Goal: Transaction & Acquisition: Purchase product/service

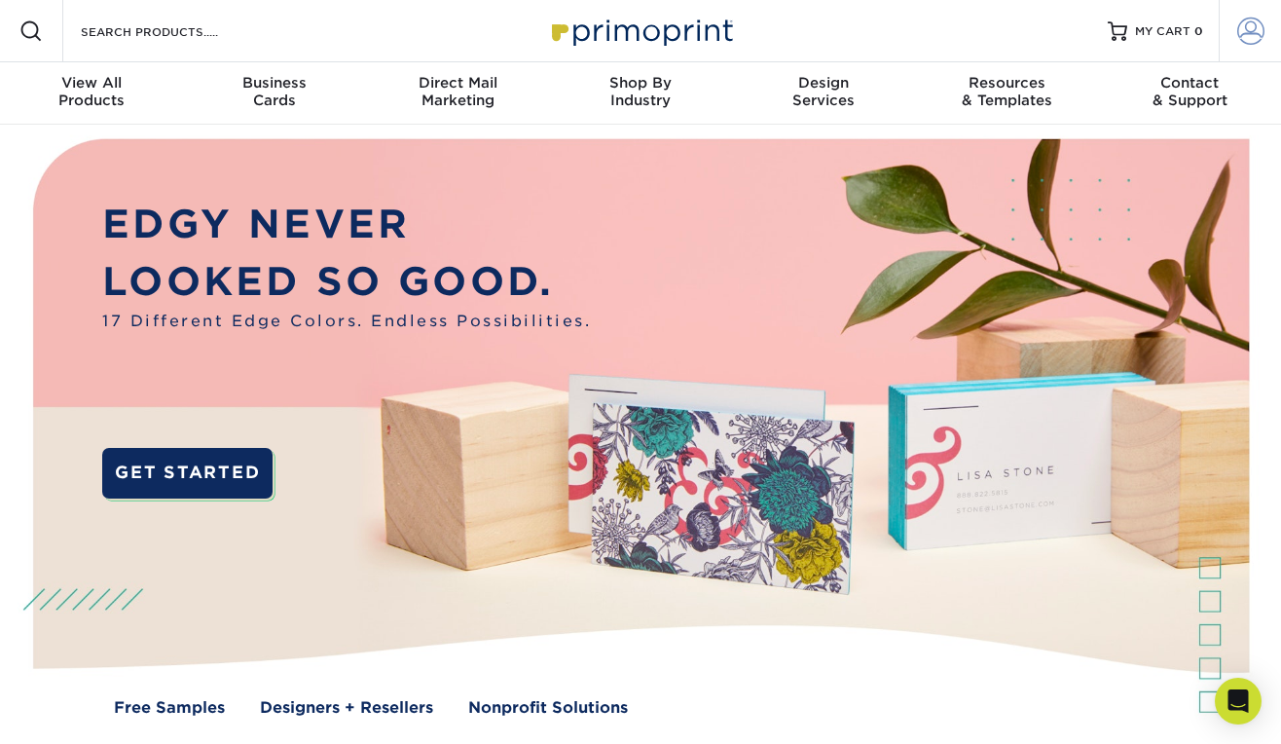
click at [1247, 36] on span at bounding box center [1250, 31] width 27 height 27
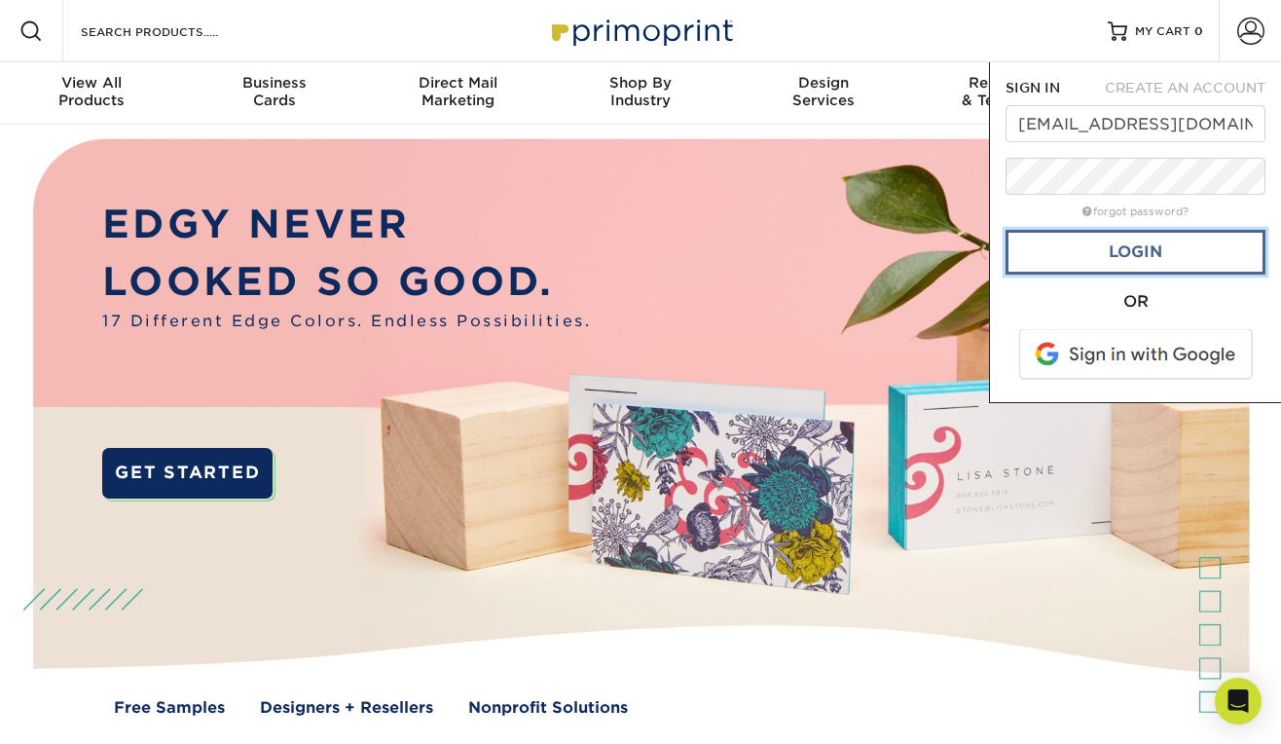
click at [1128, 257] on link "Login" at bounding box center [1136, 252] width 260 height 45
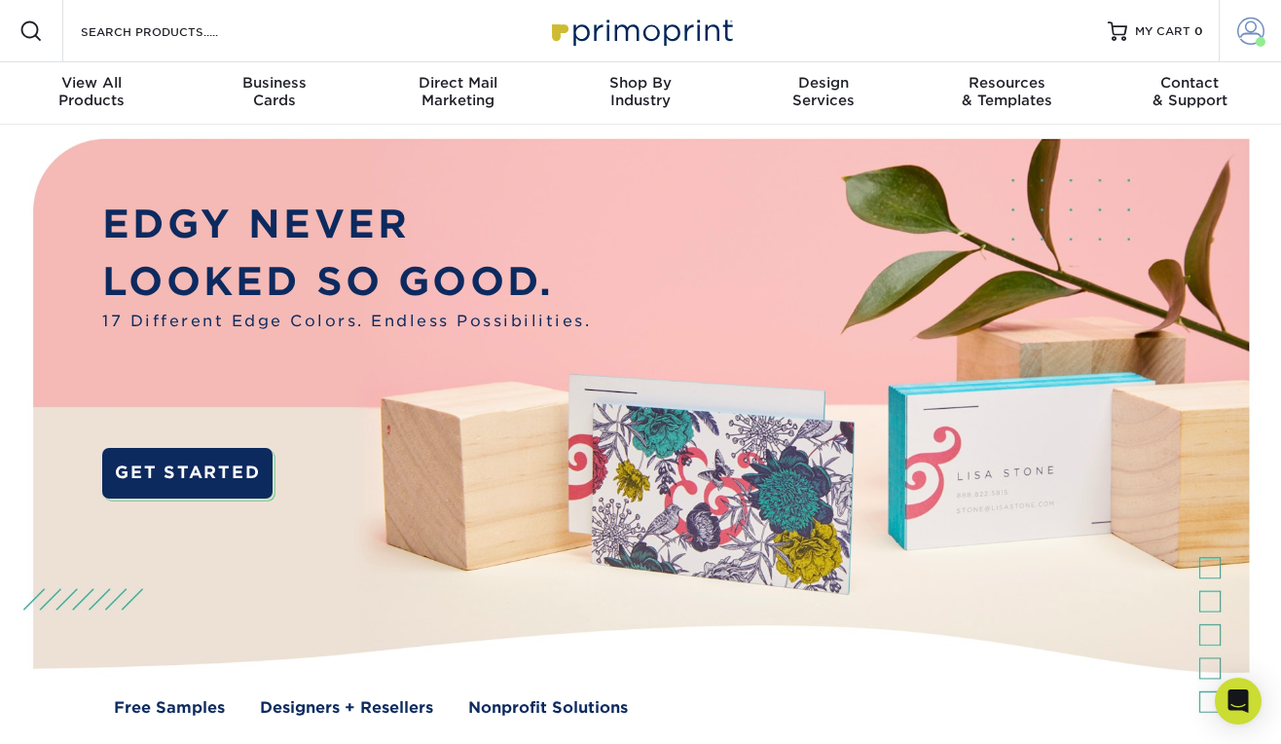
click at [1234, 21] on link "Account" at bounding box center [1250, 31] width 62 height 62
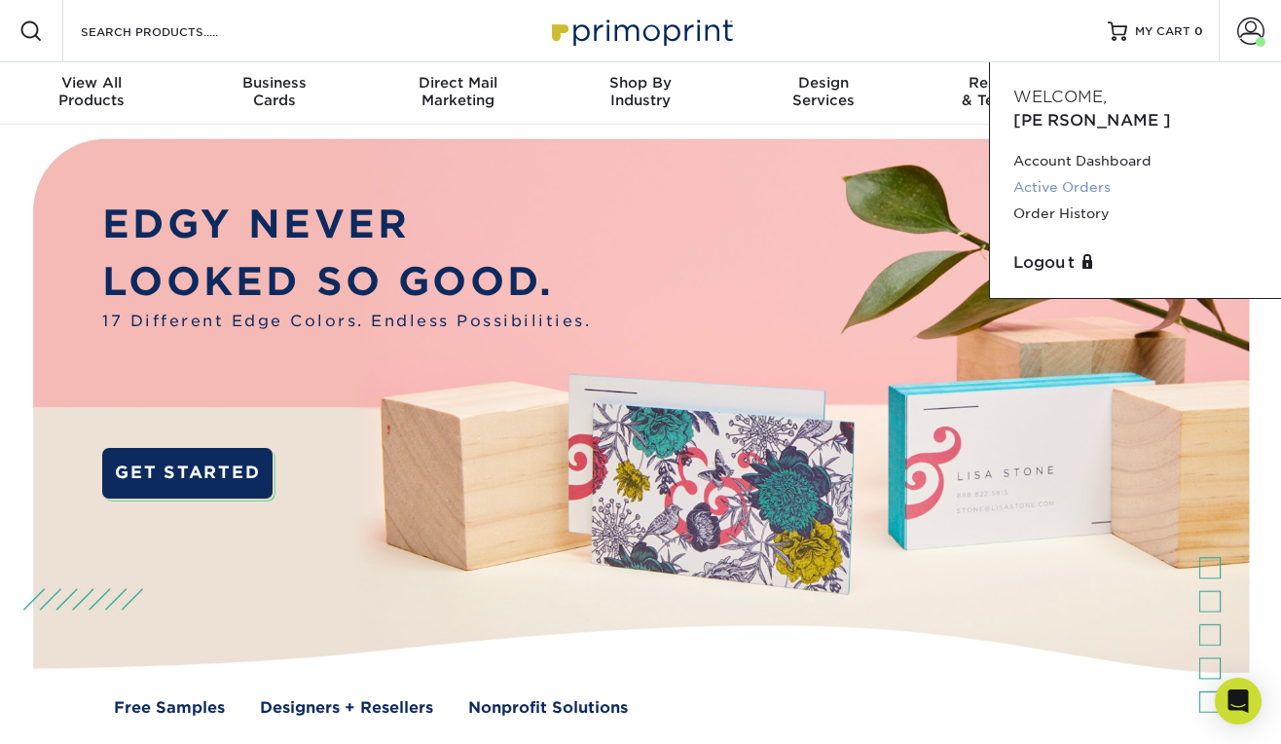
click at [1090, 174] on link "Active Orders" at bounding box center [1136, 187] width 244 height 26
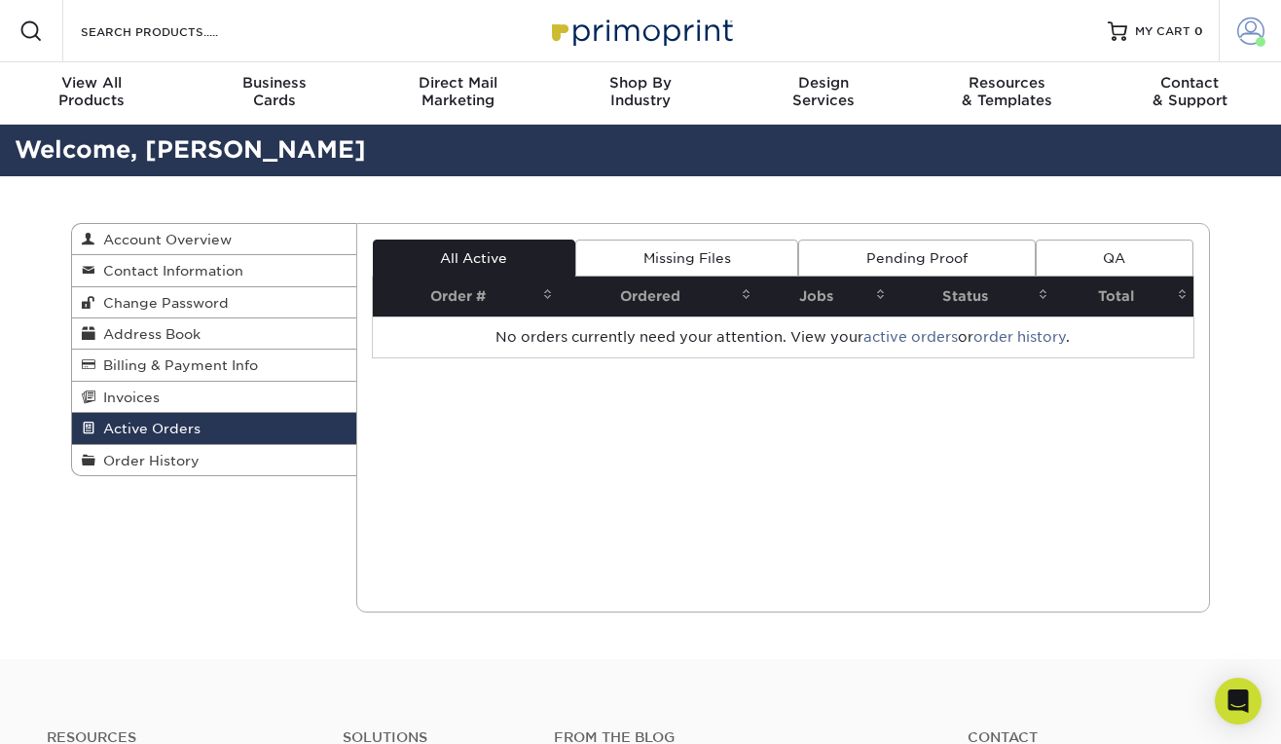
click at [1256, 32] on span at bounding box center [1250, 31] width 27 height 27
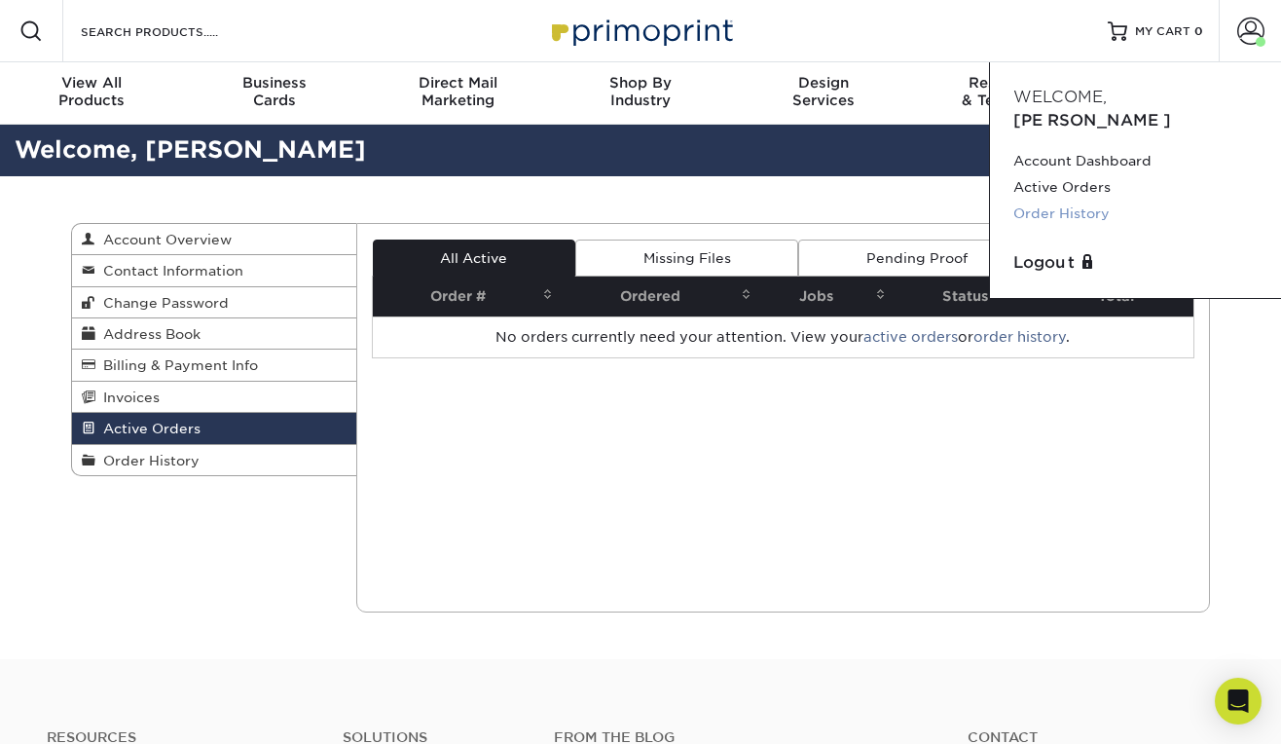
click at [1088, 201] on link "Order History" at bounding box center [1136, 214] width 244 height 26
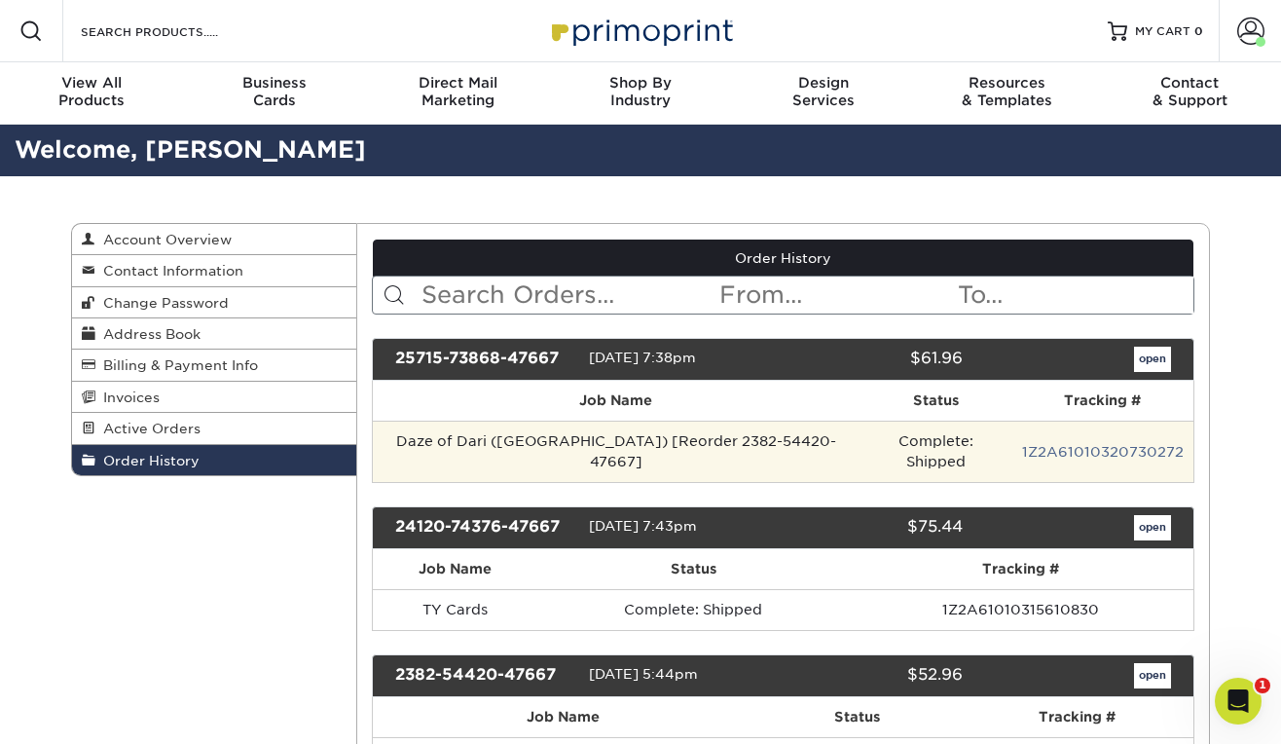
click at [520, 436] on td "Daze of Dari ([GEOGRAPHIC_DATA]) [Reorder 2382-54420-47667]" at bounding box center [617, 451] width 488 height 61
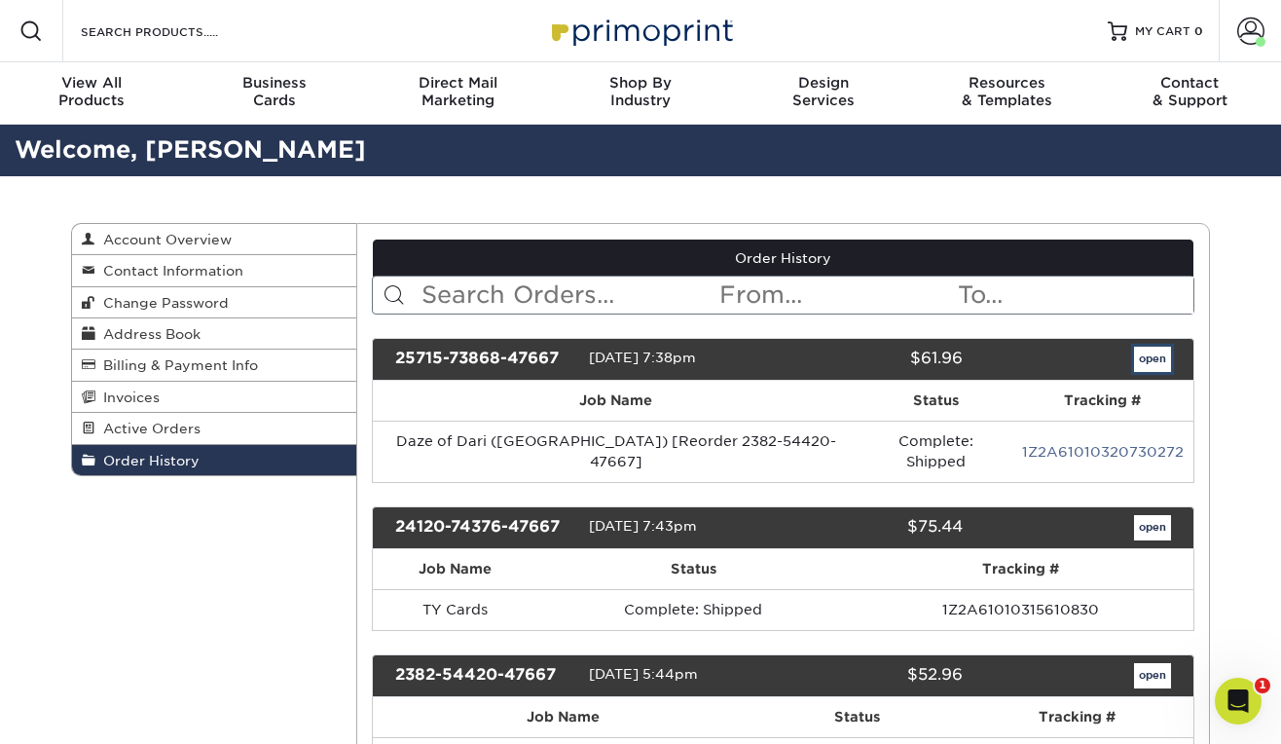
click at [1154, 365] on link "open" at bounding box center [1152, 359] width 37 height 25
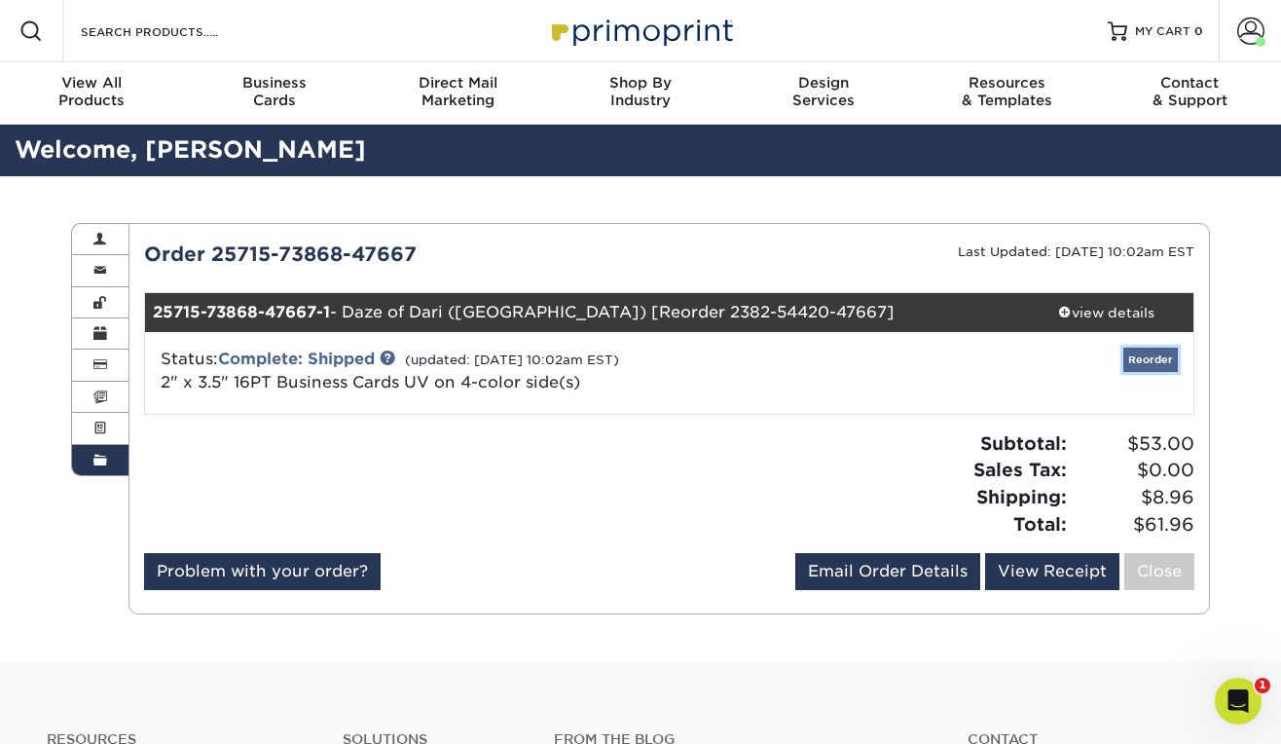
click at [1158, 355] on link "Reorder" at bounding box center [1151, 360] width 55 height 24
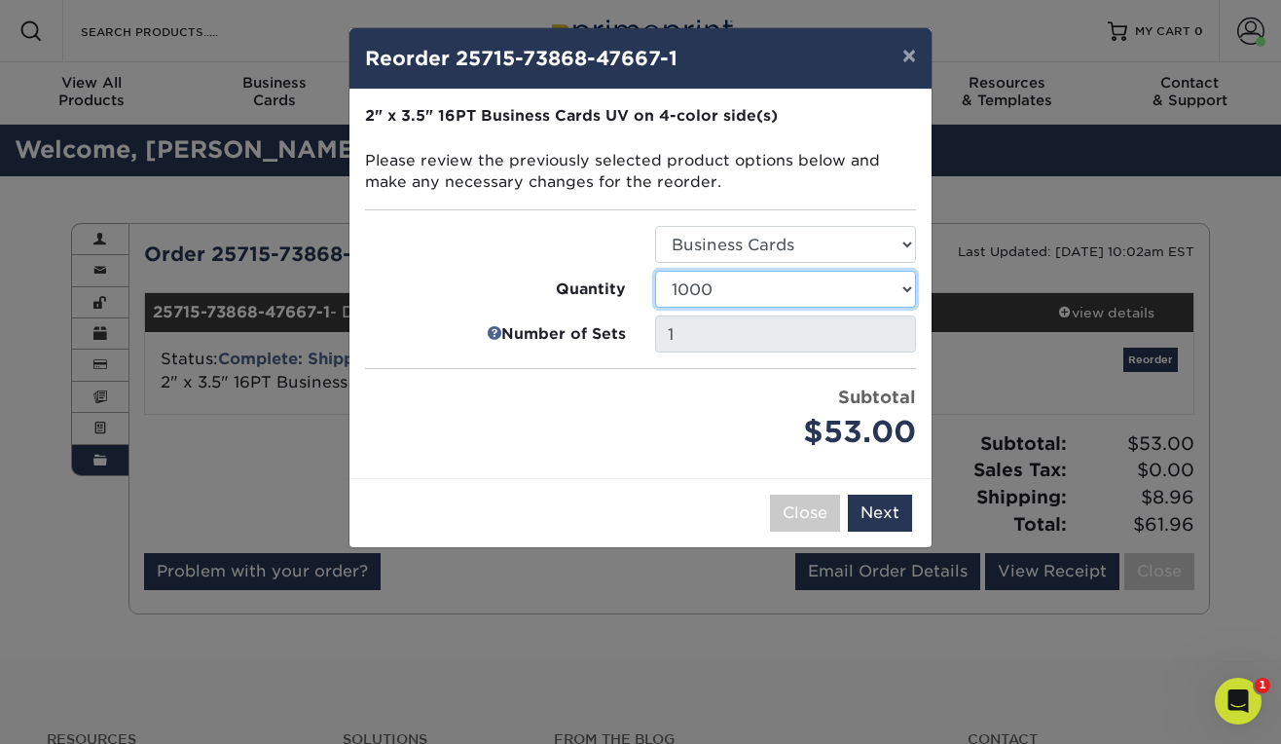
click at [655, 271] on select "25 50 100 250 500 1000 2500 5000 7500 10000 15000 20000 25000 30000 35000 40000…" at bounding box center [785, 289] width 261 height 37
click option "2500" at bounding box center [0, 0] width 0 height 0
click at [655, 271] on select "25 50 100 250 500 1000 2500 5000 7500 10000 15000 20000 25000 30000 35000 40000…" at bounding box center [785, 289] width 261 height 37
click option "250" at bounding box center [0, 0] width 0 height 0
click at [785, 308] on ul "Select Option Business Cards Quantity 25 50 100 250 500 1000 2500 5000" at bounding box center [640, 340] width 551 height 229
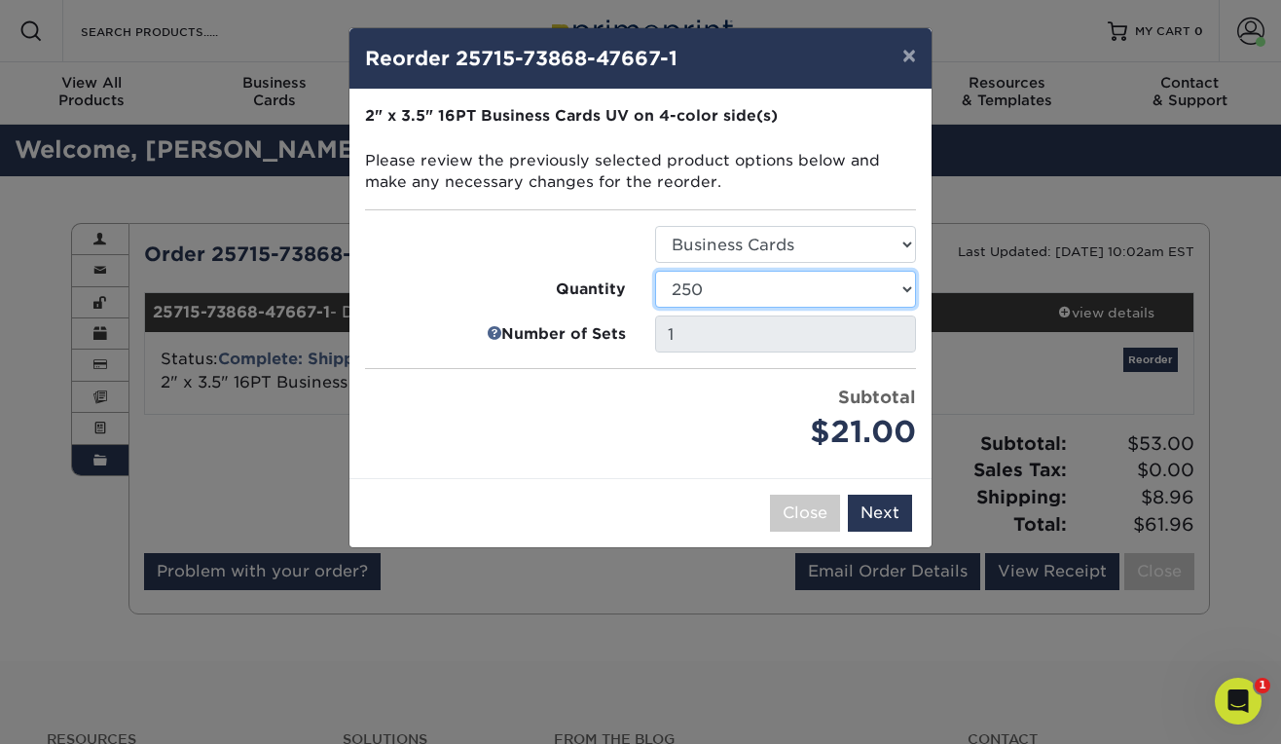
click at [655, 271] on select "25 50 100 250 500 1000 2500 5000 7500 10000 15000 20000 25000 30000 35000 40000…" at bounding box center [785, 289] width 261 height 37
click option "500" at bounding box center [0, 0] width 0 height 0
click at [655, 271] on select "25 50 100 250 500 1000 2500 5000 7500 10000 15000 20000 25000 30000 35000 40000…" at bounding box center [785, 289] width 261 height 37
select select "6237a36b-b046-4ef6-8fed-6cb9c22a5ece"
click option "250" at bounding box center [0, 0] width 0 height 0
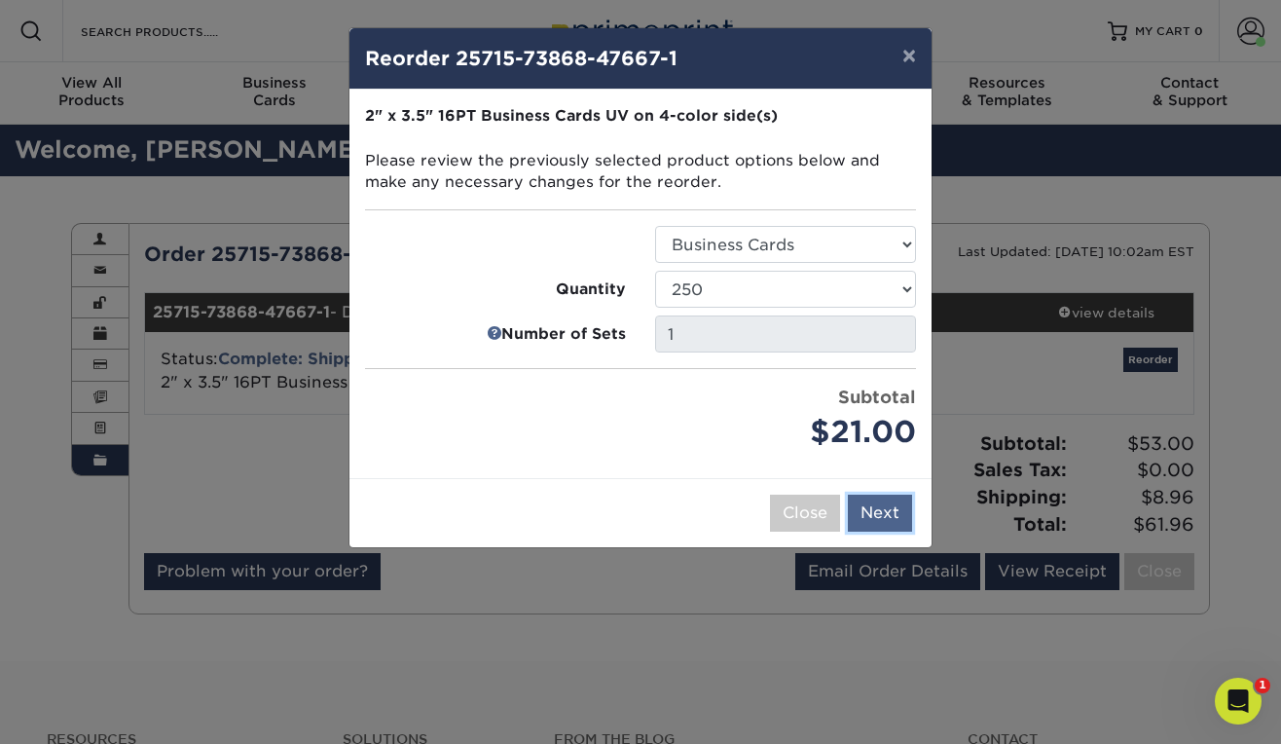
click at [869, 513] on button "Next" at bounding box center [880, 513] width 64 height 37
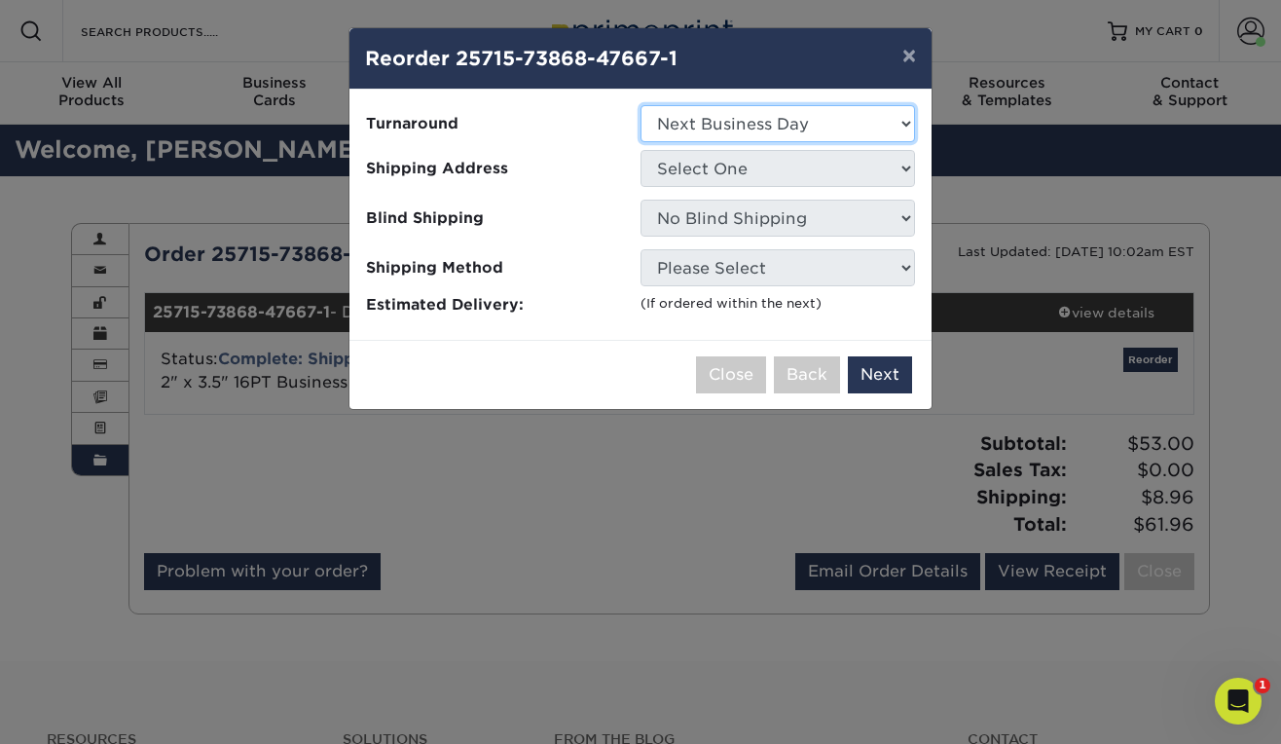
click option "Next Business Day" at bounding box center [0, 0] width 0 height 0
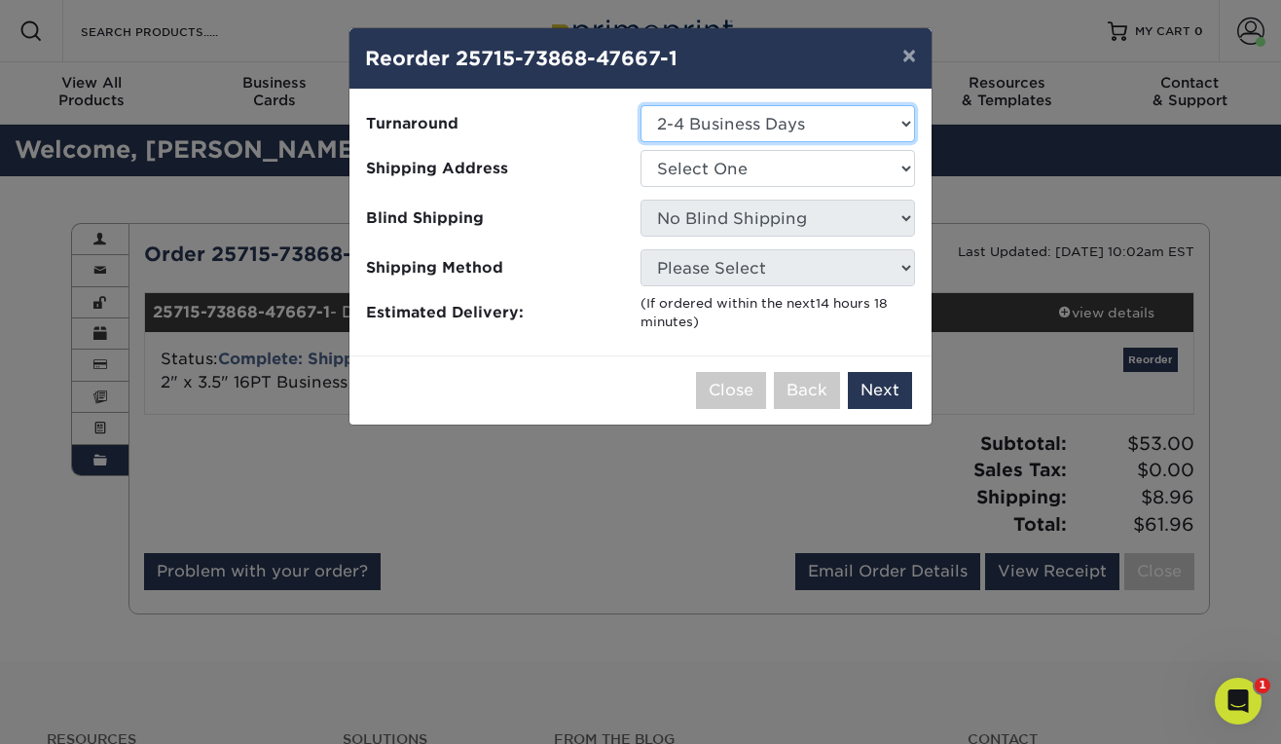
click option "2-4 Business Days" at bounding box center [0, 0] width 0 height 0
select select "6166188b-2f9f-4f00-9b95-4d4d27bd6181"
click option "Next Business Day" at bounding box center [0, 0] width 0 height 0
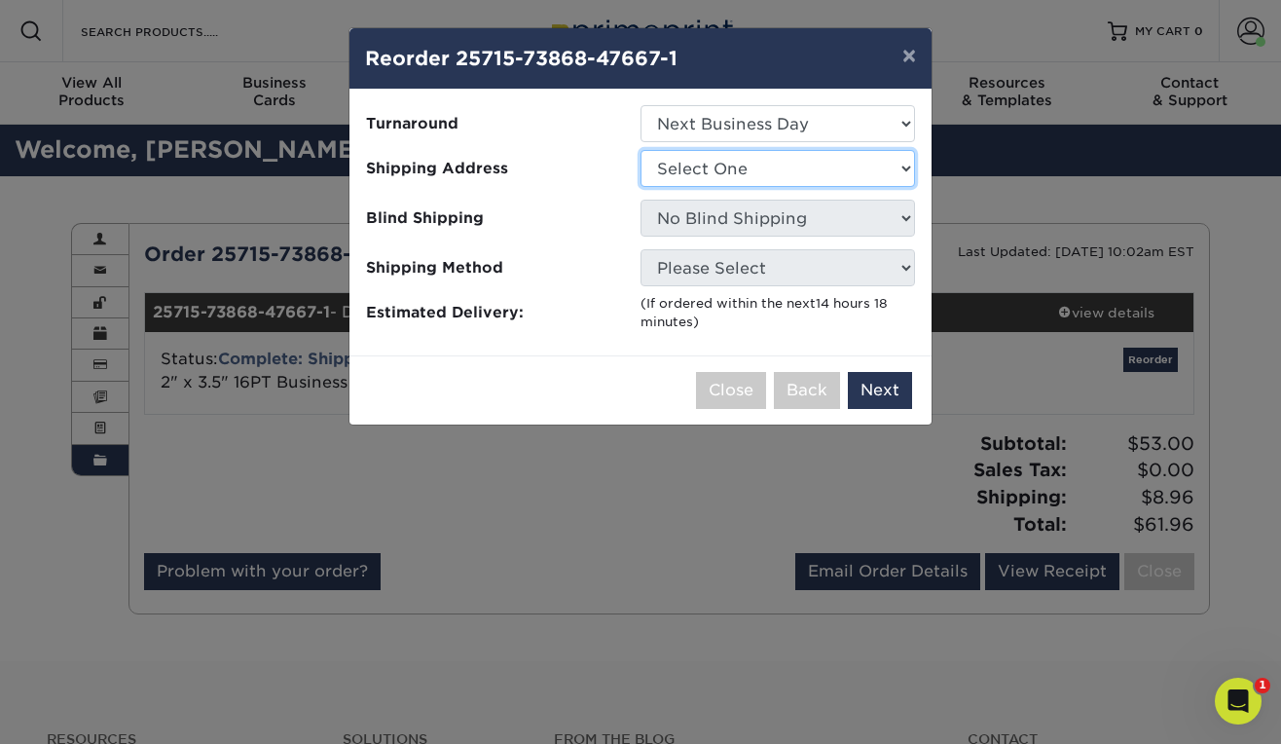
select select "244237"
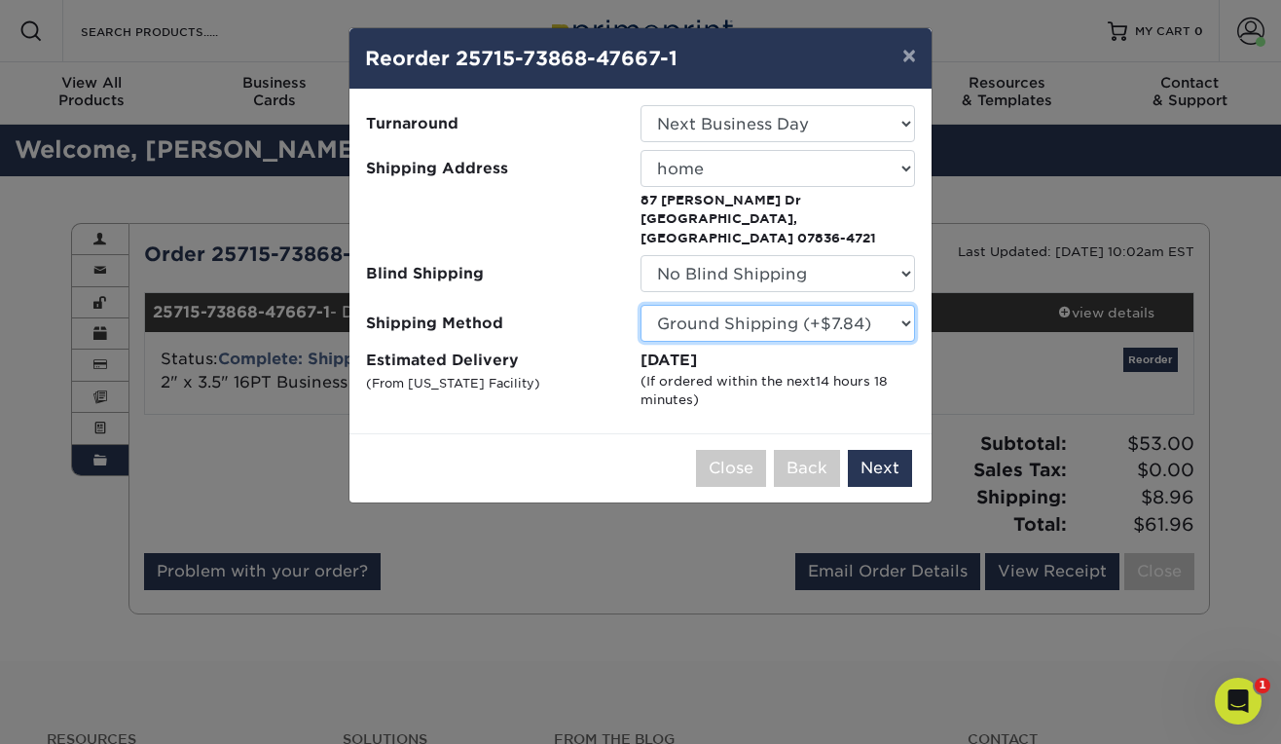
select select "01"
click option "Next Day Shipping by 12 noon (+$28.67)" at bounding box center [0, 0] width 0 height 0
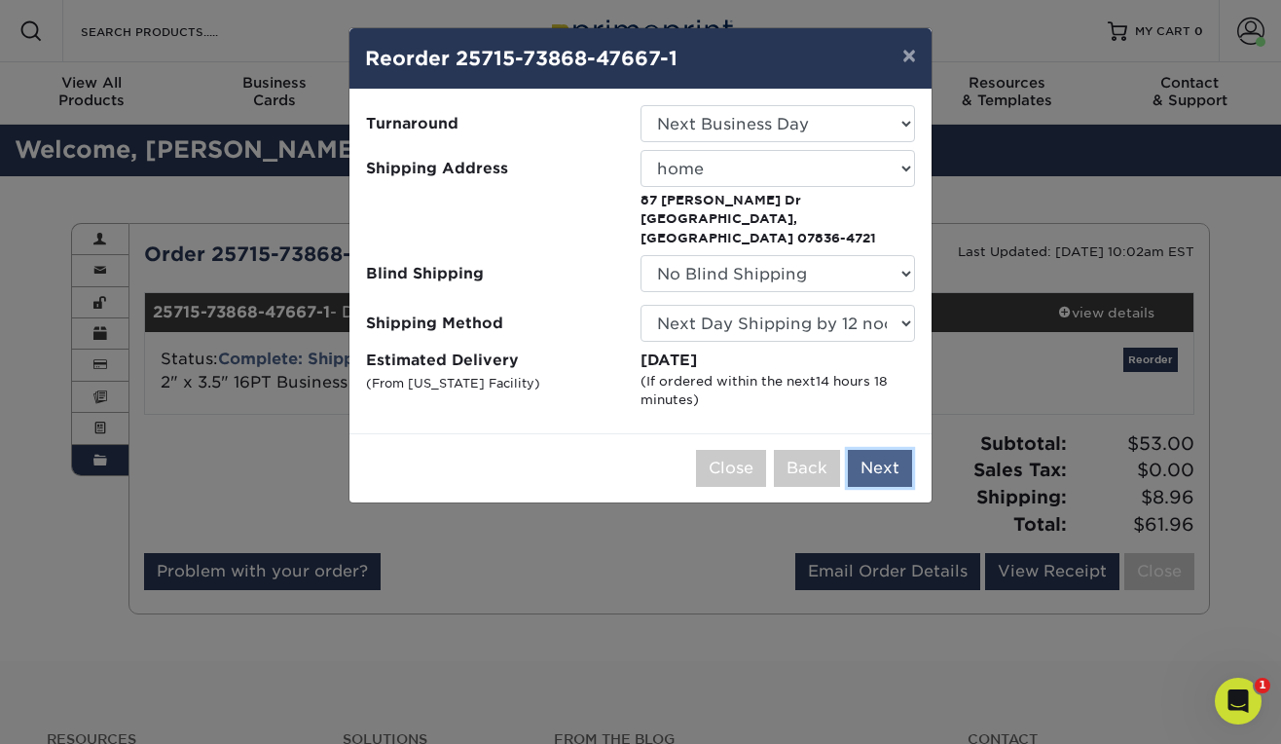
click at [871, 450] on button "Next" at bounding box center [880, 468] width 64 height 37
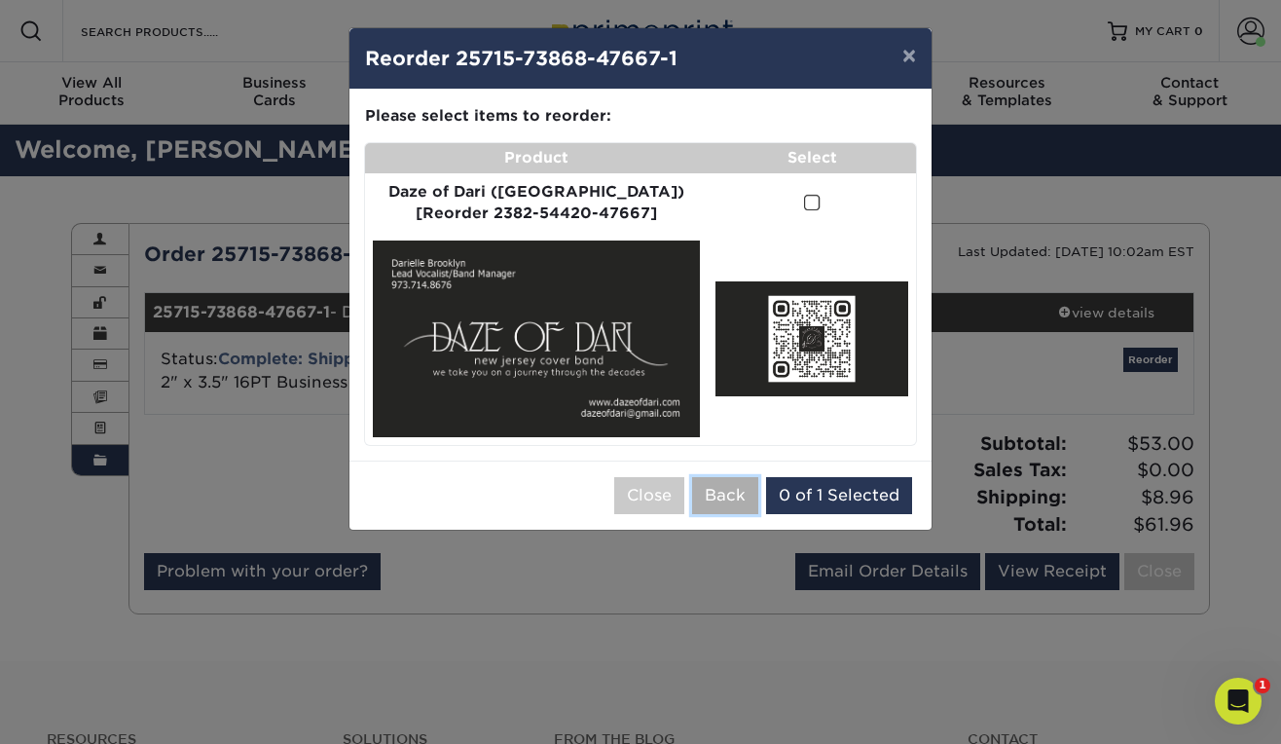
click at [734, 499] on button "Back" at bounding box center [725, 495] width 66 height 37
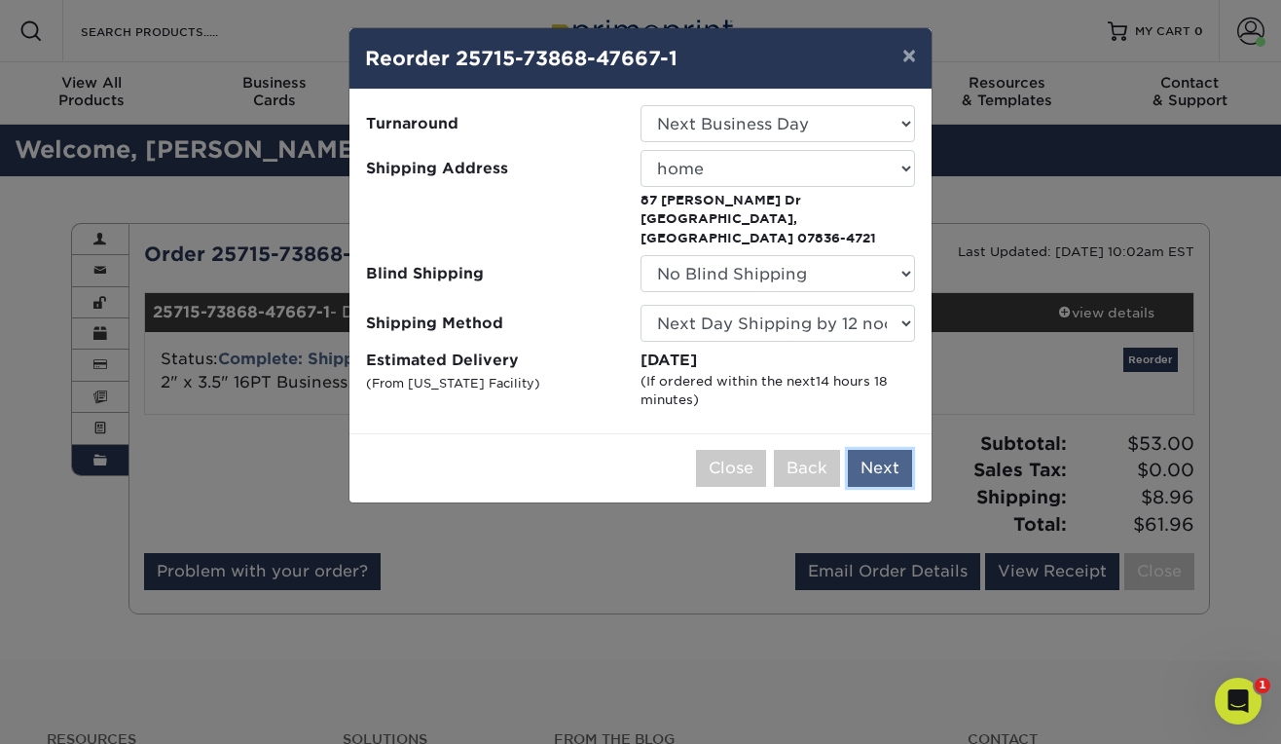
click at [879, 450] on button "Next" at bounding box center [880, 468] width 64 height 37
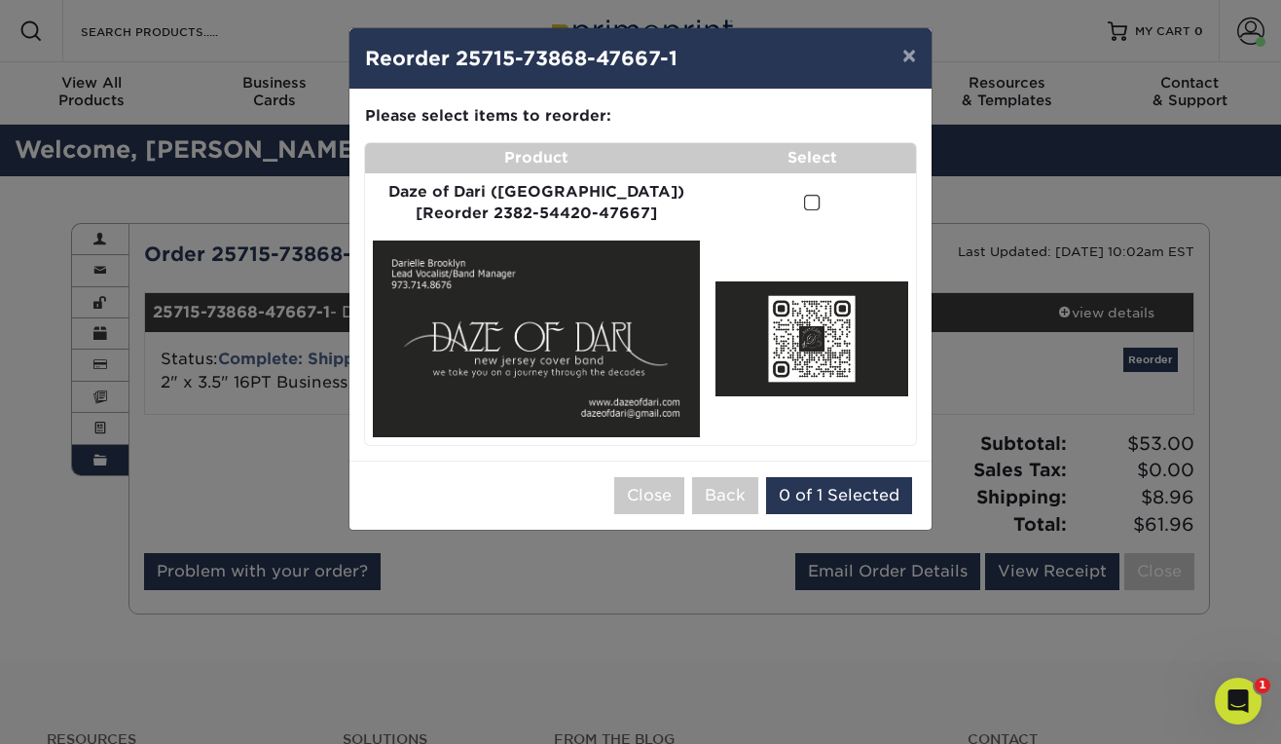
click at [569, 262] on img at bounding box center [536, 338] width 327 height 197
click at [804, 201] on span at bounding box center [812, 203] width 17 height 18
click at [0, 0] on input "checkbox" at bounding box center [0, 0] width 0 height 0
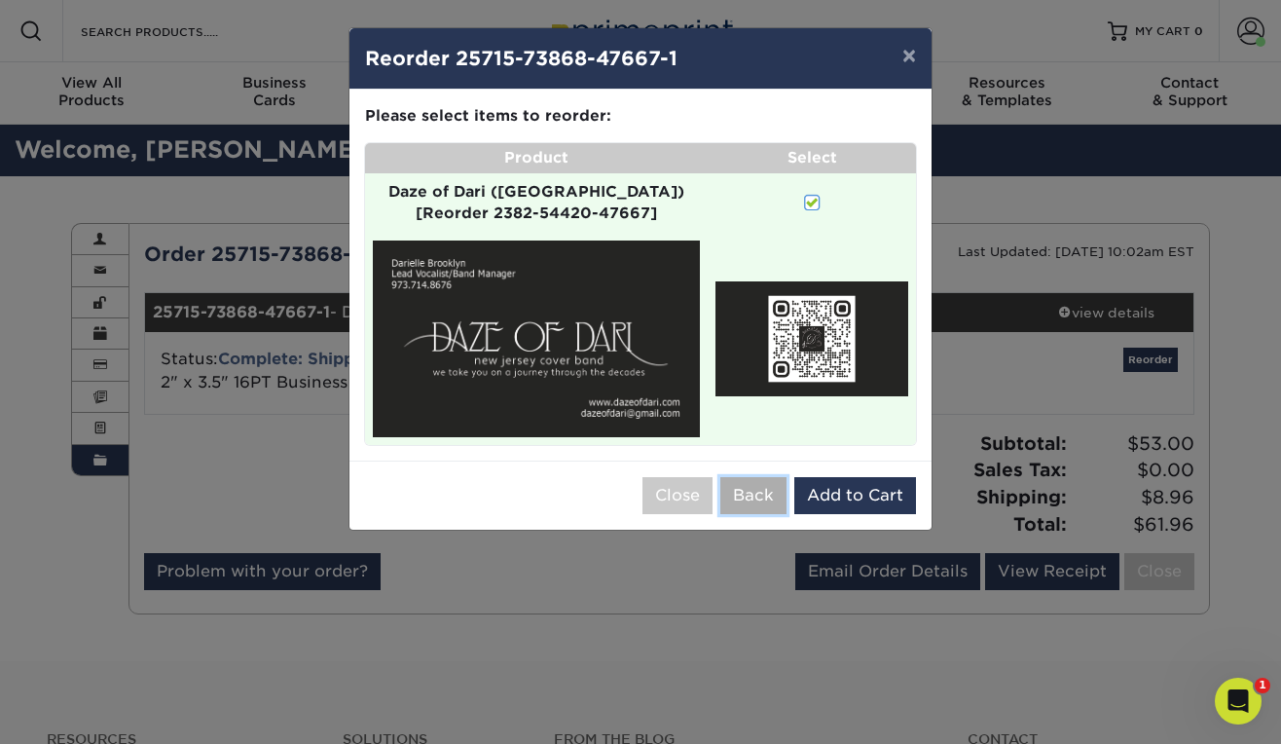
click at [768, 498] on button "Back" at bounding box center [753, 495] width 66 height 37
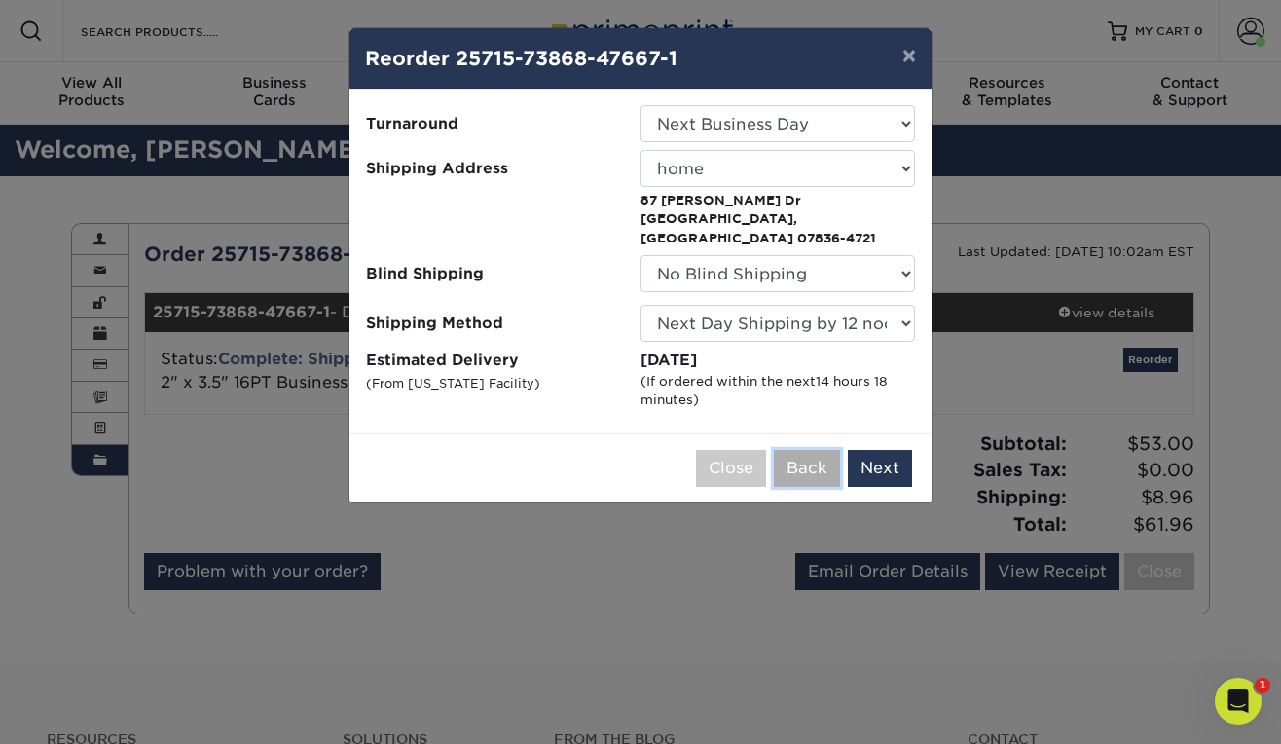
click at [813, 450] on button "Back" at bounding box center [807, 468] width 66 height 37
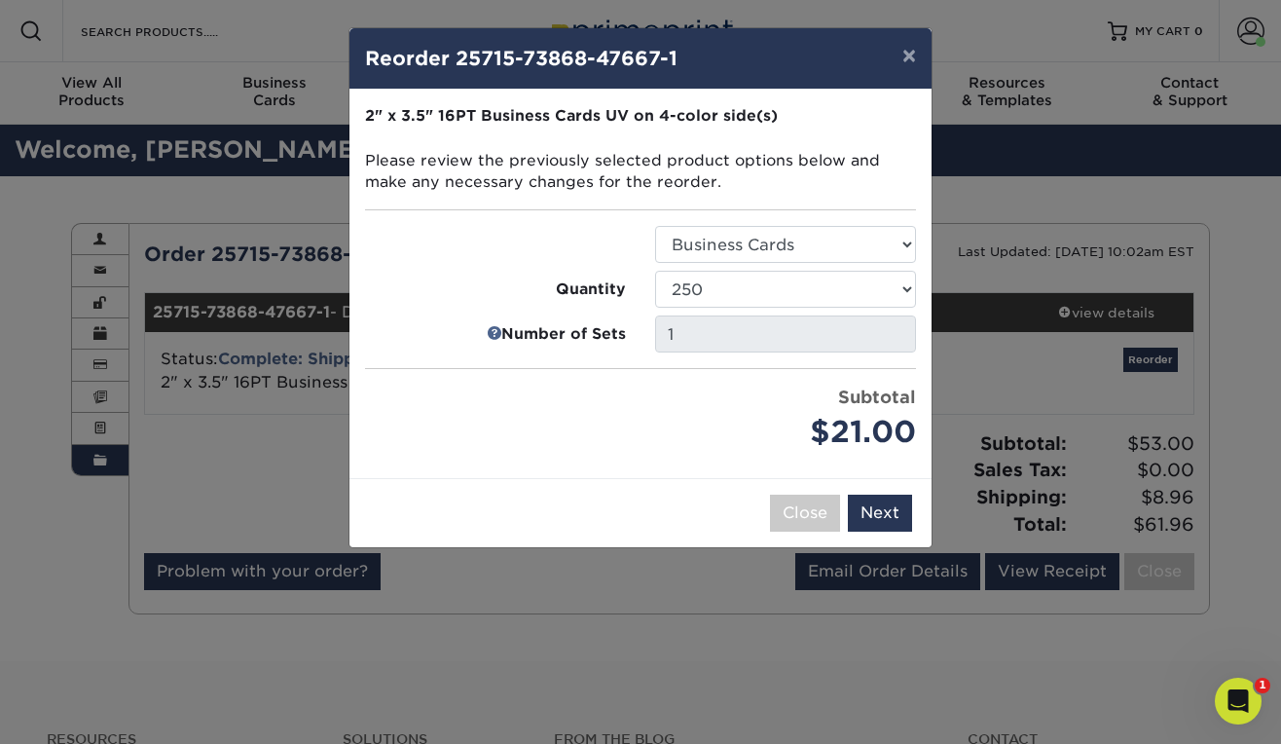
click at [867, 494] on div "Close Back Next Add to Cart" at bounding box center [641, 512] width 582 height 69
click at [867, 500] on button "Next" at bounding box center [880, 513] width 64 height 37
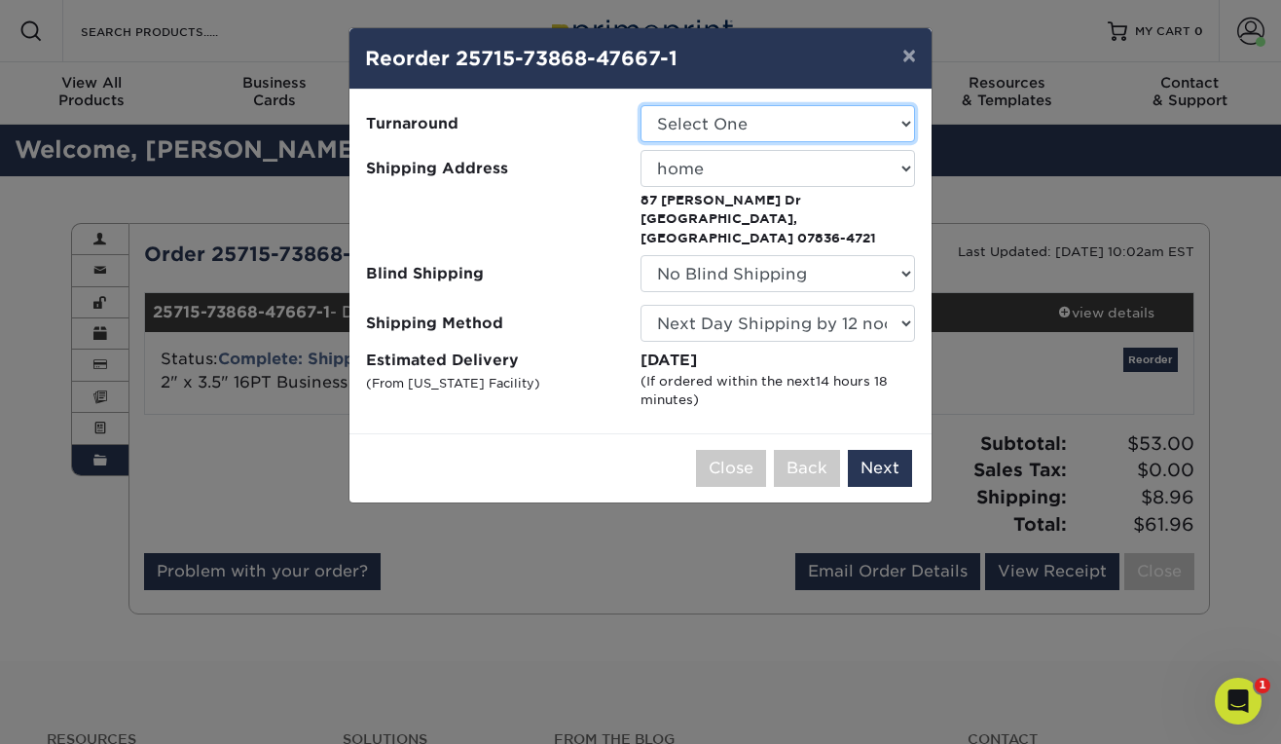
select select "6166188b-2f9f-4f00-9b95-4d4d27bd6181"
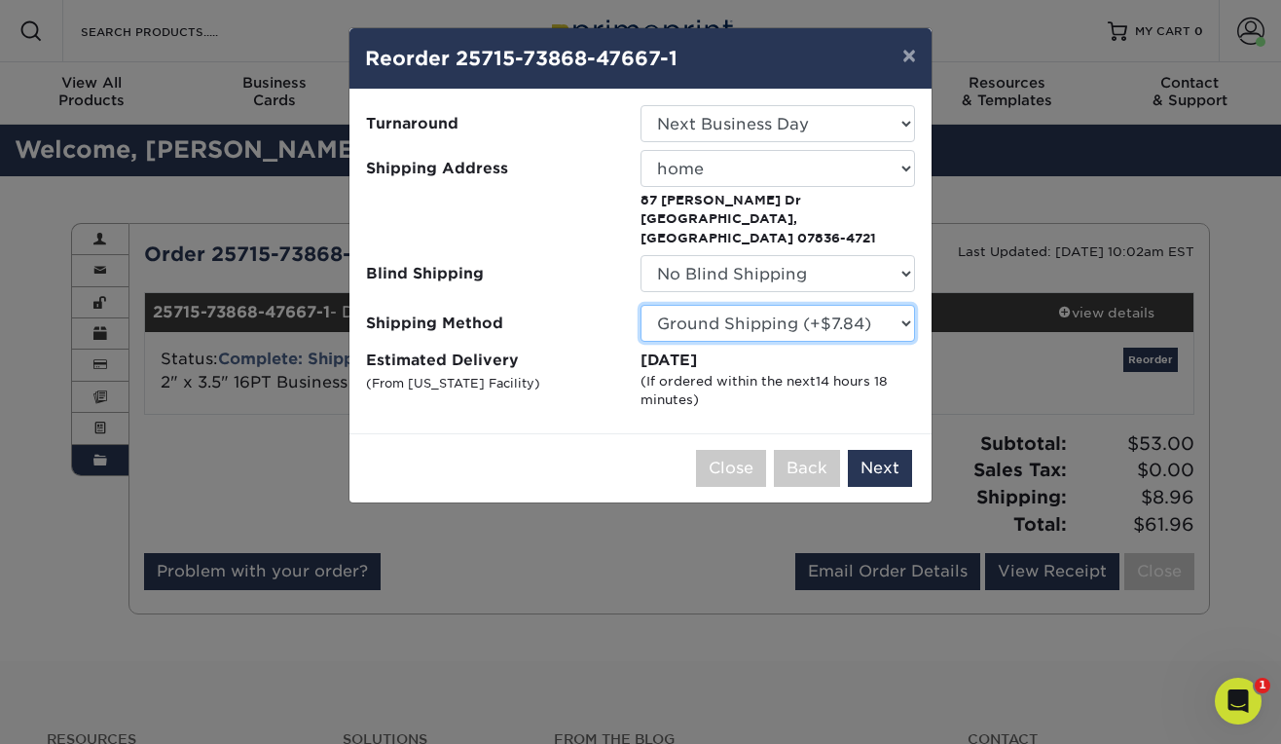
select select "01"
click option "Next Day Shipping by 12 noon (+$28.67)" at bounding box center [0, 0] width 0 height 0
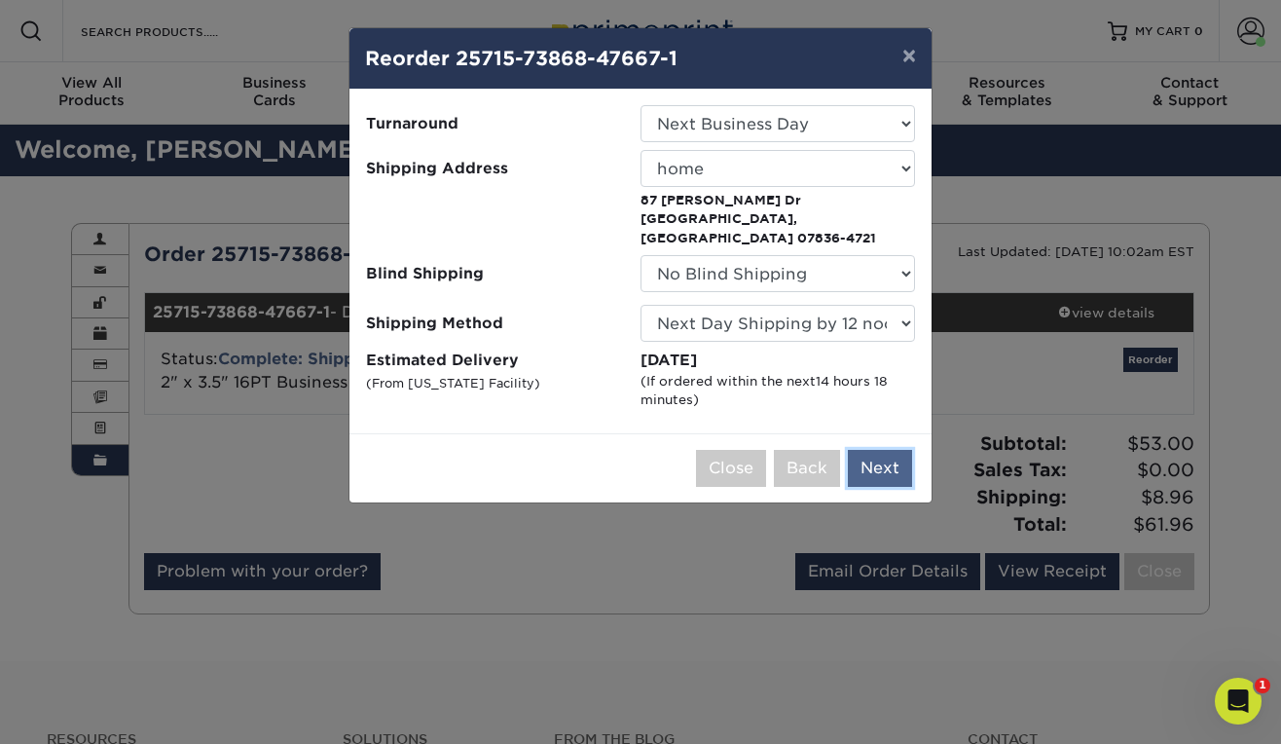
click at [888, 461] on button "Next" at bounding box center [880, 468] width 64 height 37
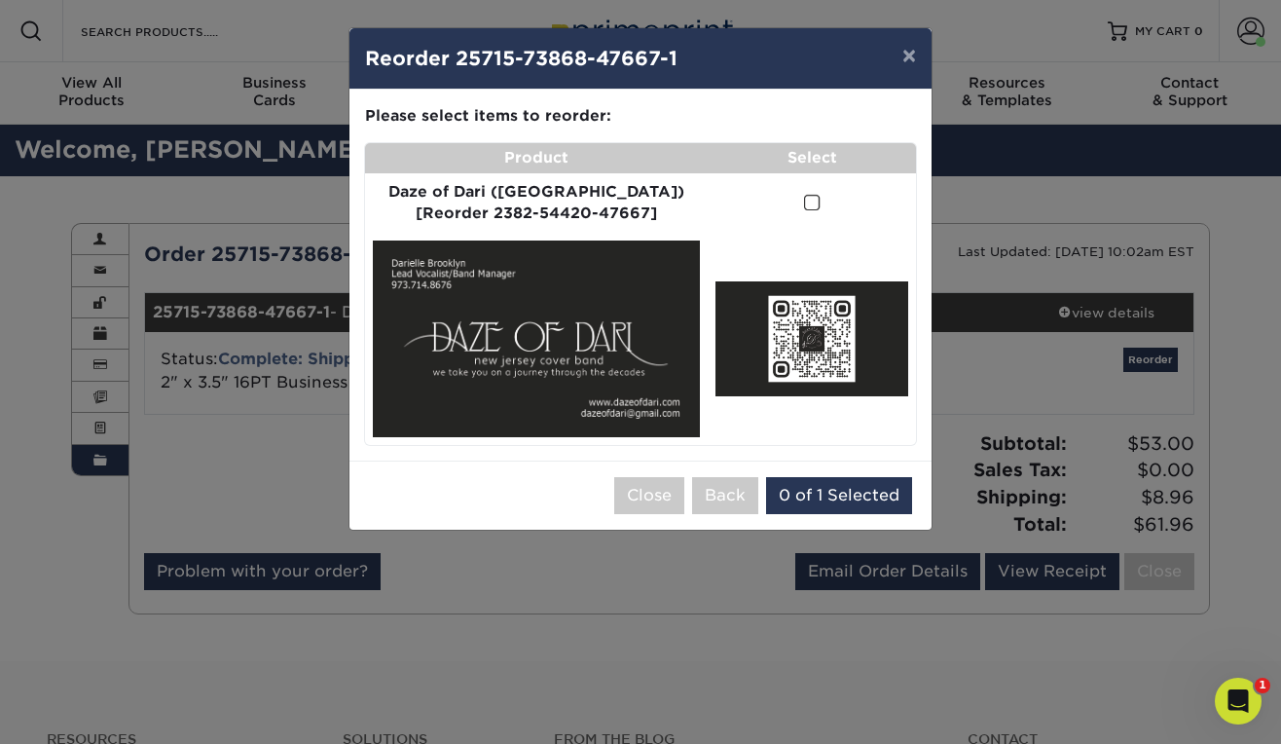
click at [796, 196] on td at bounding box center [812, 203] width 208 height 60
click at [810, 215] on td at bounding box center [812, 203] width 208 height 60
click at [809, 208] on span at bounding box center [812, 203] width 17 height 18
click at [0, 0] on input "checkbox" at bounding box center [0, 0] width 0 height 0
click at [808, 203] on span at bounding box center [812, 203] width 17 height 18
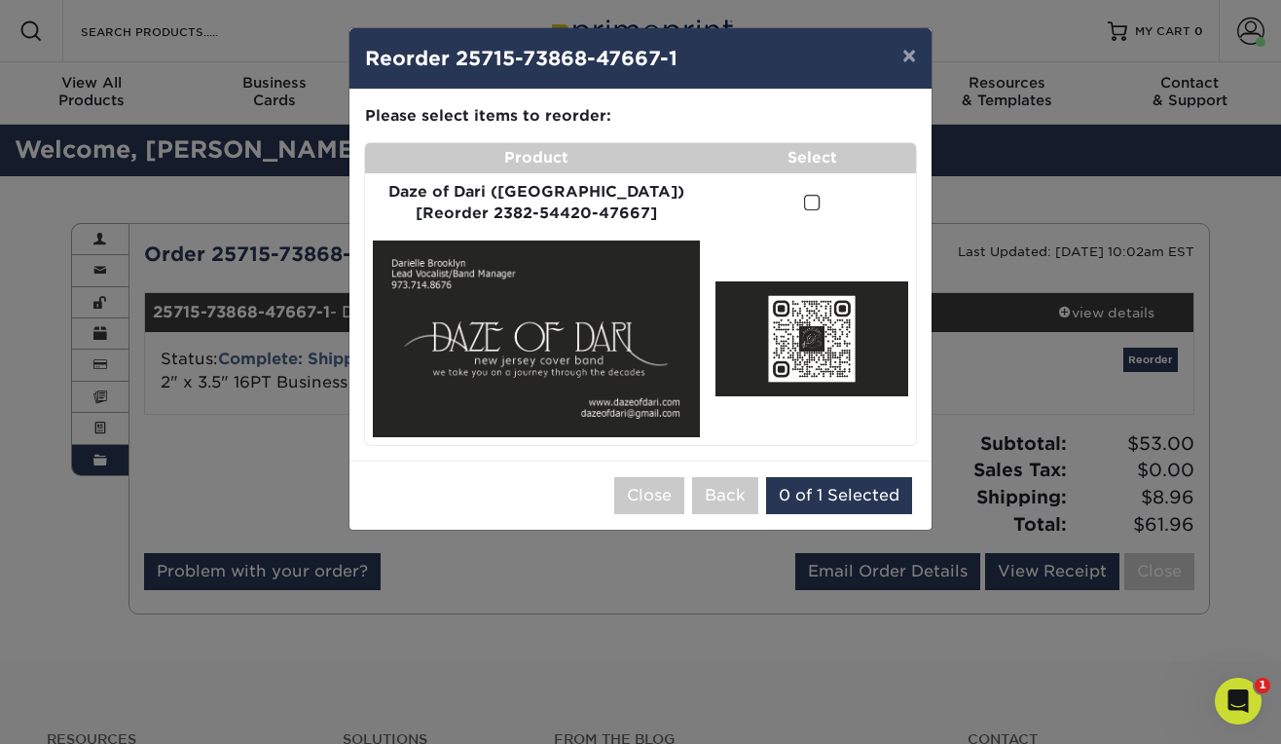
click at [0, 0] on input "checkbox" at bounding box center [0, 0] width 0 height 0
click at [646, 350] on img at bounding box center [536, 338] width 327 height 197
click at [758, 321] on img at bounding box center [812, 339] width 193 height 116
click at [804, 203] on span at bounding box center [812, 203] width 17 height 18
click at [0, 0] on input "checkbox" at bounding box center [0, 0] width 0 height 0
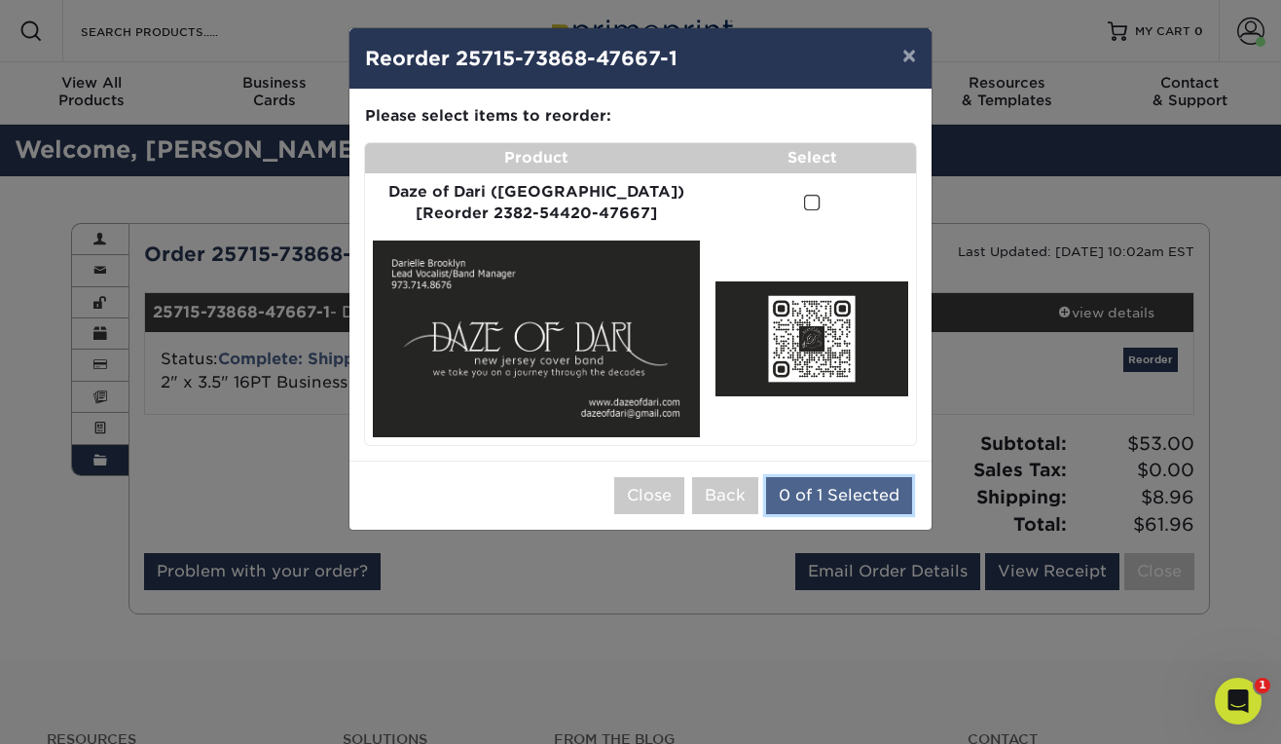
click at [834, 483] on button "0 of 1 Selected" at bounding box center [839, 495] width 146 height 37
click at [807, 204] on span at bounding box center [812, 203] width 17 height 18
click at [0, 0] on input "checkbox" at bounding box center [0, 0] width 0 height 0
click at [807, 204] on span at bounding box center [812, 203] width 17 height 18
click at [0, 0] on input "checkbox" at bounding box center [0, 0] width 0 height 0
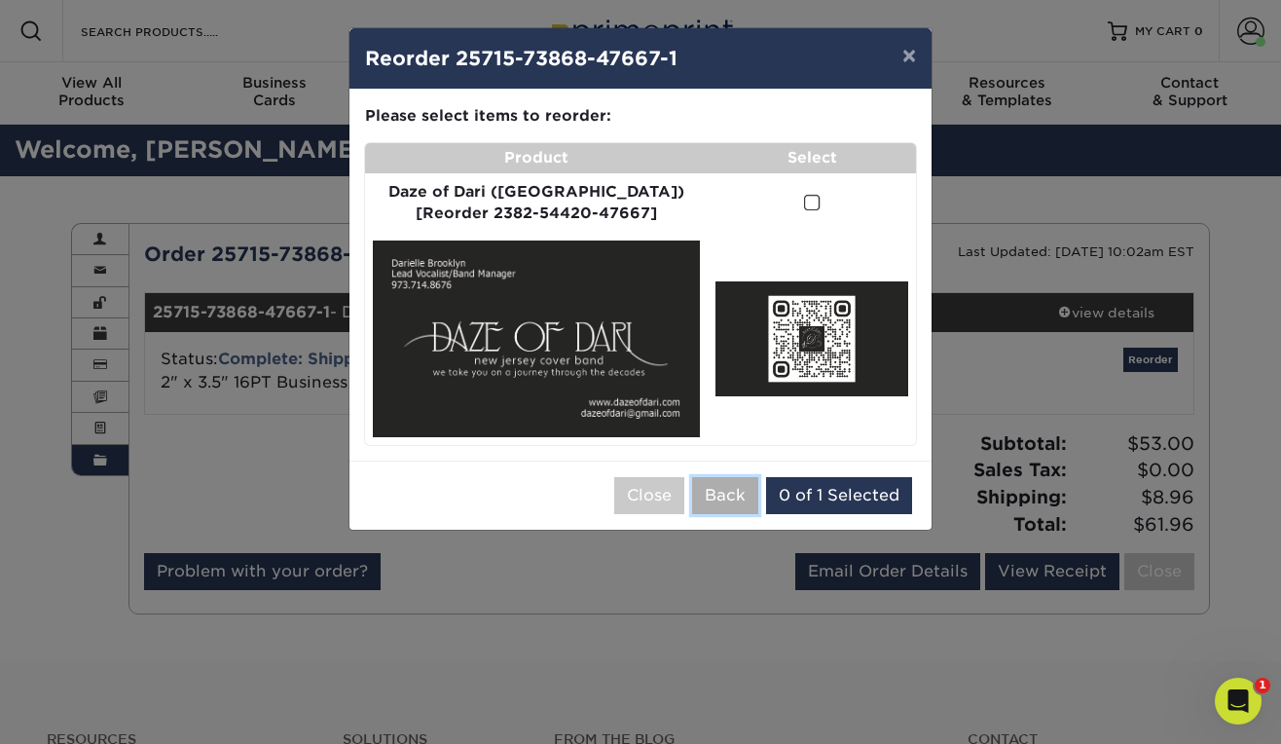
click at [737, 488] on button "Back" at bounding box center [725, 495] width 66 height 37
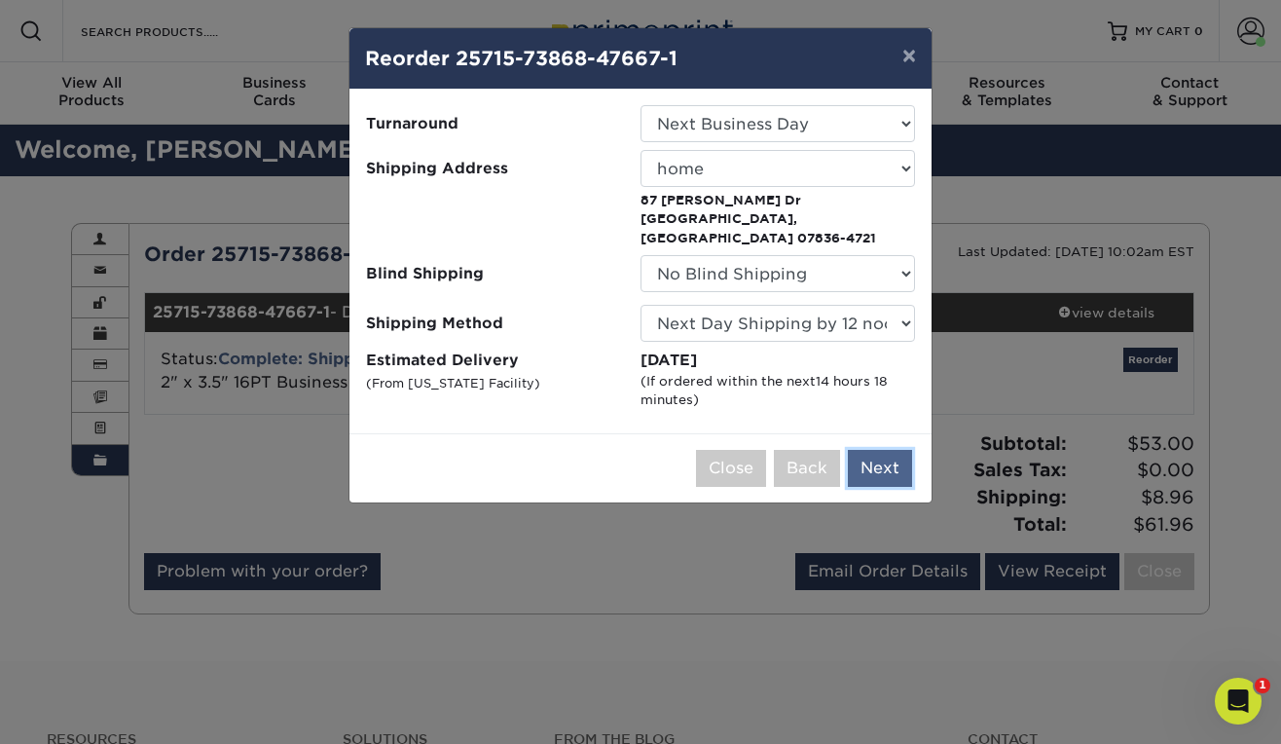
click at [890, 450] on button "Next" at bounding box center [880, 468] width 64 height 37
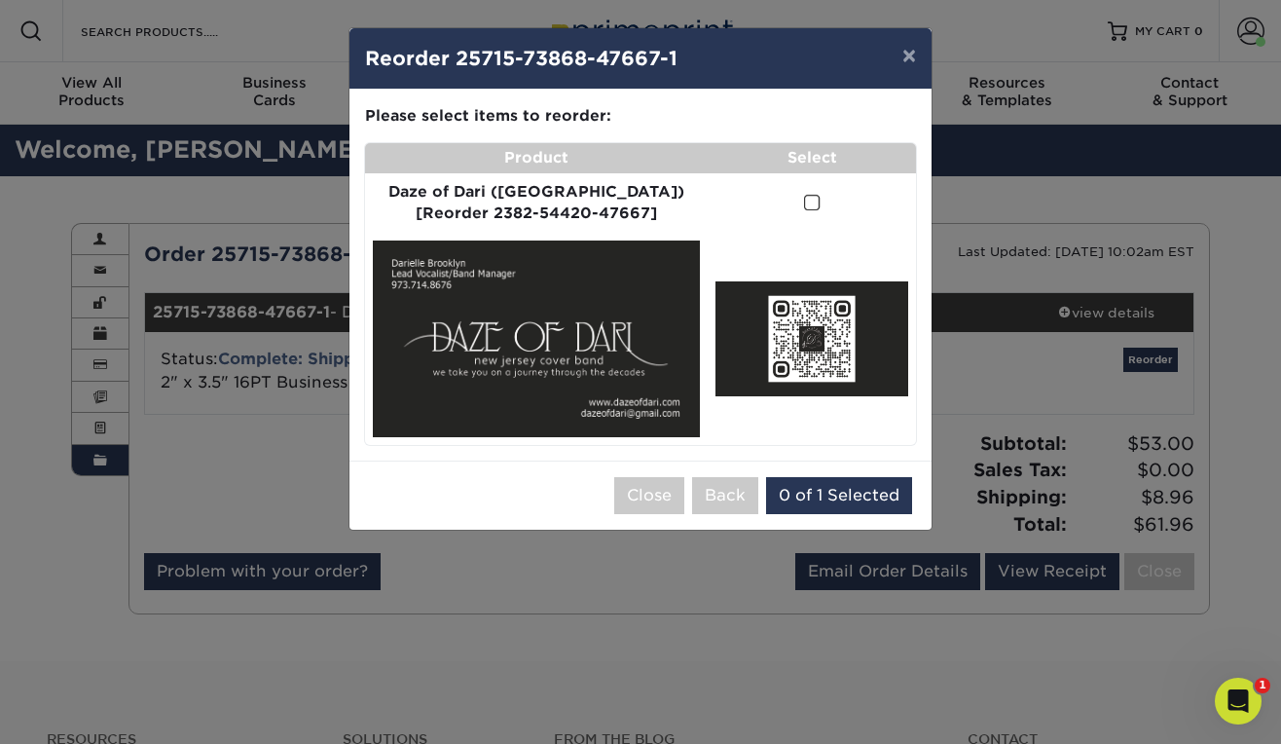
click at [804, 203] on span at bounding box center [812, 203] width 17 height 18
click at [0, 0] on input "checkbox" at bounding box center [0, 0] width 0 height 0
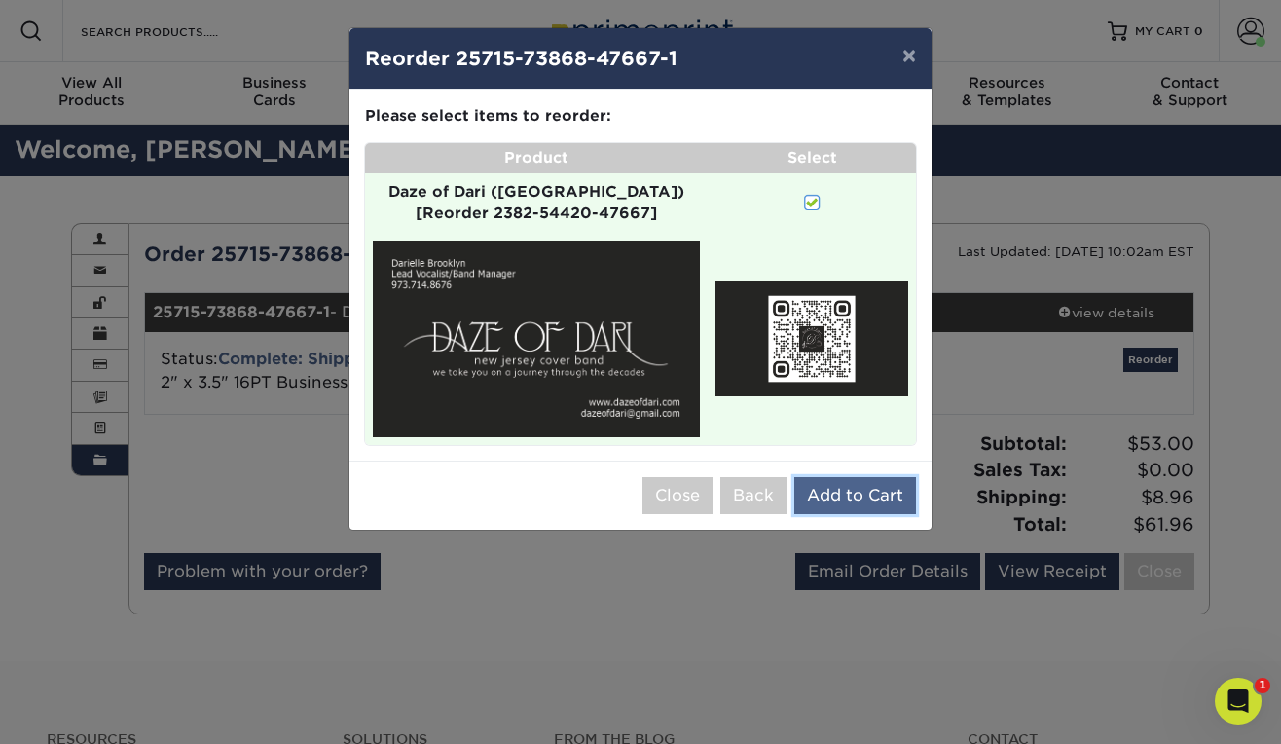
click at [838, 487] on button "Add to Cart" at bounding box center [855, 495] width 122 height 37
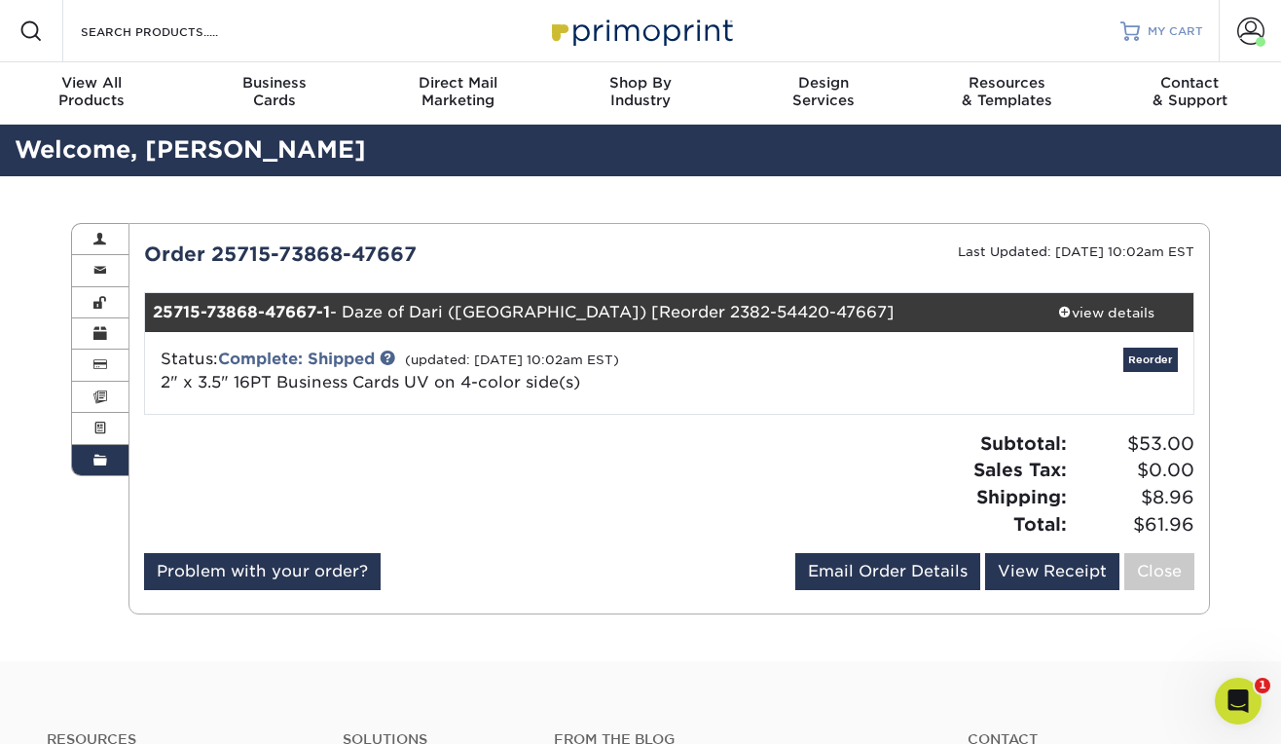
click at [1160, 28] on span "MY CART" at bounding box center [1175, 31] width 55 height 17
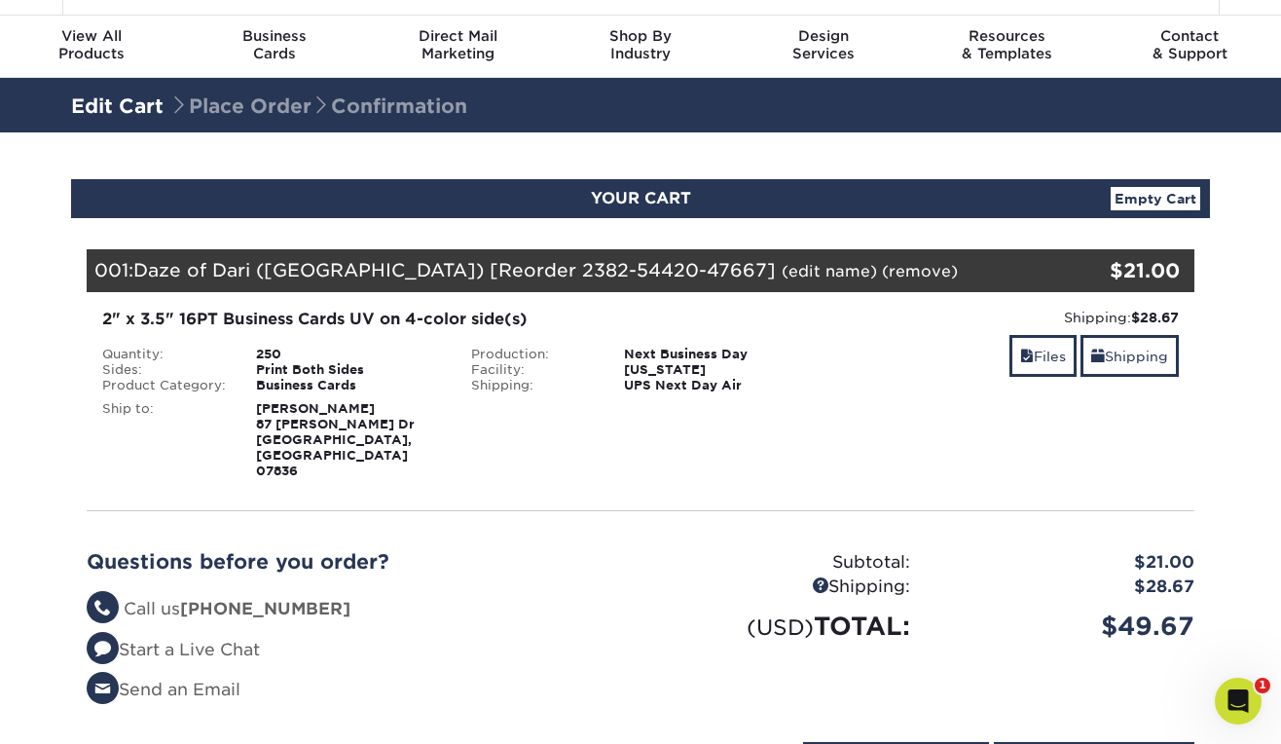
scroll to position [52, 0]
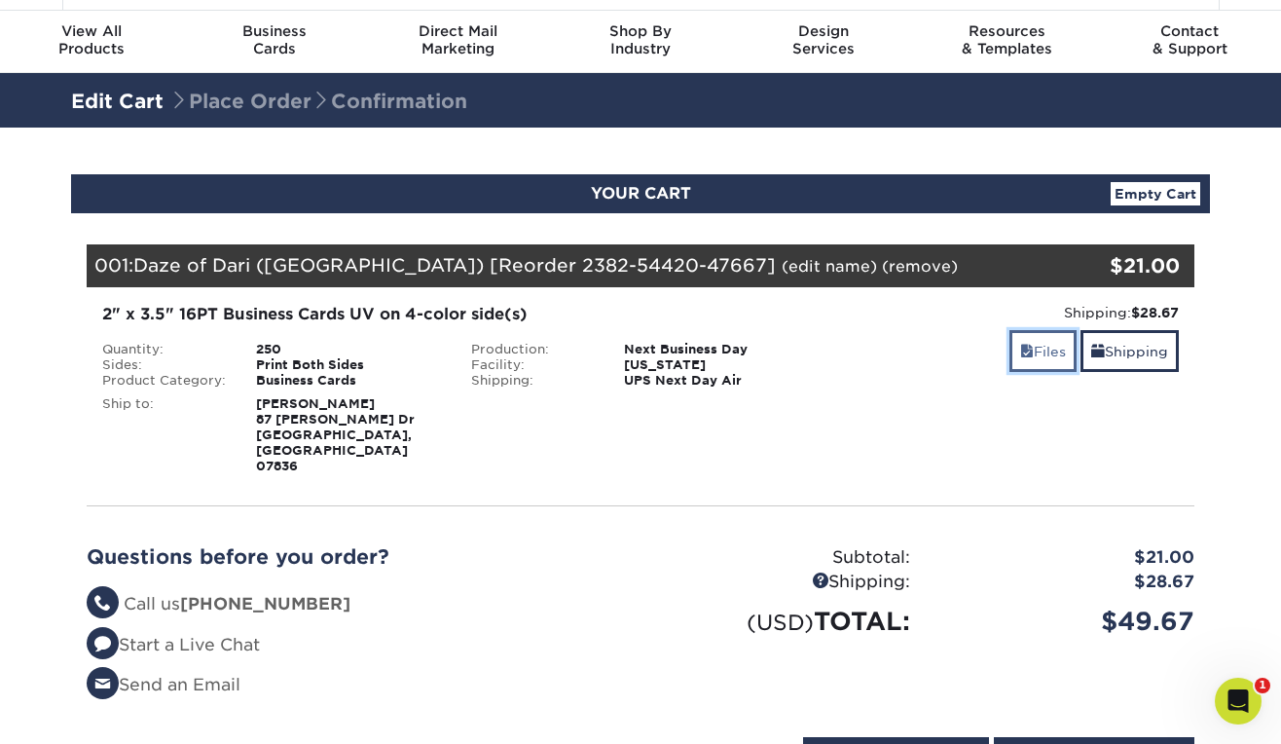
click at [1034, 348] on link "Files" at bounding box center [1043, 351] width 67 height 42
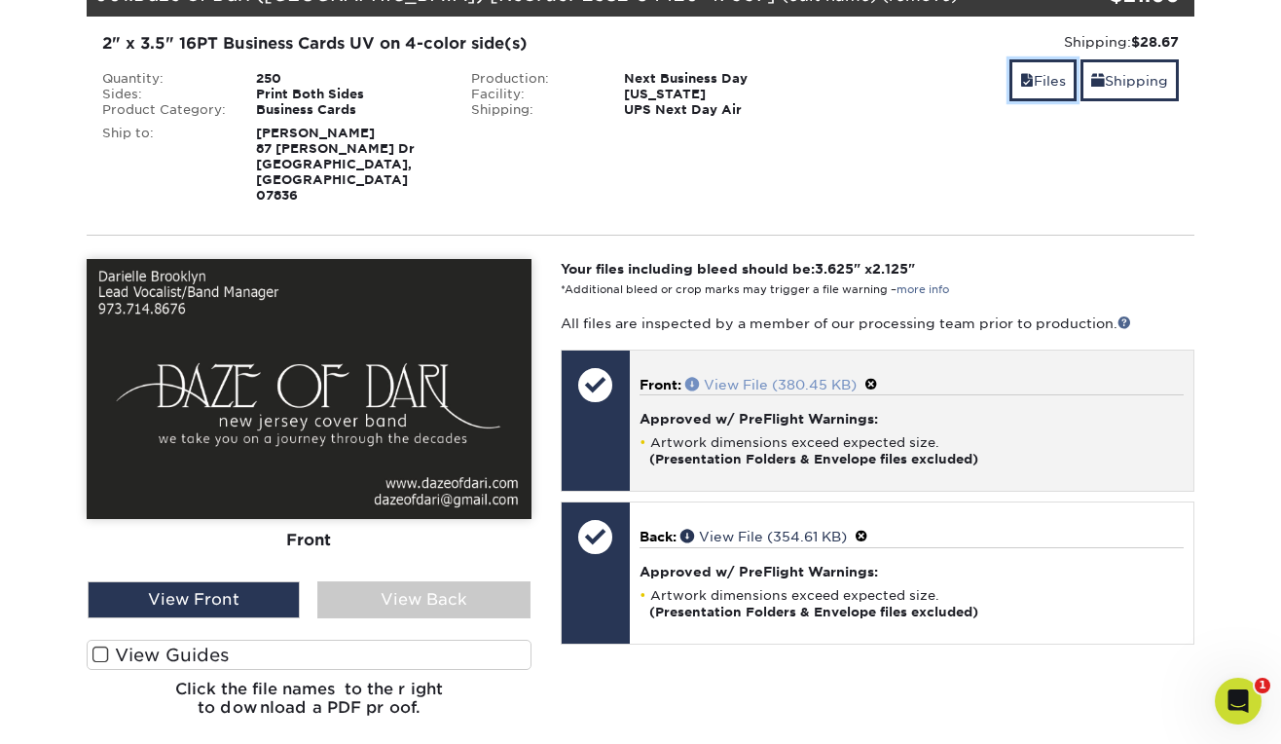
scroll to position [324, 0]
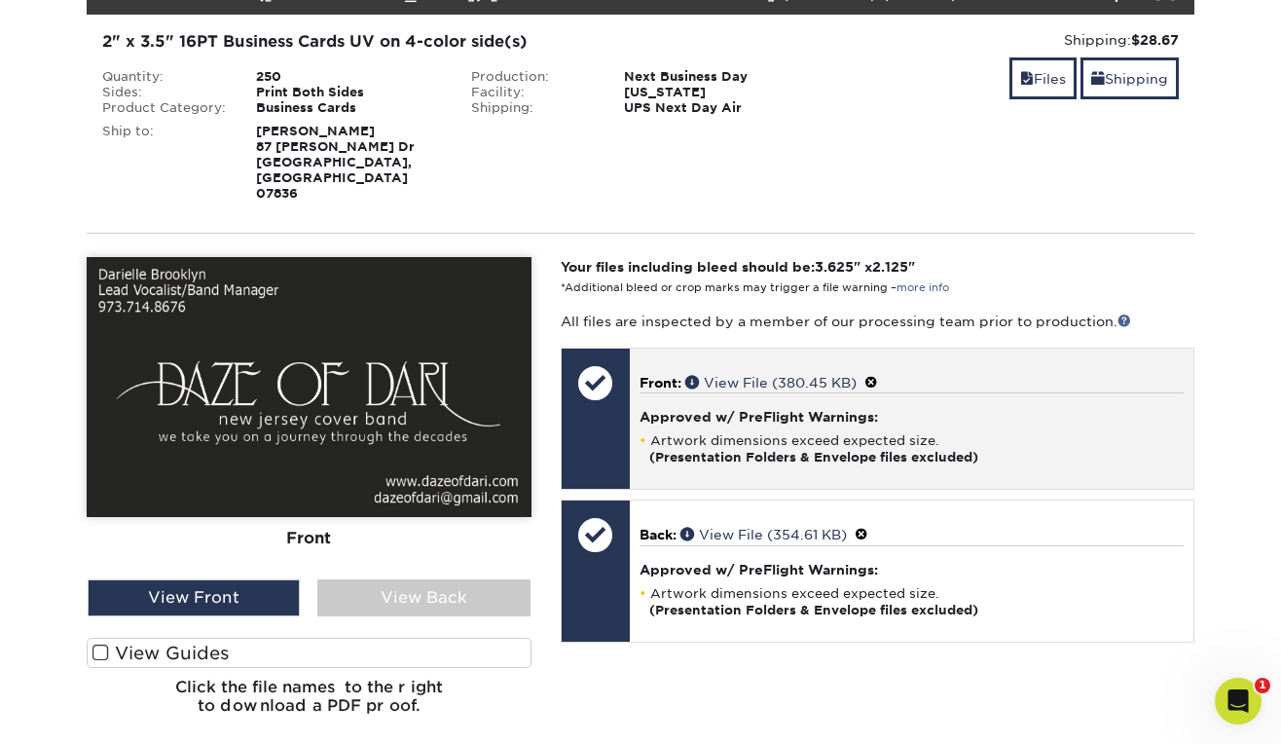
click at [878, 375] on span at bounding box center [872, 383] width 14 height 16
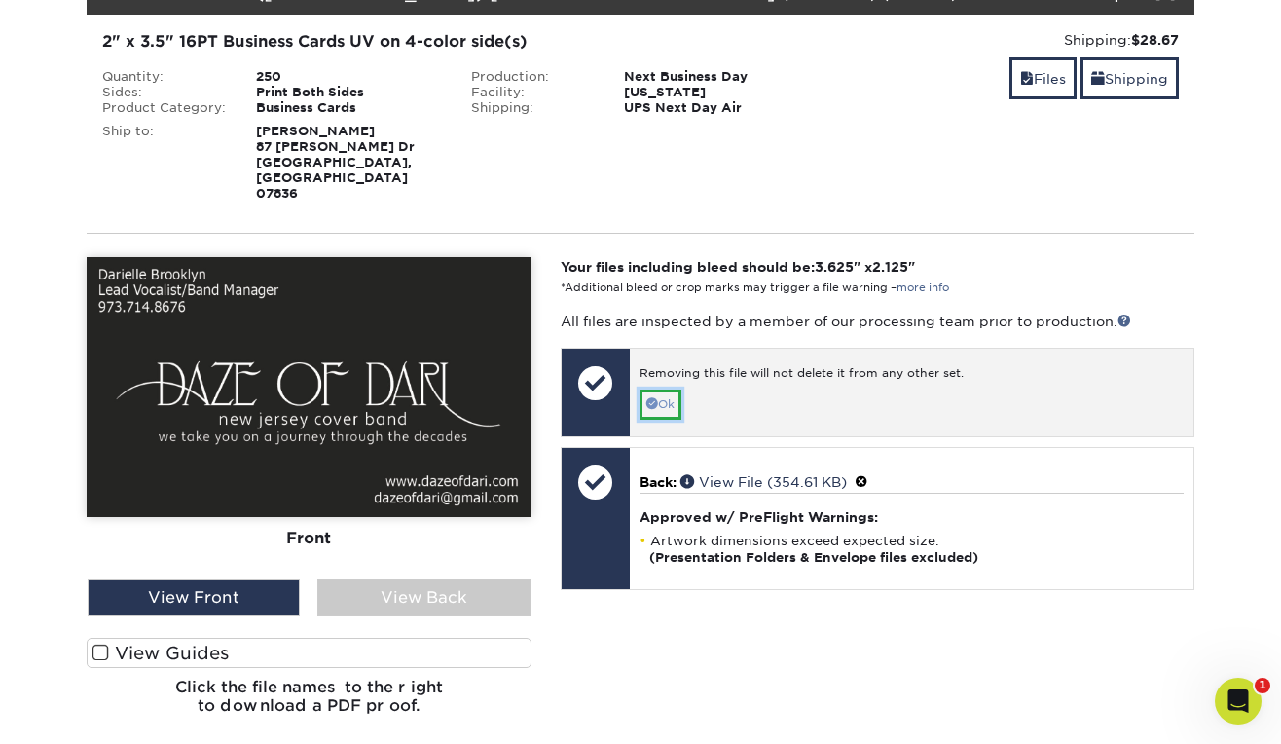
click at [672, 389] on link "Ok" at bounding box center [661, 404] width 42 height 30
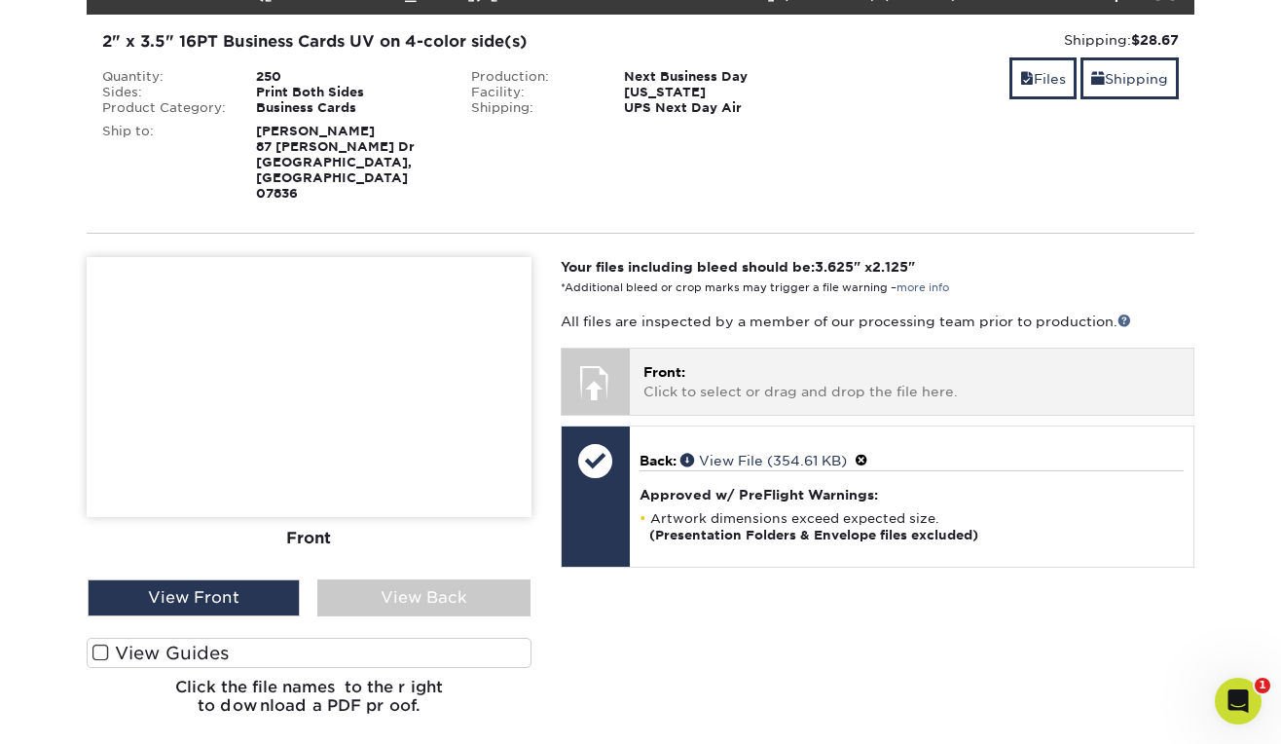
click at [635, 357] on div "Front: Click to select or drag and drop the file here. Choose file" at bounding box center [912, 381] width 564 height 65
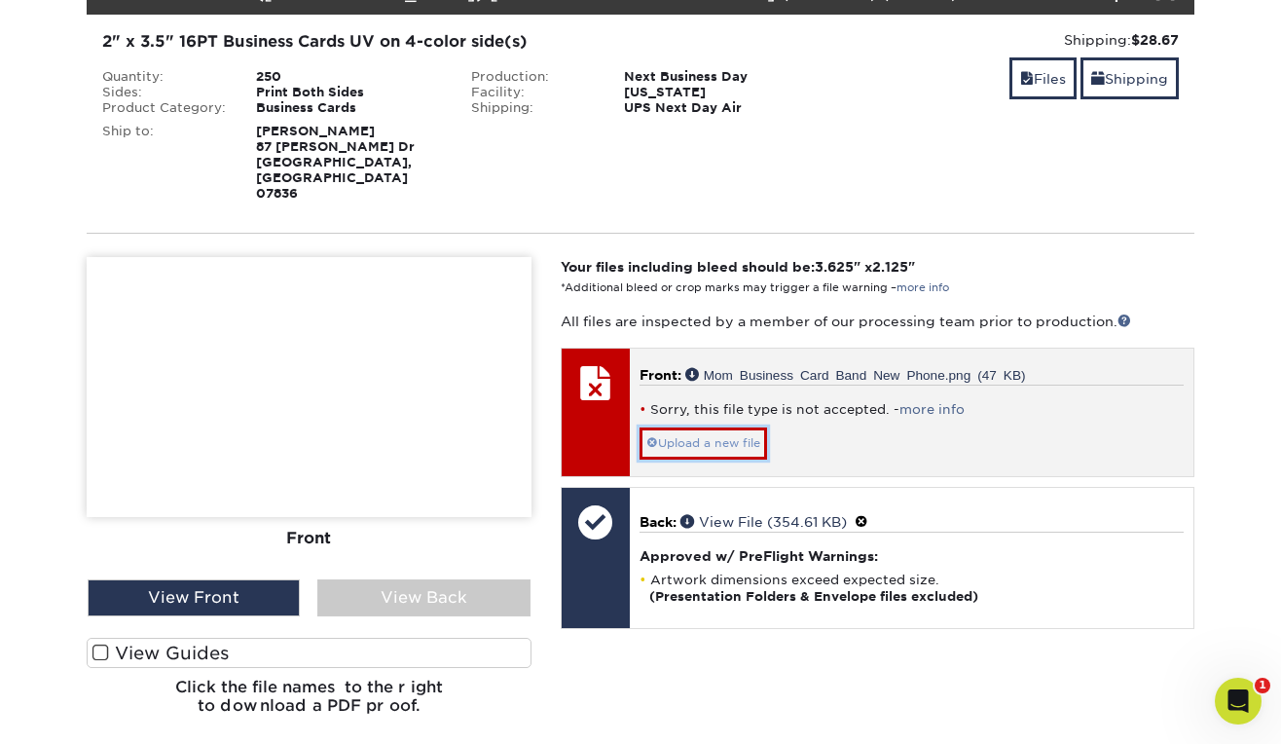
click at [718, 427] on link "Upload a new file" at bounding box center [704, 442] width 128 height 31
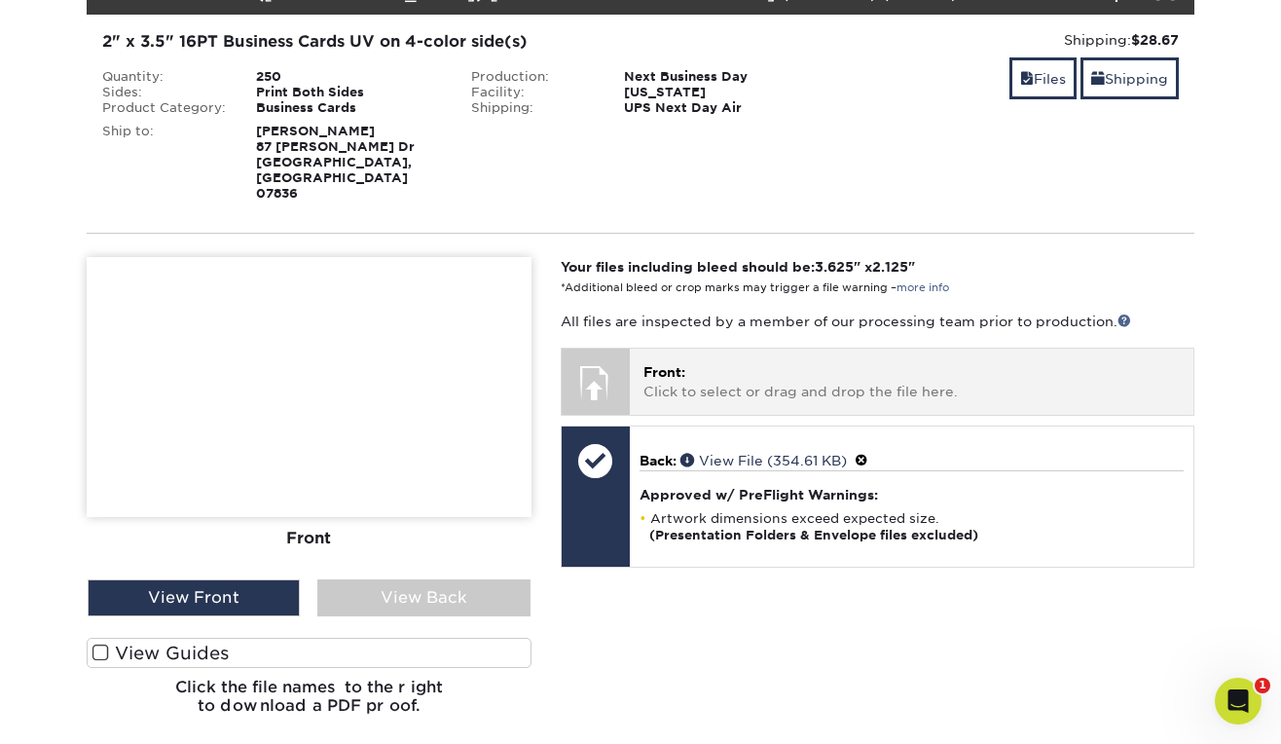
click at [734, 366] on p "Front: Click to select or drag and drop the file here." at bounding box center [912, 382] width 536 height 40
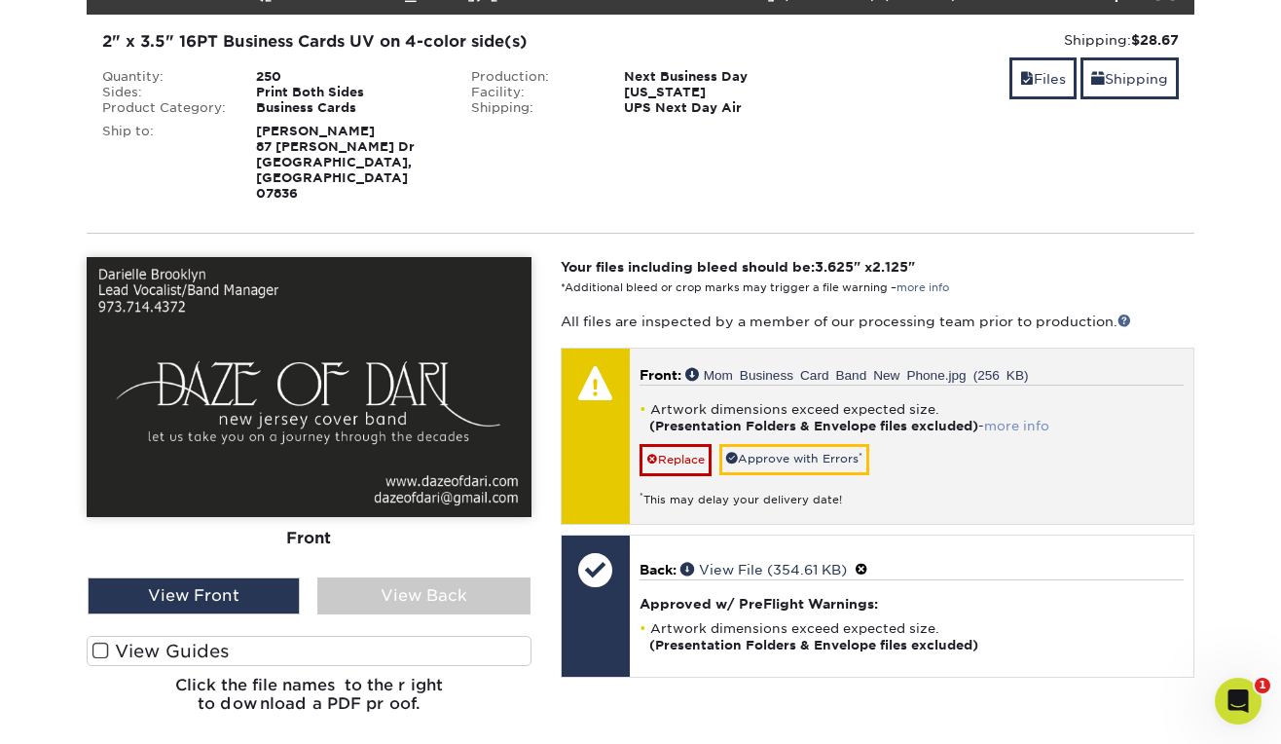
click at [1012, 419] on link "more info" at bounding box center [1016, 426] width 65 height 15
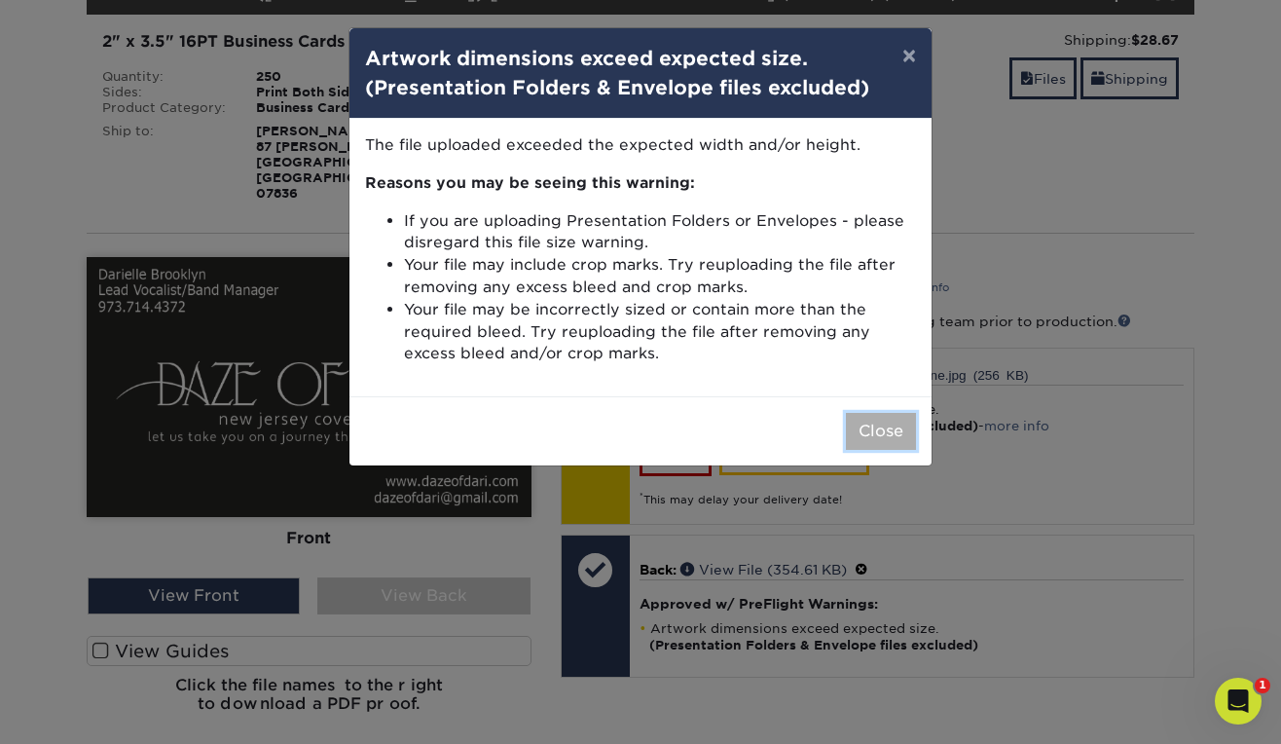
click at [861, 419] on button "Close" at bounding box center [881, 431] width 70 height 37
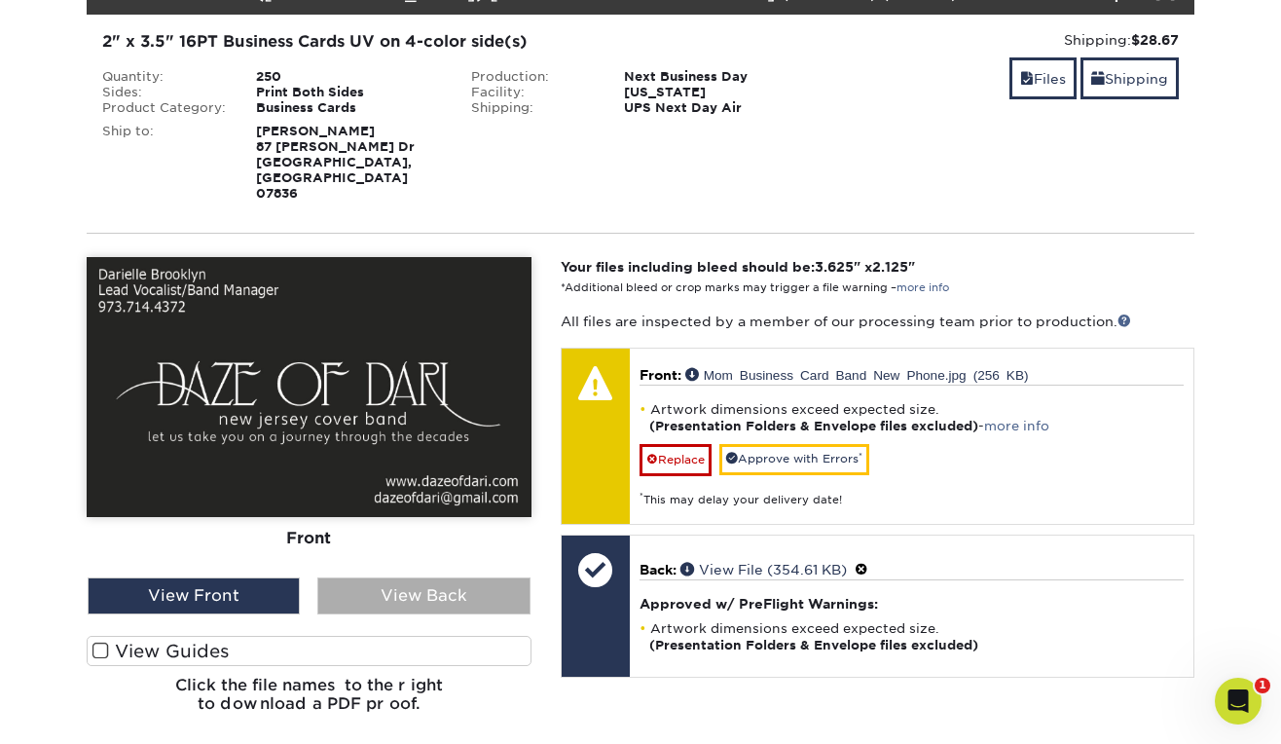
click at [358, 577] on div "View Back" at bounding box center [423, 595] width 212 height 37
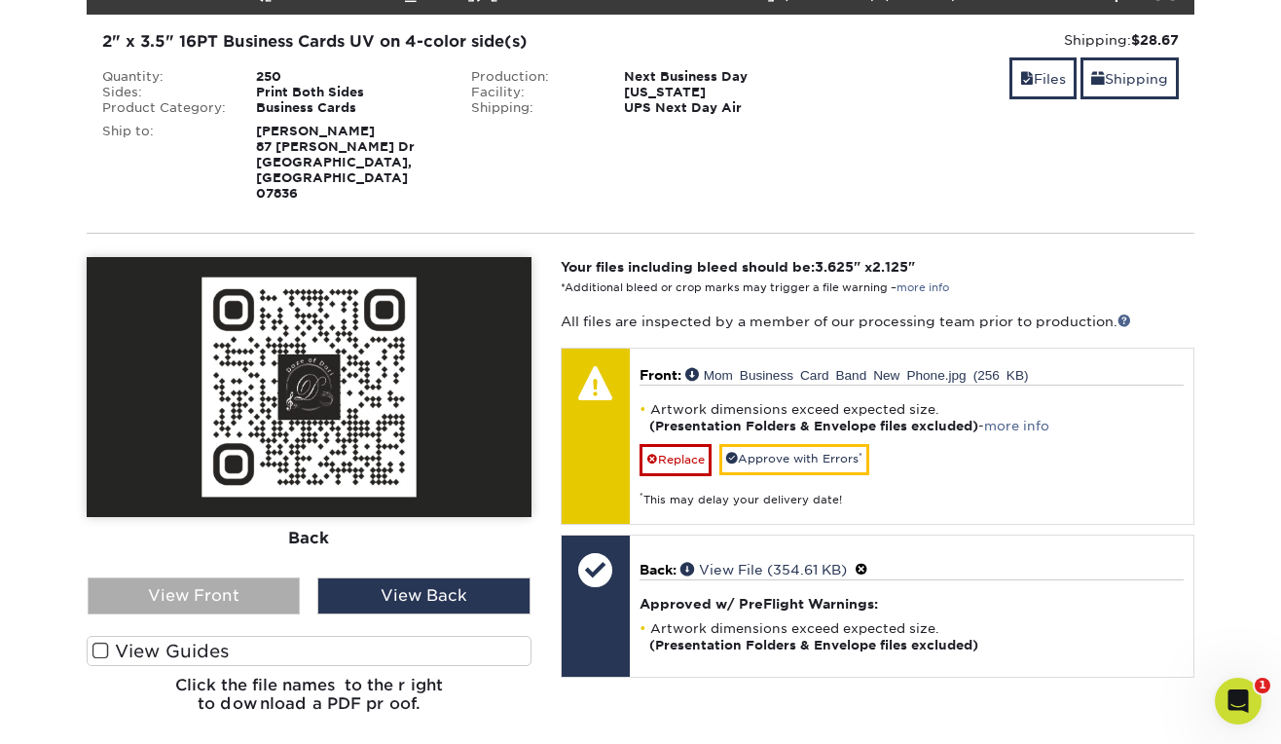
click at [235, 577] on div "View Front" at bounding box center [194, 595] width 212 height 37
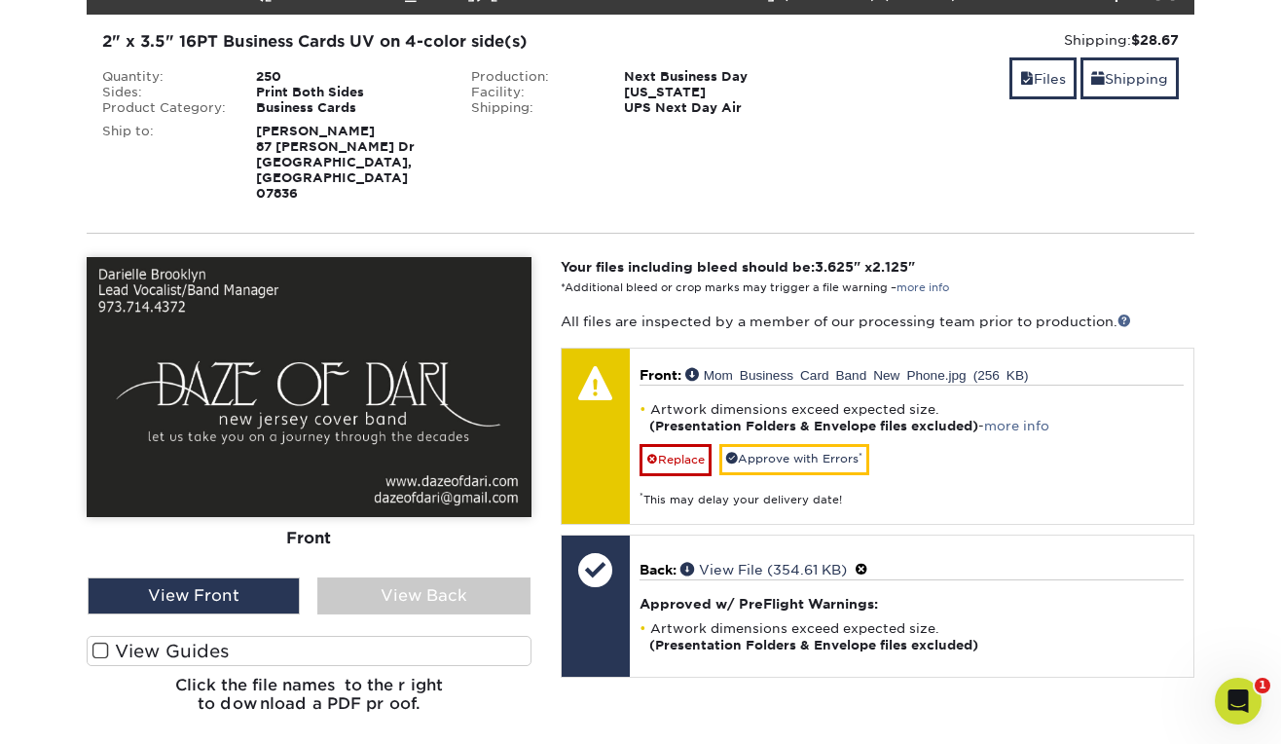
click at [114, 636] on label "View Guides" at bounding box center [309, 651] width 445 height 30
click at [0, 0] on input "View Guides" at bounding box center [0, 0] width 0 height 0
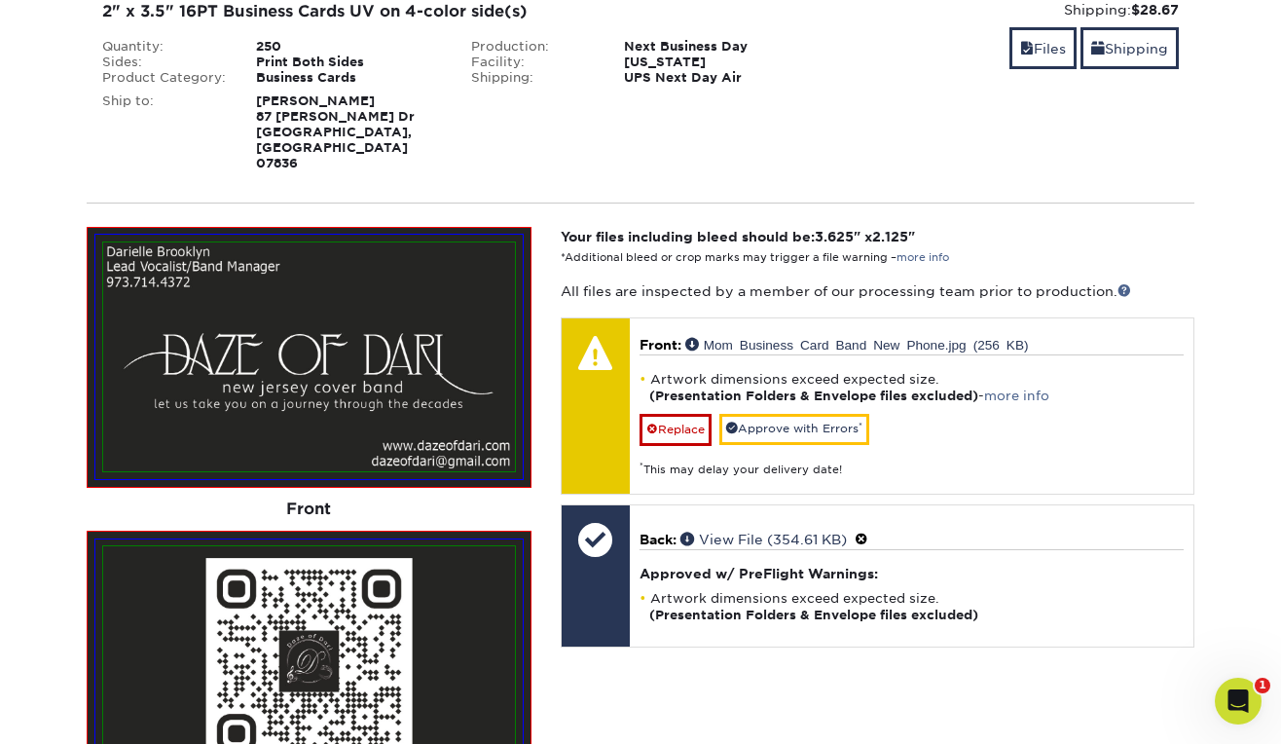
scroll to position [360, 0]
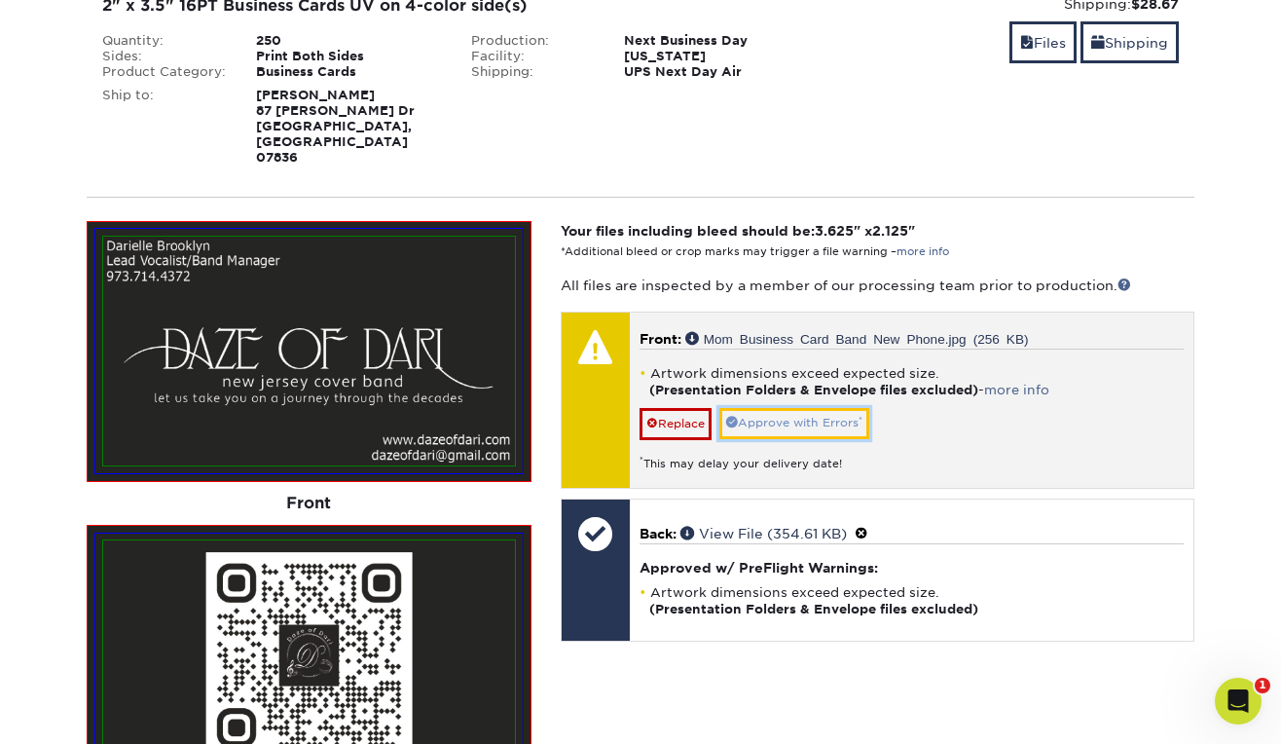
click at [800, 408] on link "Approve with Errors *" at bounding box center [794, 423] width 150 height 30
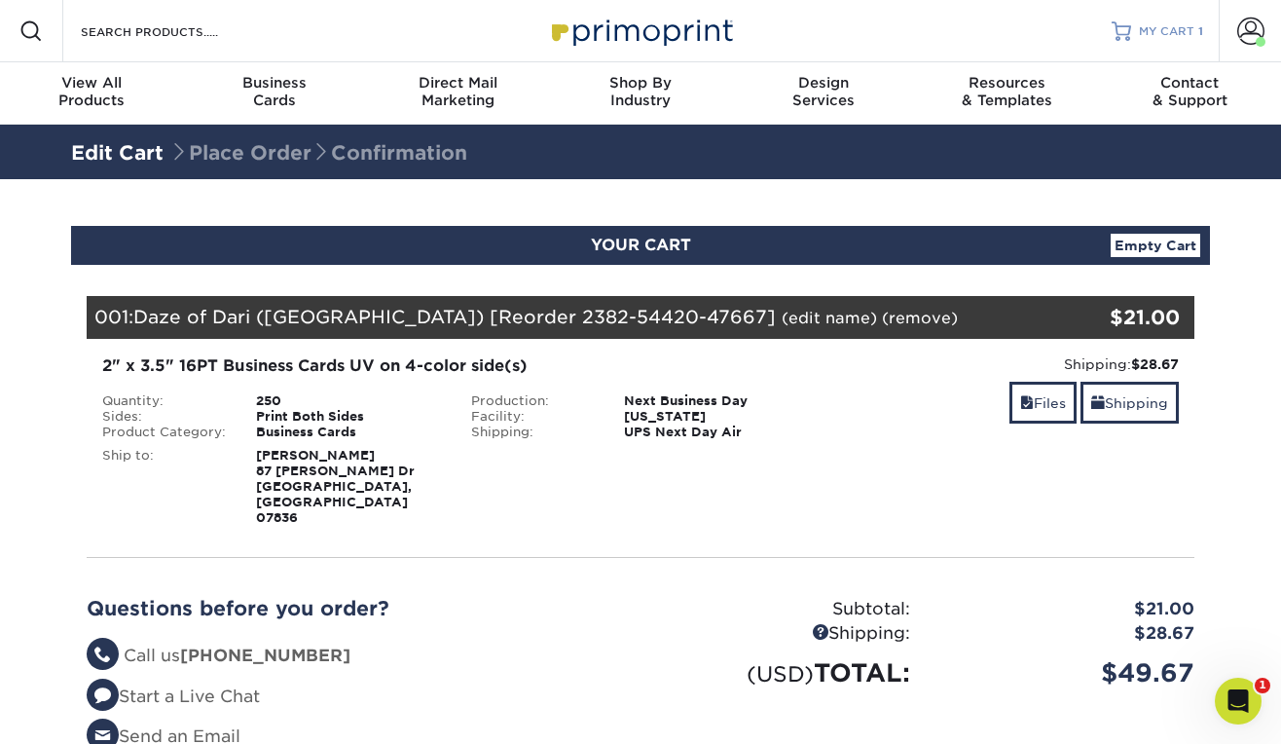
click at [1179, 35] on span "MY CART" at bounding box center [1166, 31] width 55 height 17
click at [1029, 392] on link "Files" at bounding box center [1043, 403] width 67 height 42
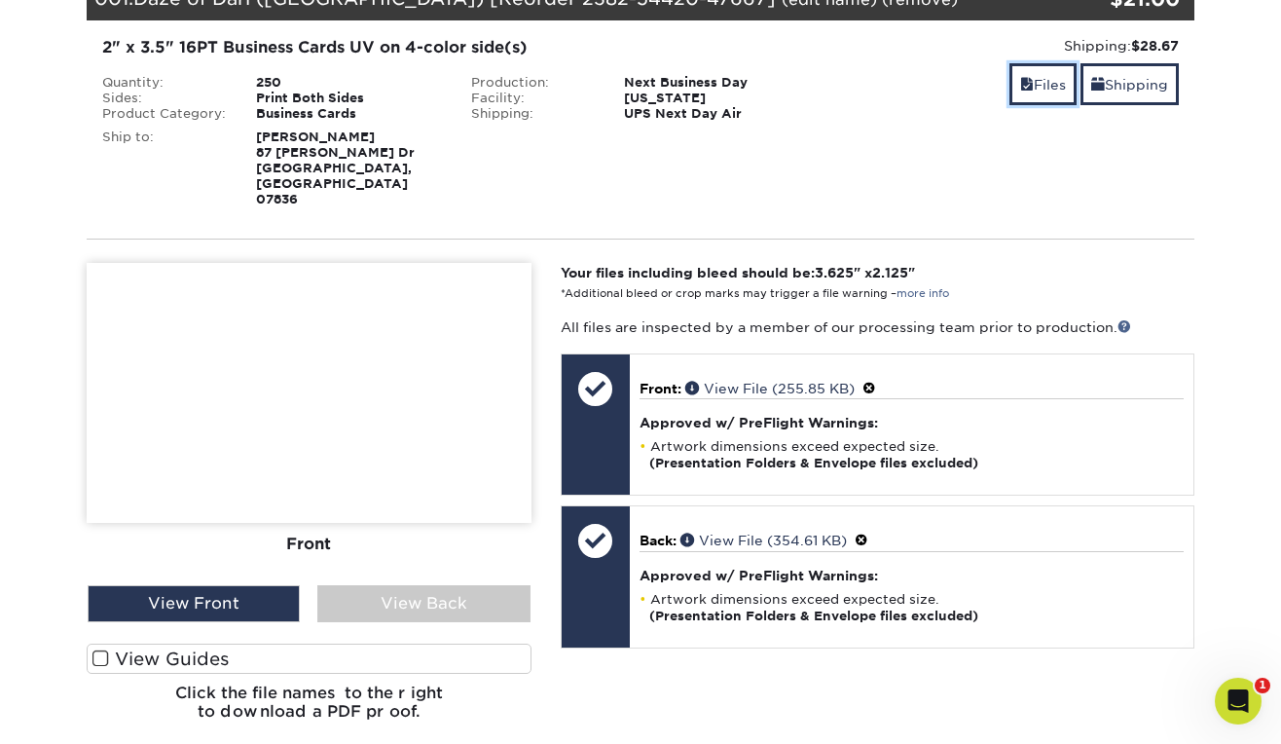
scroll to position [370, 0]
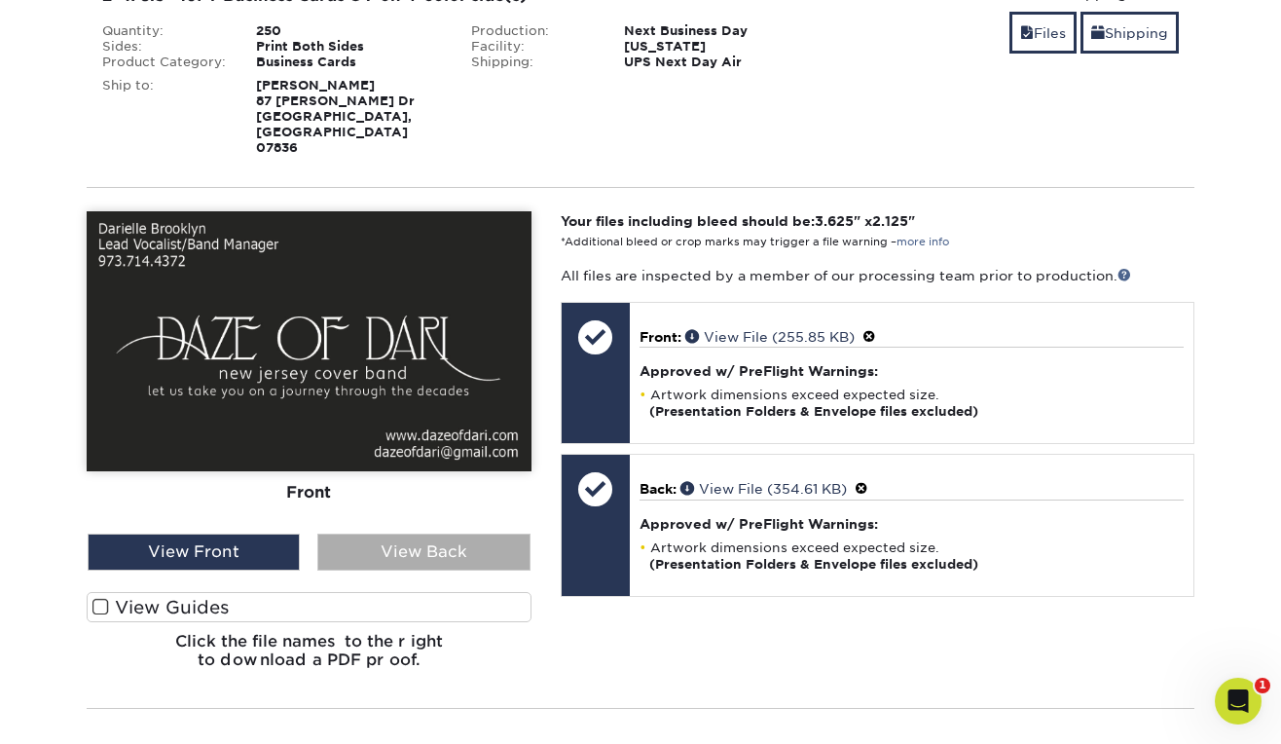
click at [409, 534] on div "View Back" at bounding box center [423, 552] width 212 height 37
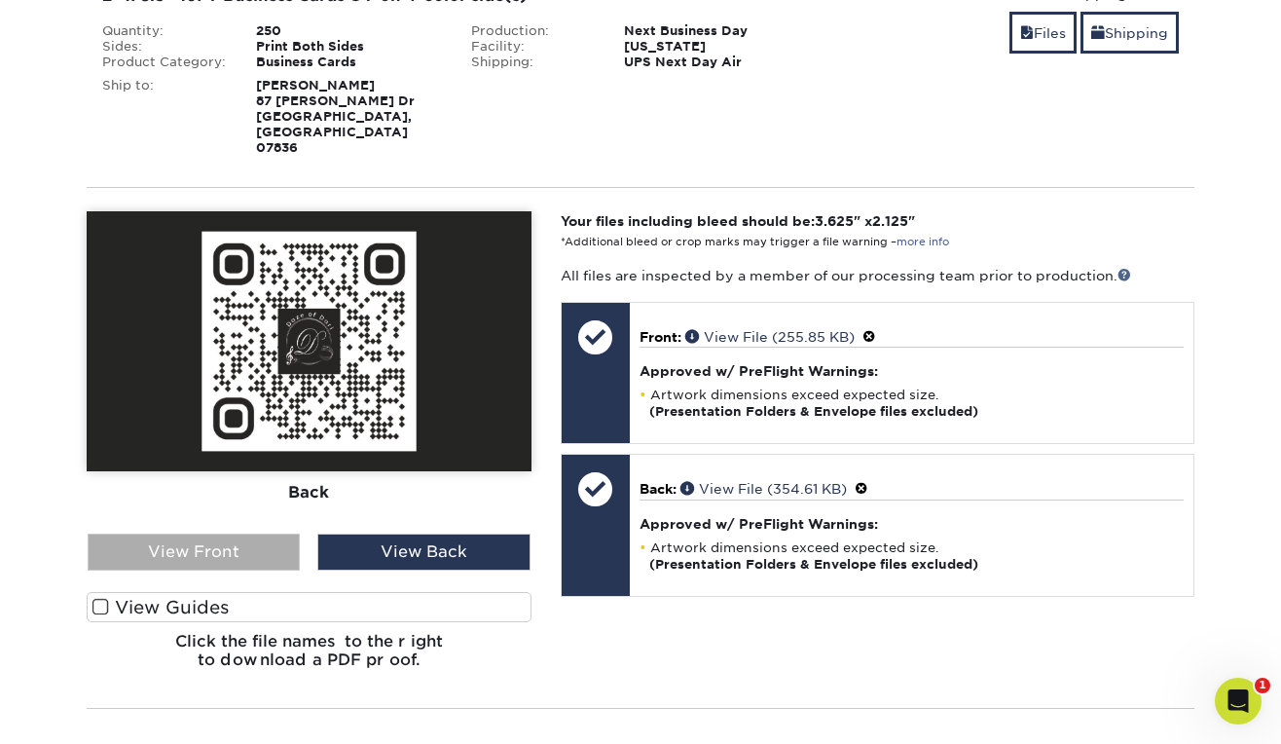
click at [246, 534] on div "View Front" at bounding box center [194, 552] width 212 height 37
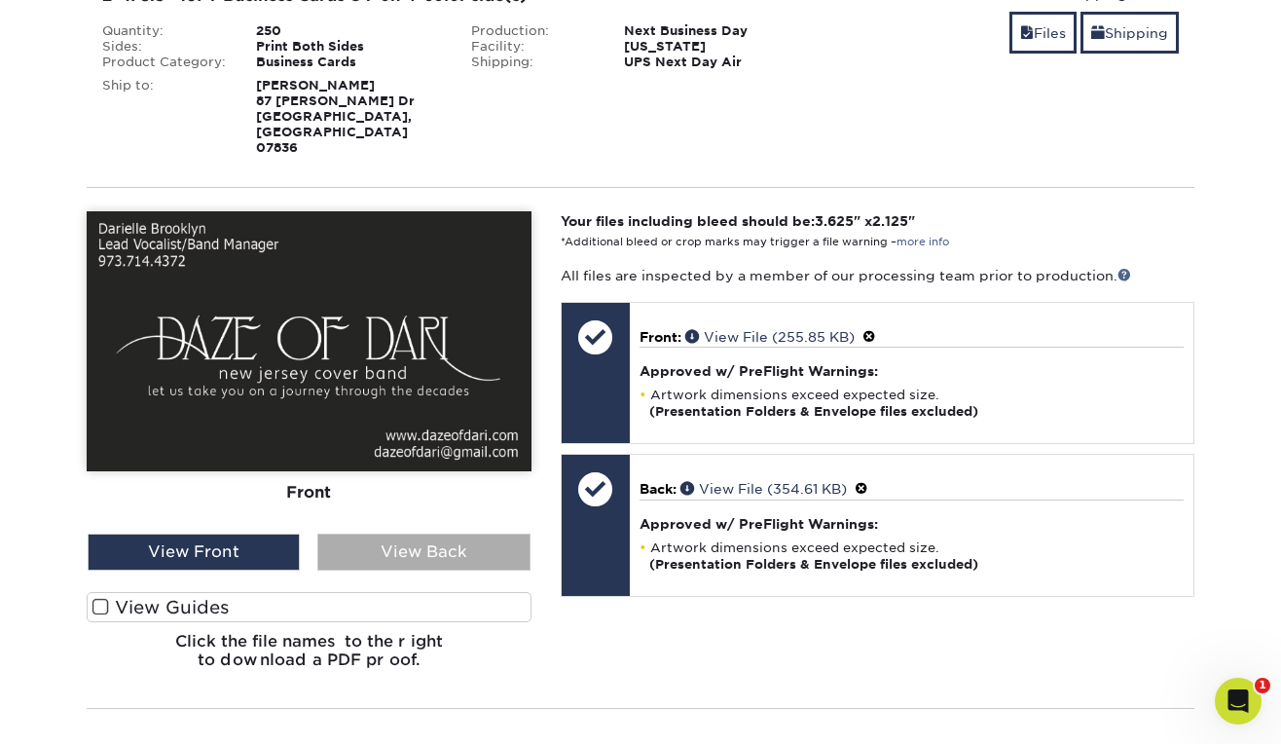
click at [436, 534] on div "View Back" at bounding box center [423, 552] width 212 height 37
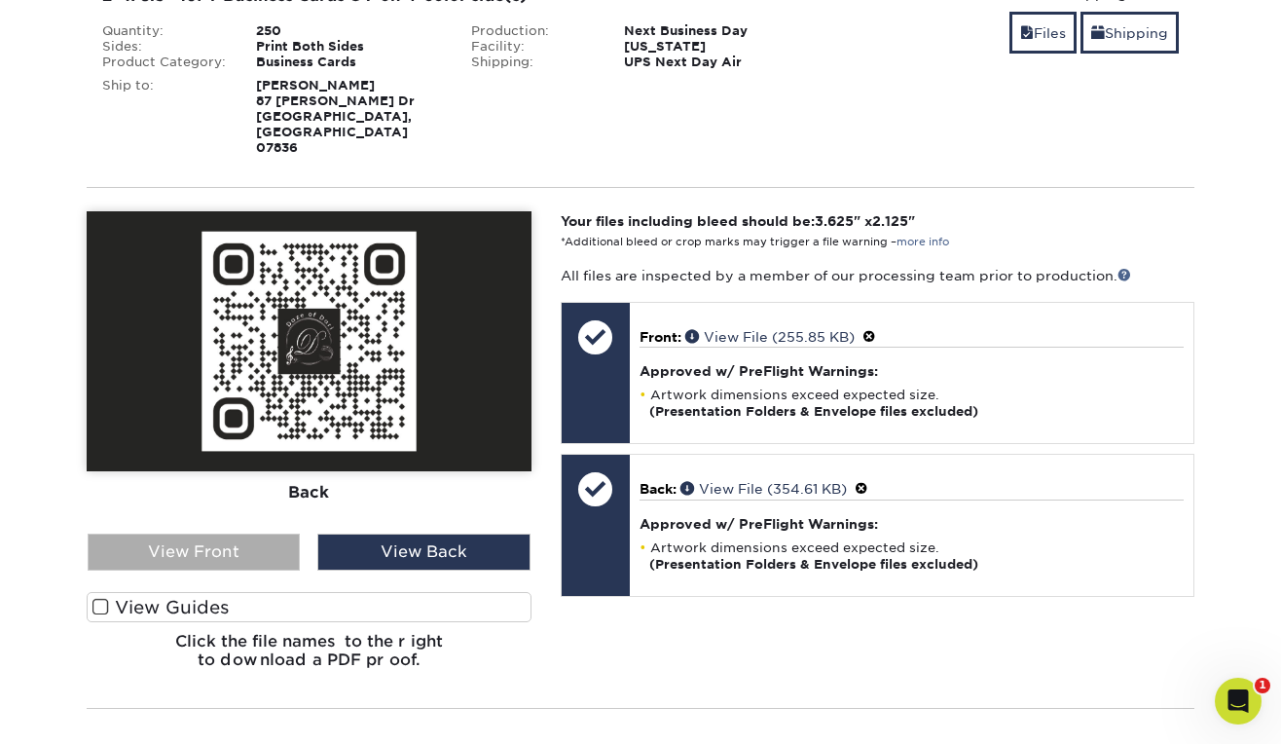
click at [270, 534] on div "View Front" at bounding box center [194, 552] width 212 height 37
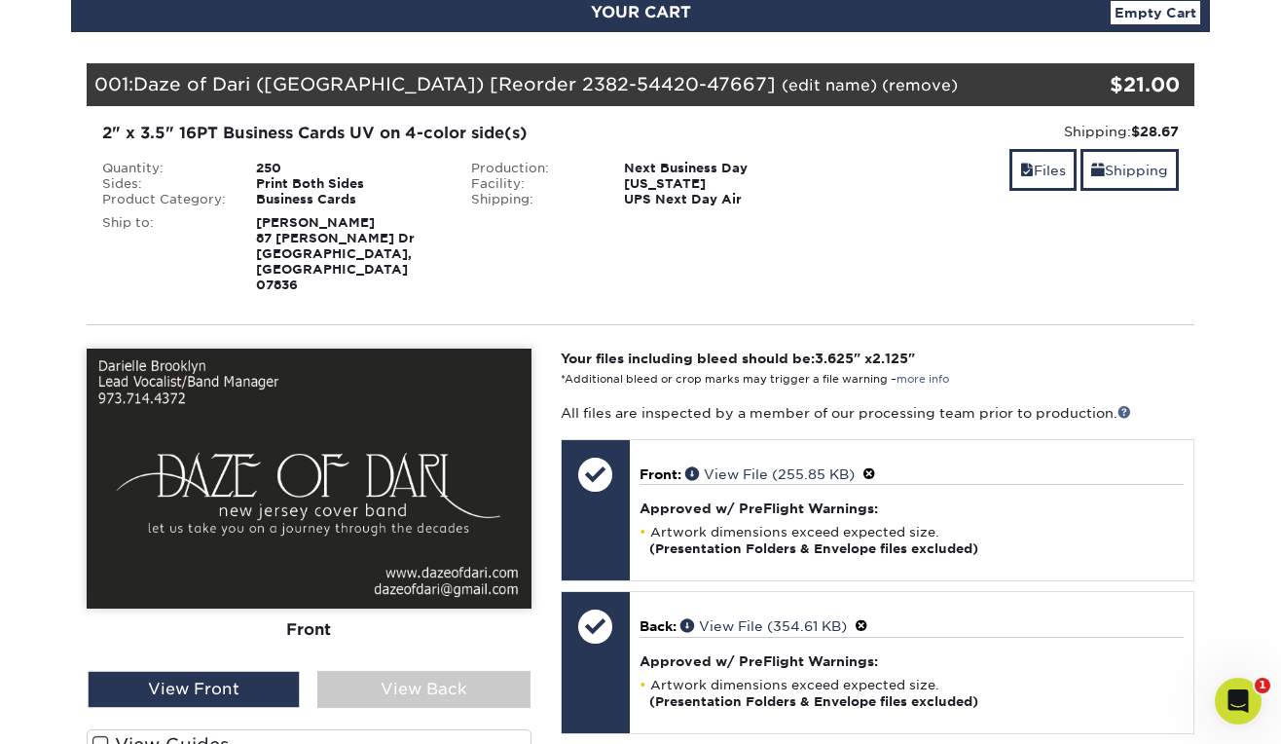
scroll to position [234, 0]
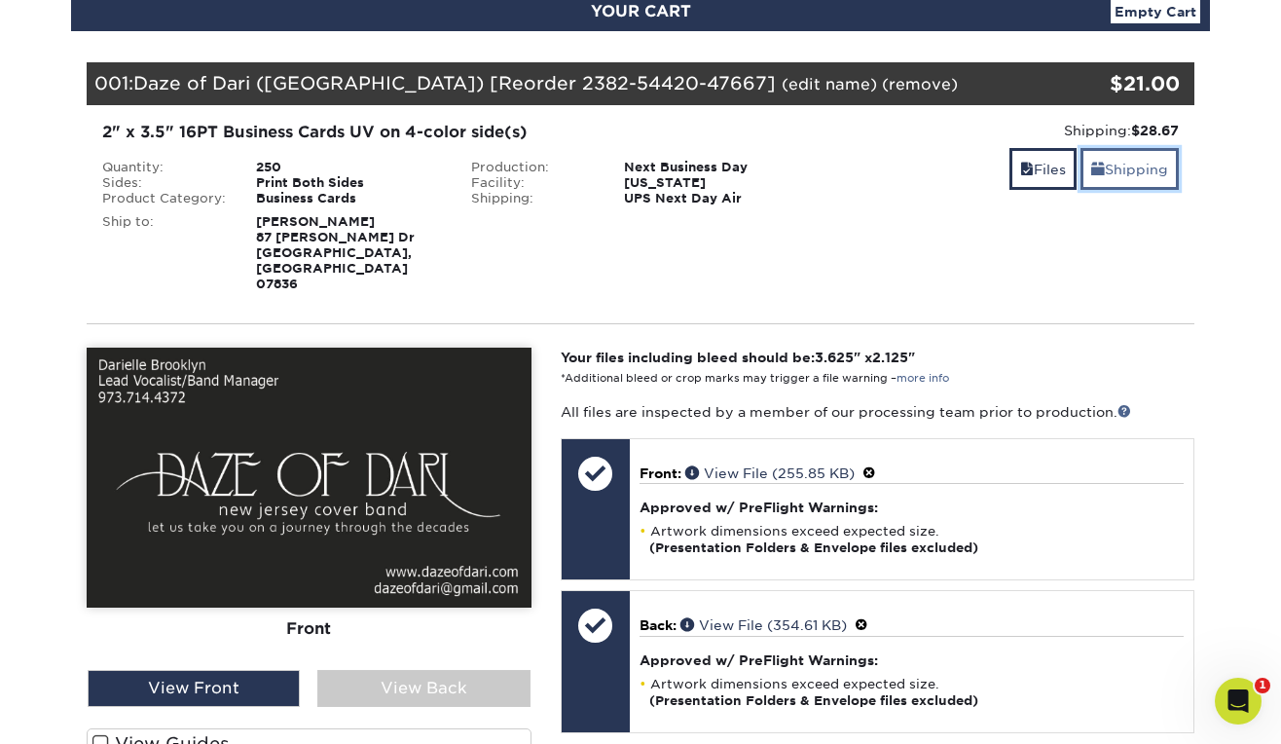
click at [1161, 170] on link "Shipping" at bounding box center [1130, 169] width 98 height 42
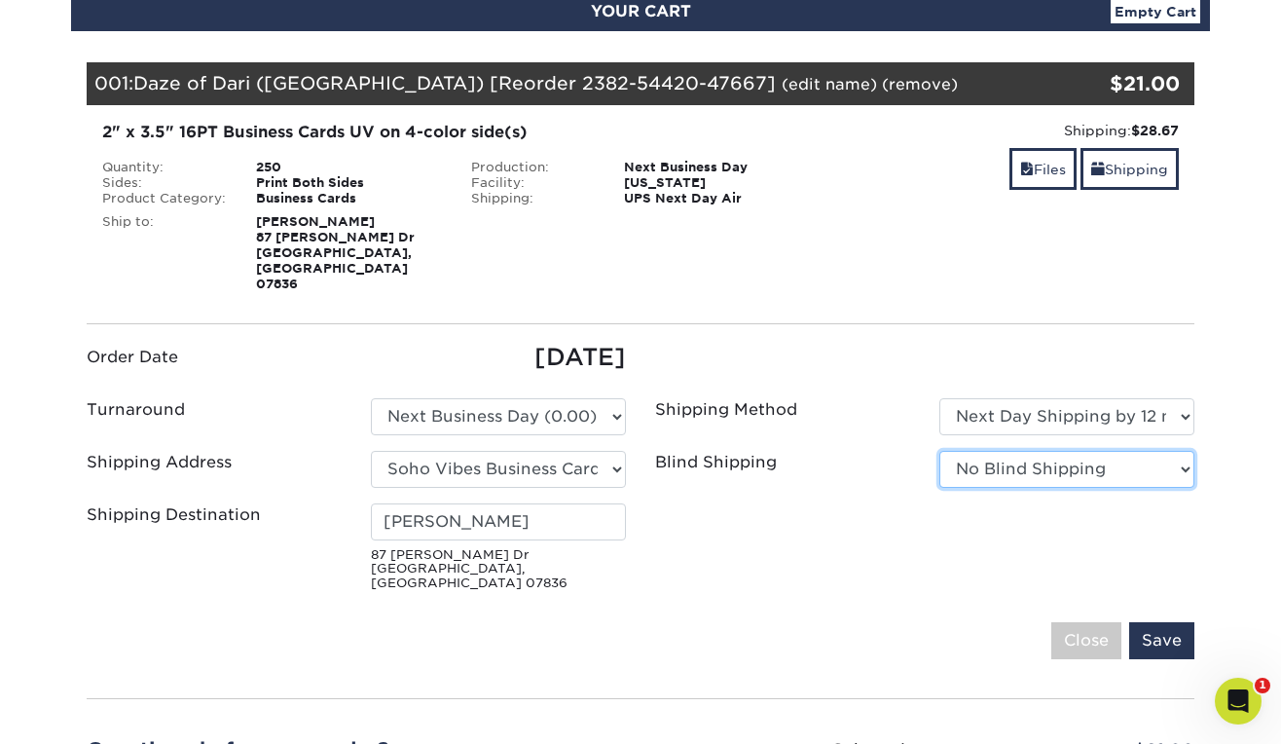
click option "No Blind Shipping" at bounding box center [0, 0] width 0 height 0
select select "03"
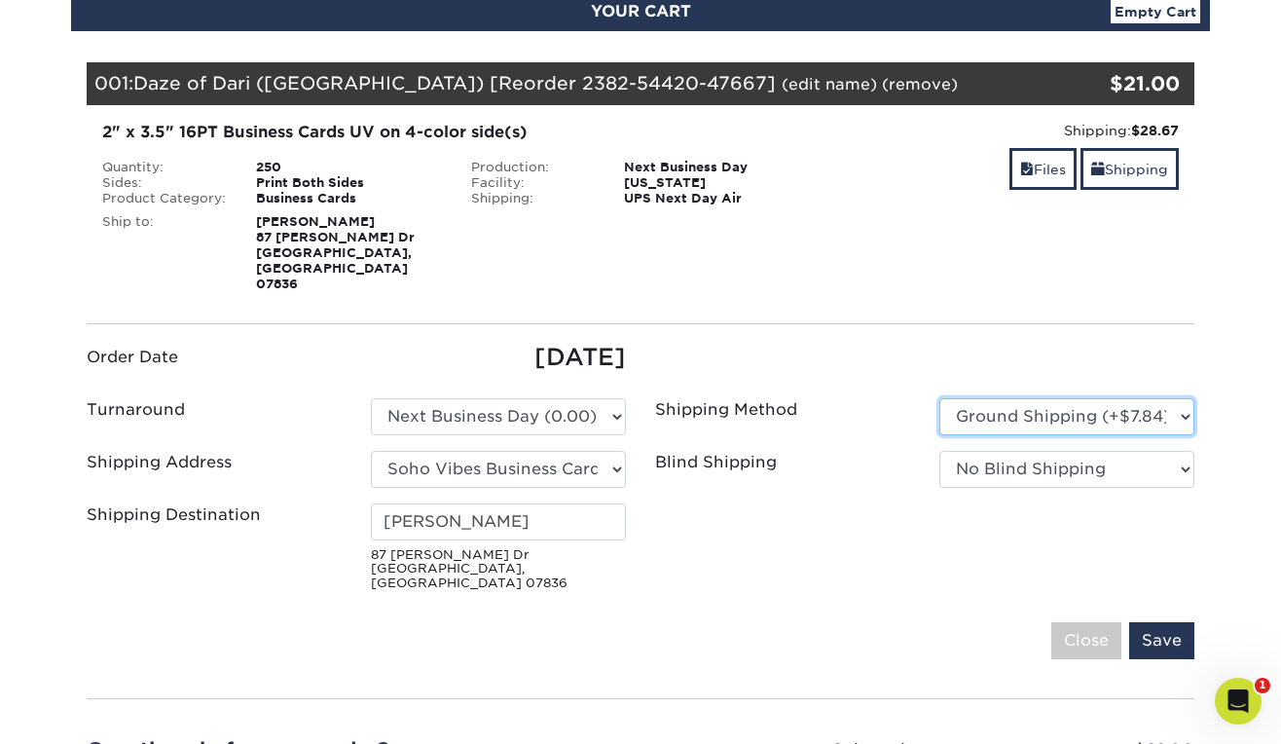
click option "Ground Shipping (+$7.84)" at bounding box center [0, 0] width 0 height 0
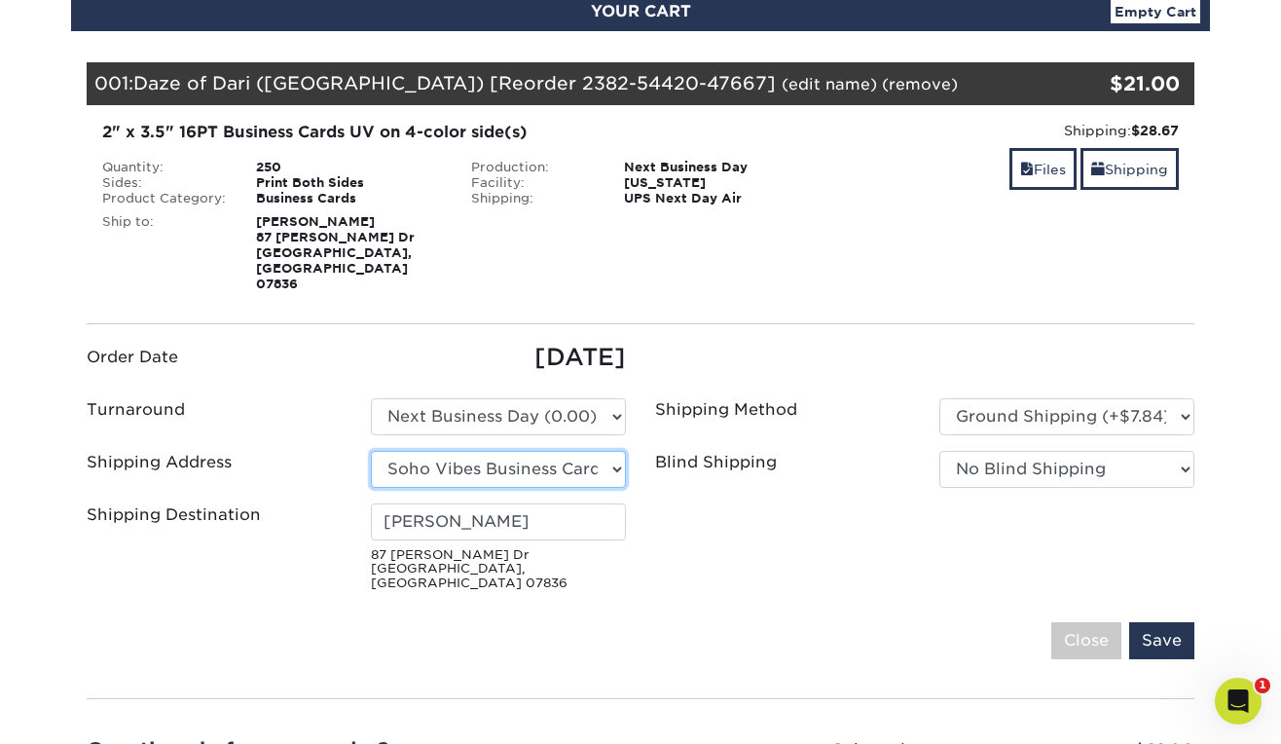
select select "244237"
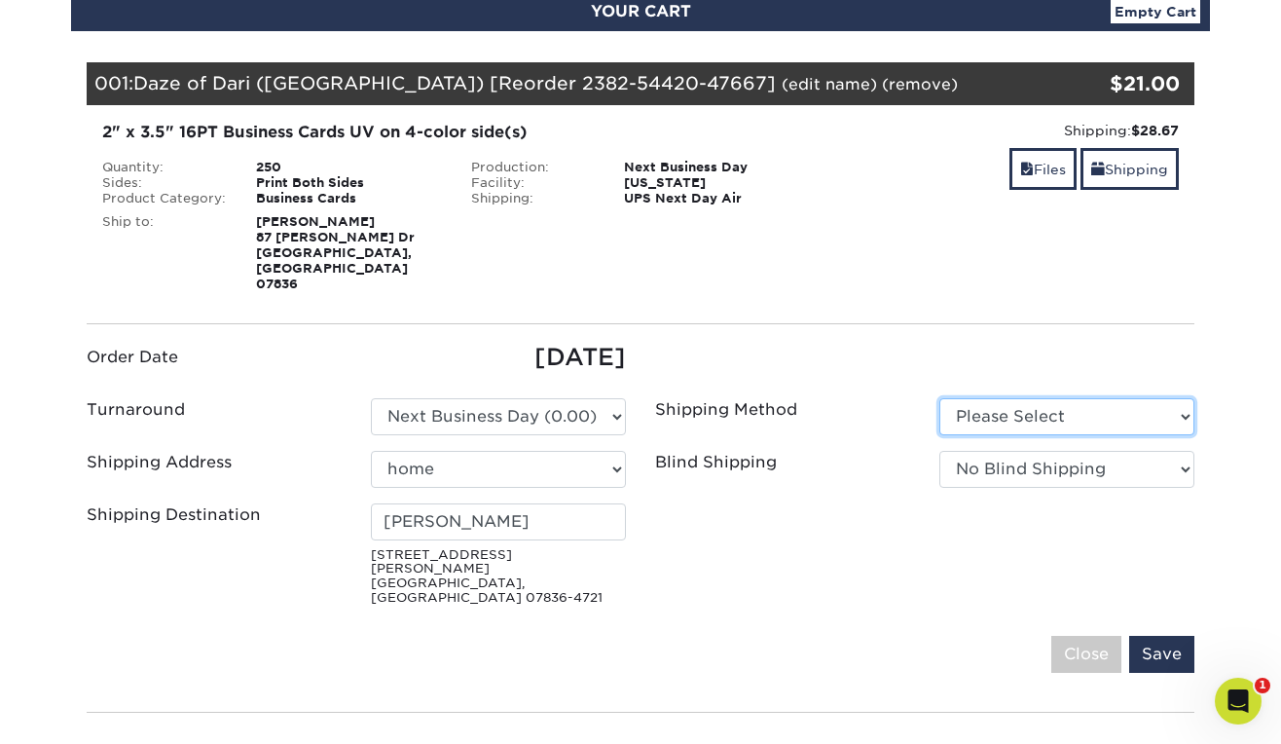
select select "03"
click option "Ground Shipping (+$7.84)" at bounding box center [0, 0] width 0 height 0
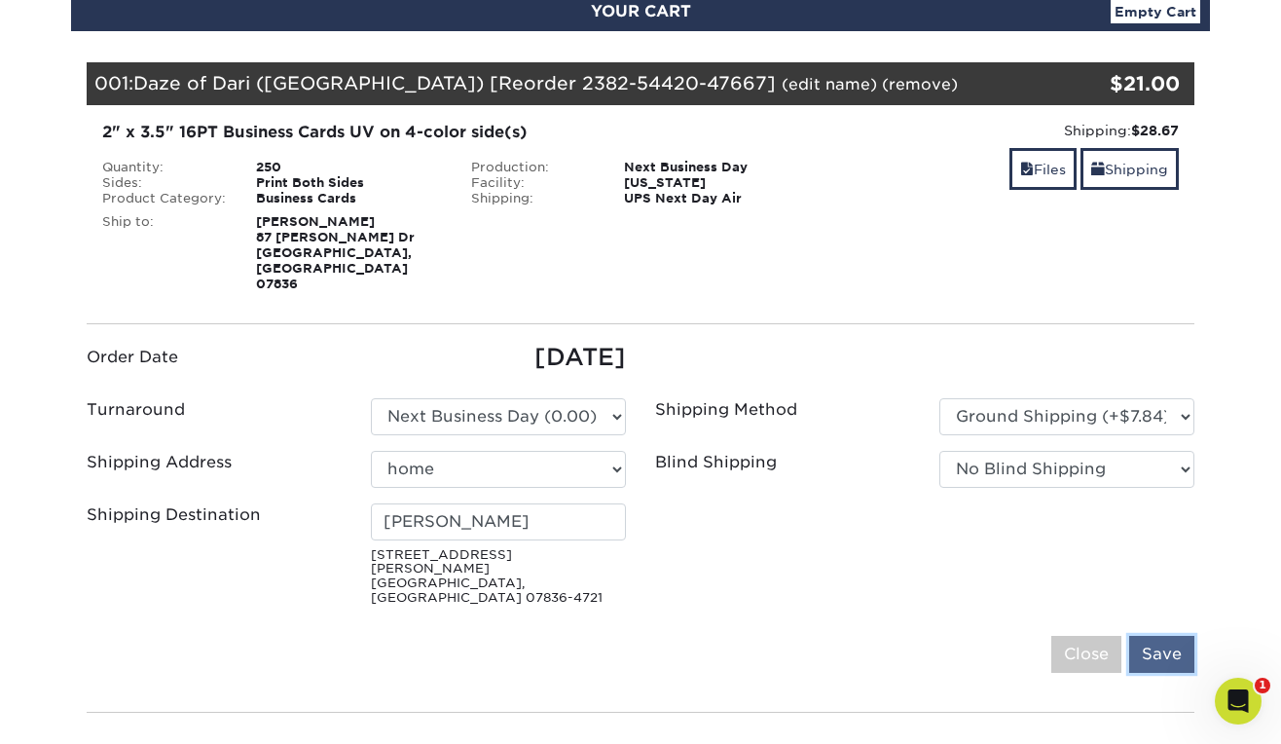
click at [1147, 636] on input "Save" at bounding box center [1161, 654] width 65 height 37
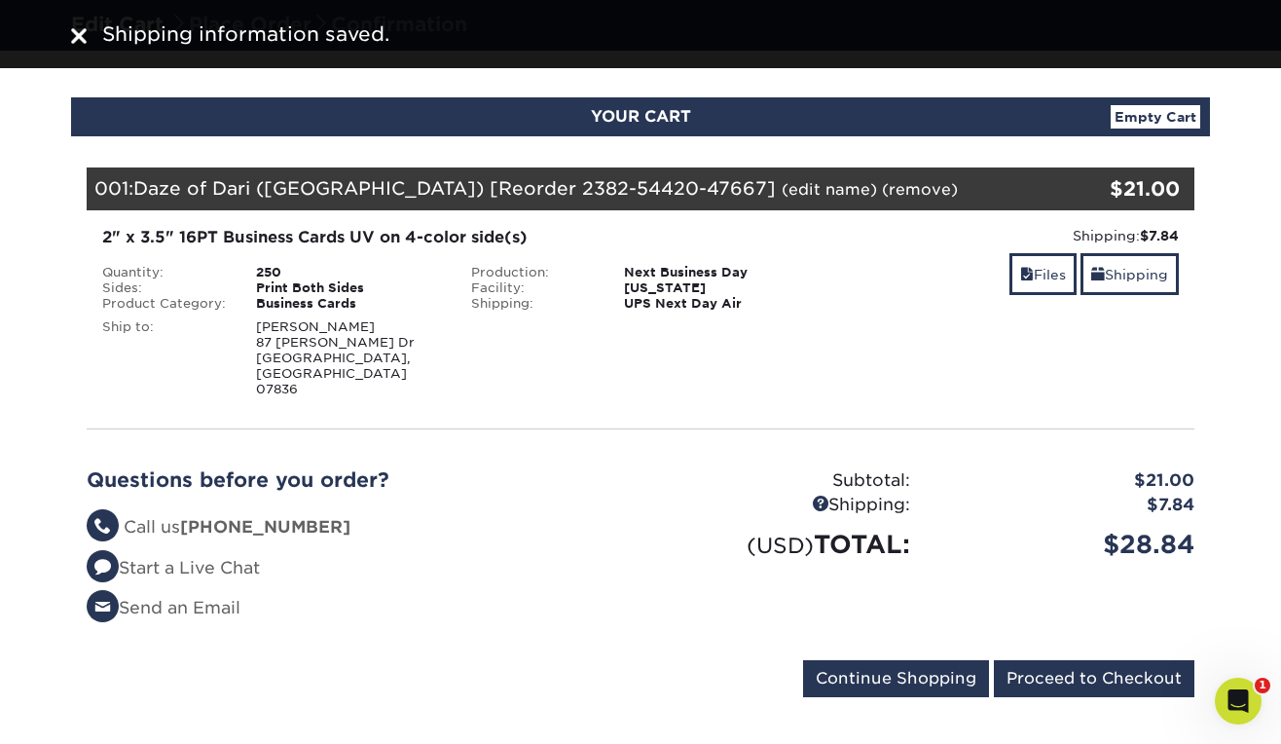
scroll to position [125, 0]
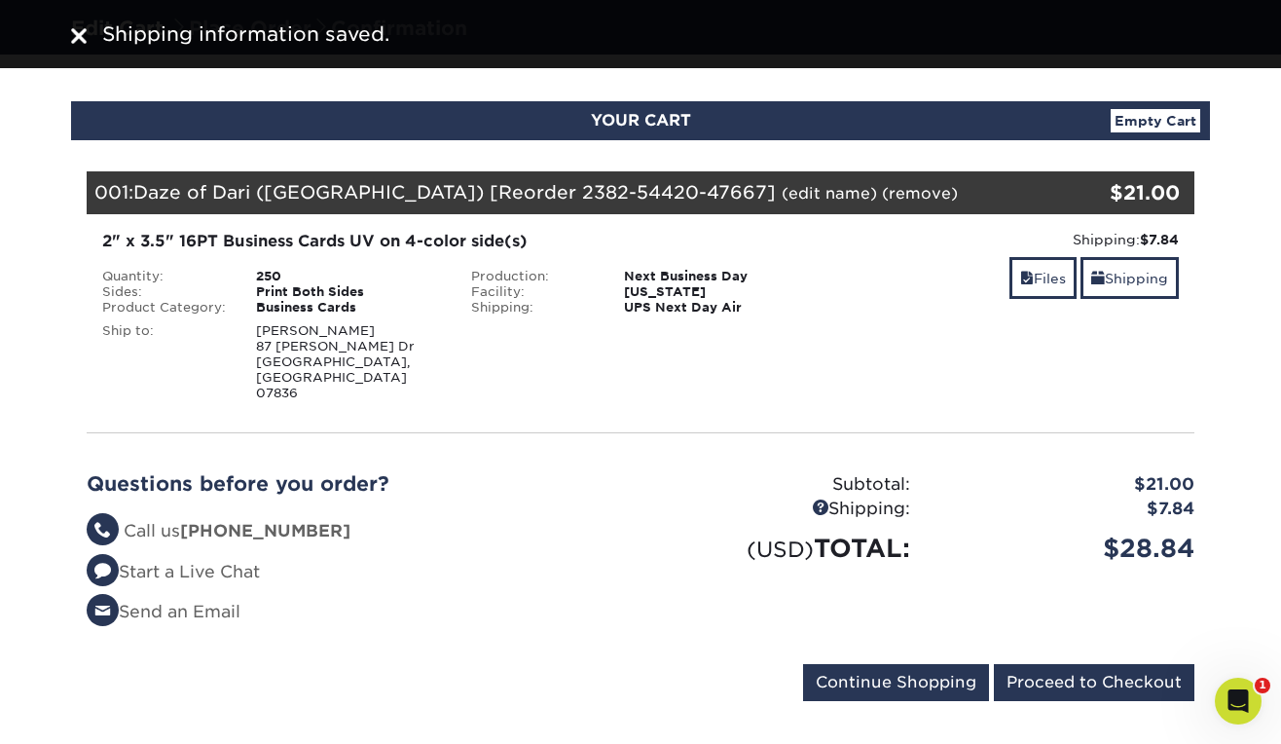
click at [266, 276] on div "250" at bounding box center [348, 277] width 215 height 16
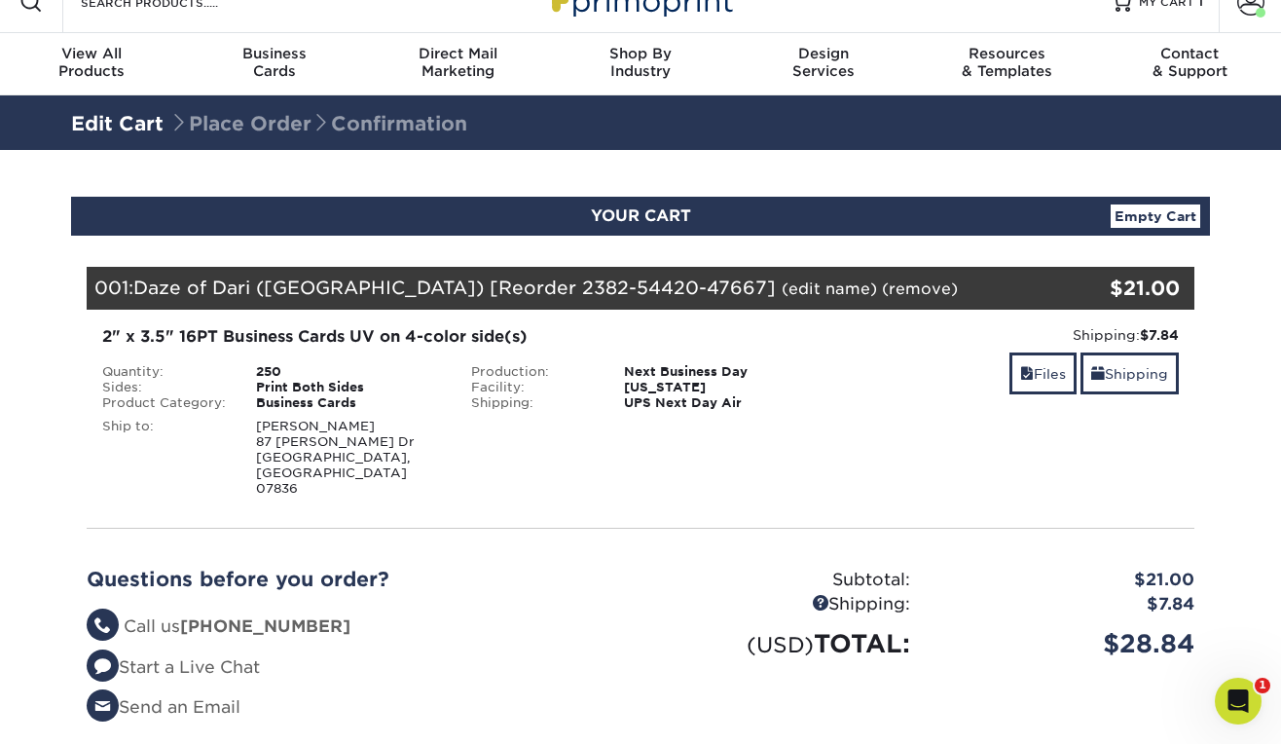
scroll to position [18, 0]
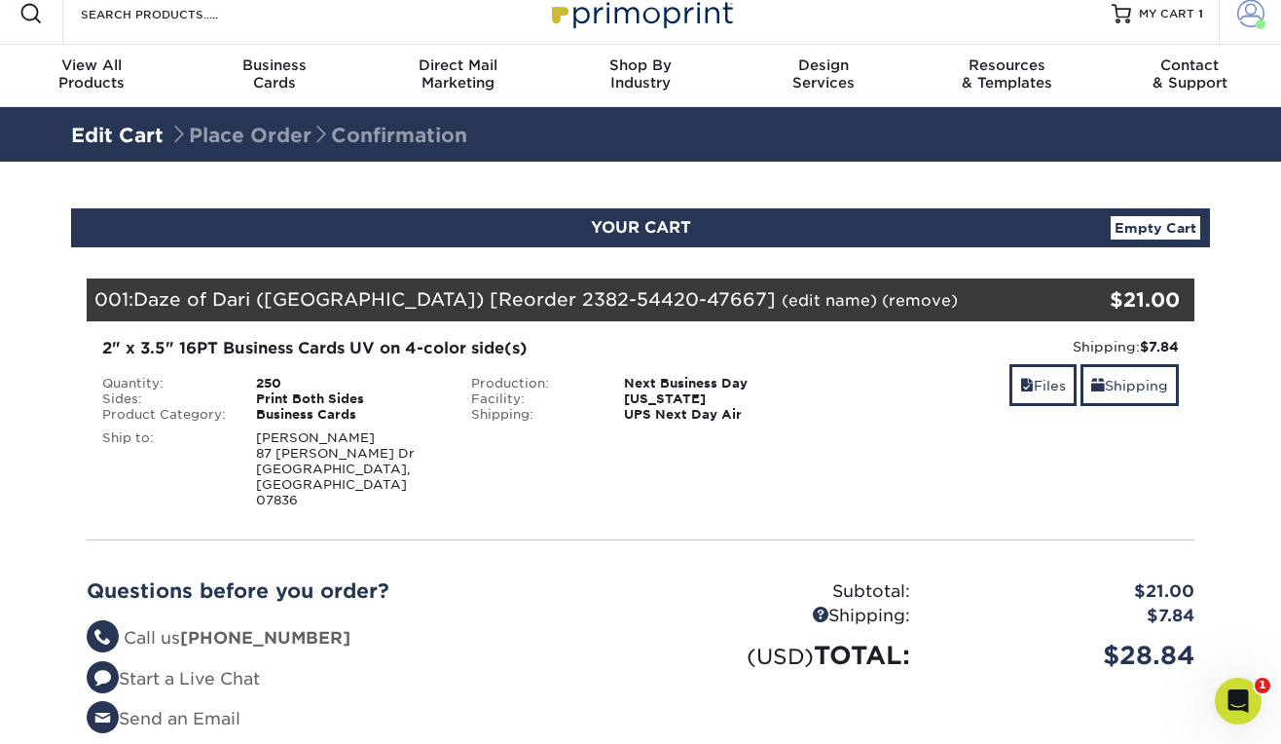
click at [1245, 14] on span at bounding box center [1250, 13] width 27 height 27
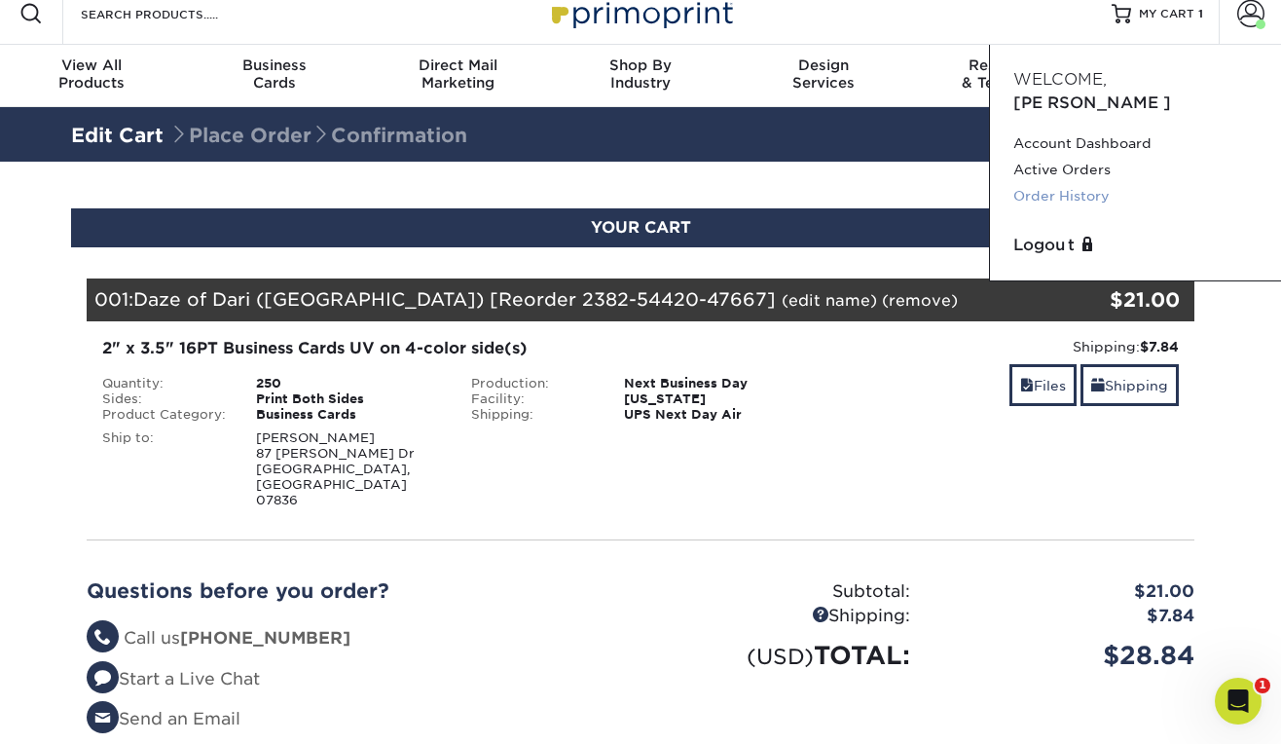
click at [1067, 183] on link "Order History" at bounding box center [1136, 196] width 244 height 26
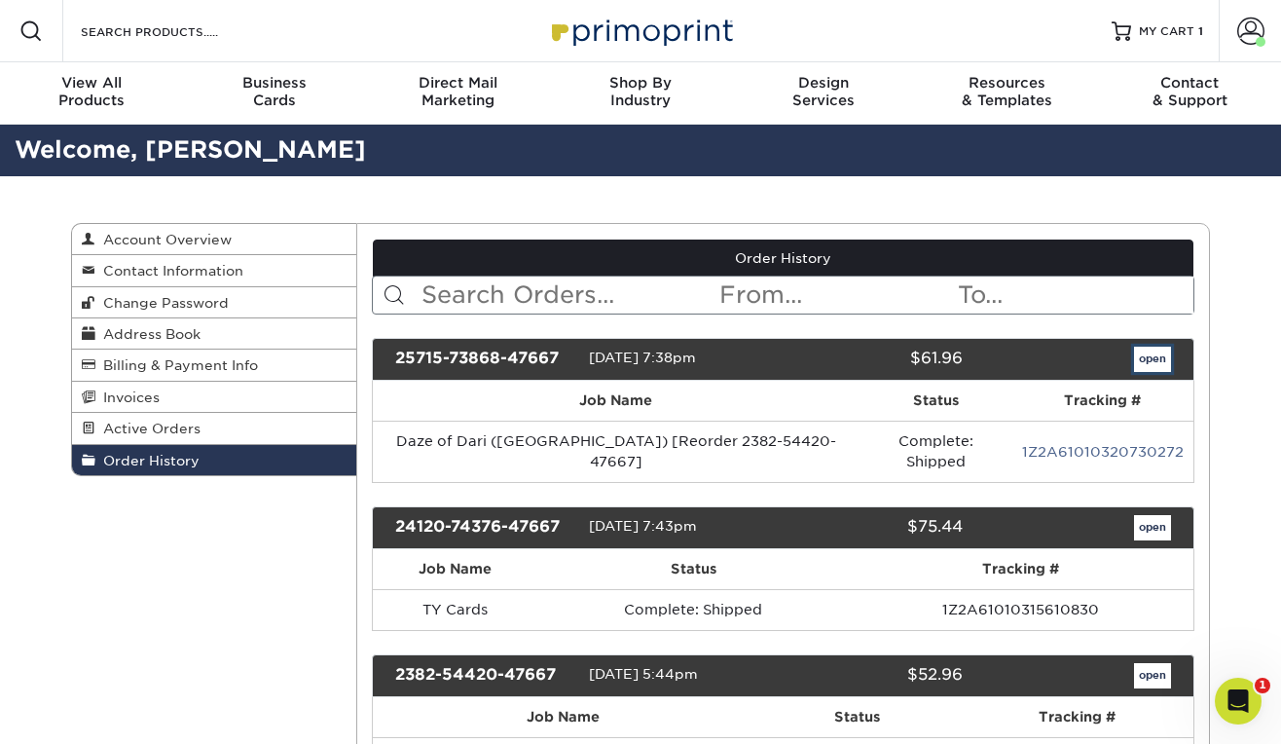
click at [1160, 358] on link "open" at bounding box center [1152, 359] width 37 height 25
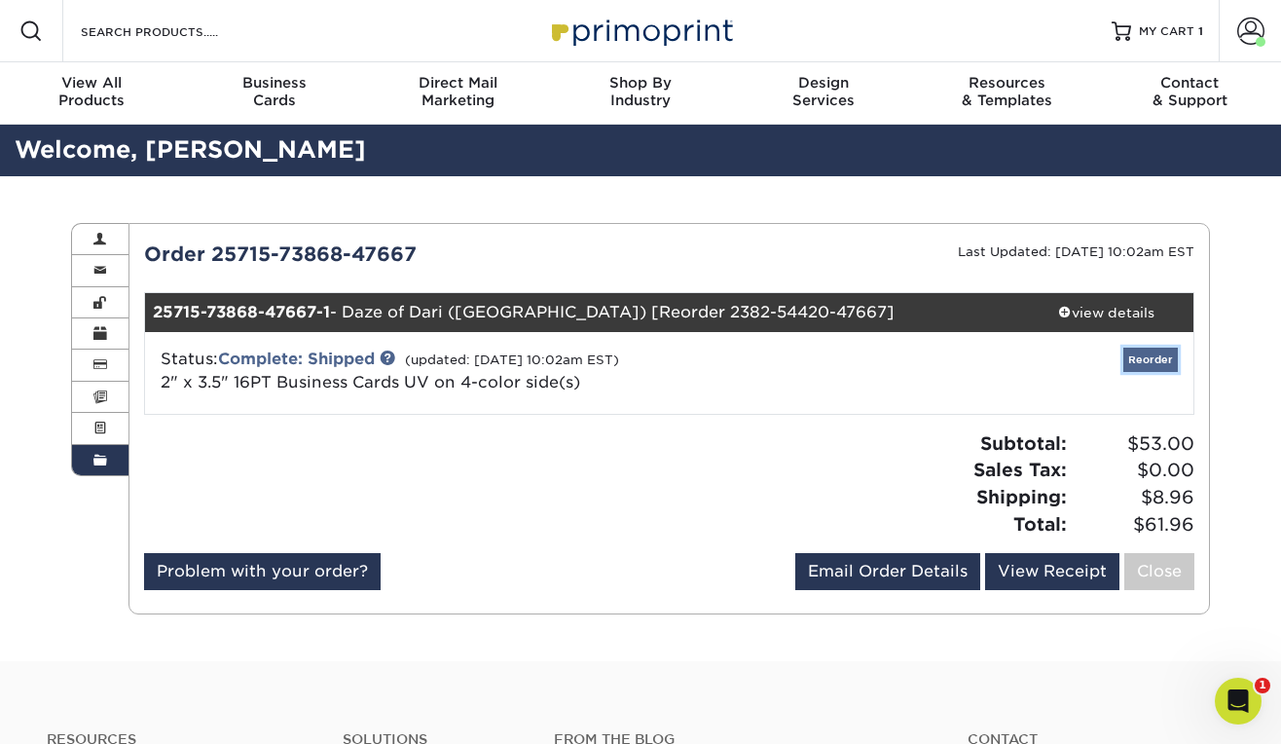
click at [1157, 354] on link "Reorder" at bounding box center [1151, 360] width 55 height 24
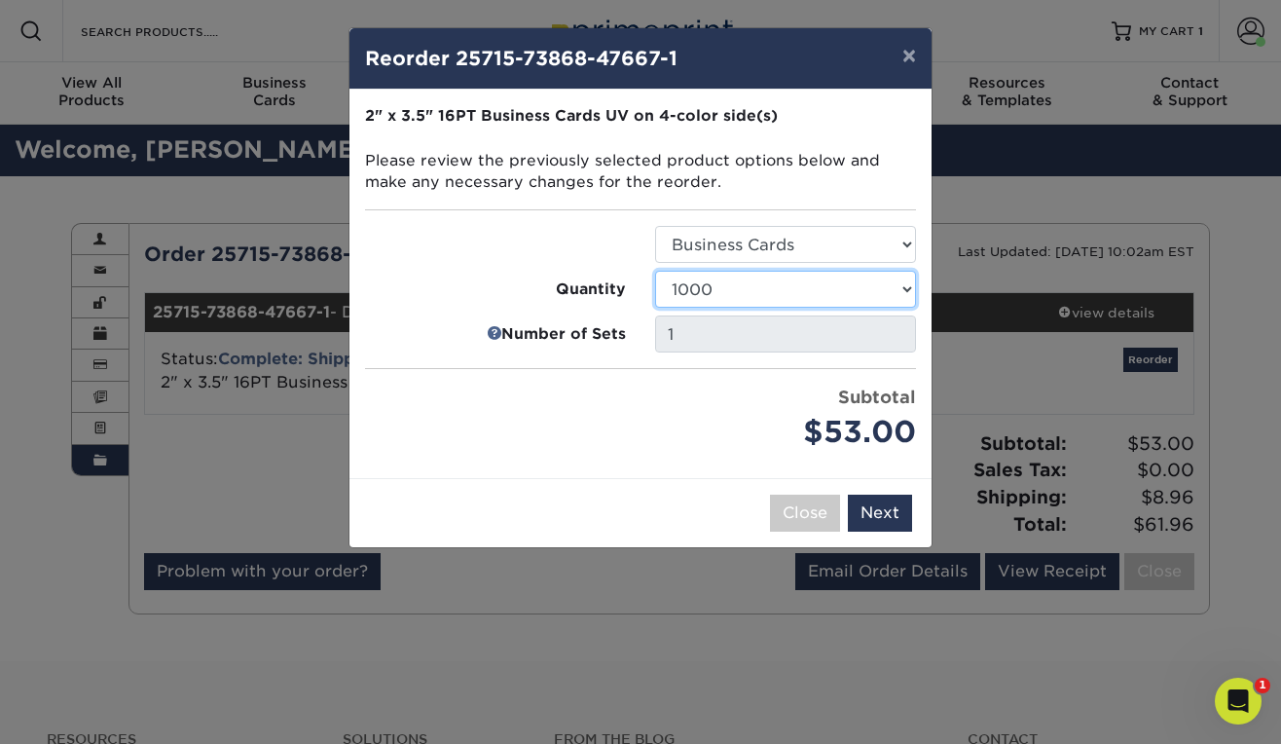
click at [655, 271] on select "25 50 100 250 500 1000 2500 5000 7500 10000 15000 20000 25000 30000 35000 40000…" at bounding box center [785, 289] width 261 height 37
select select "f593fda3-2d5c-4b9e-9c2c-6197b899ae74"
click option "500" at bounding box center [0, 0] width 0 height 0
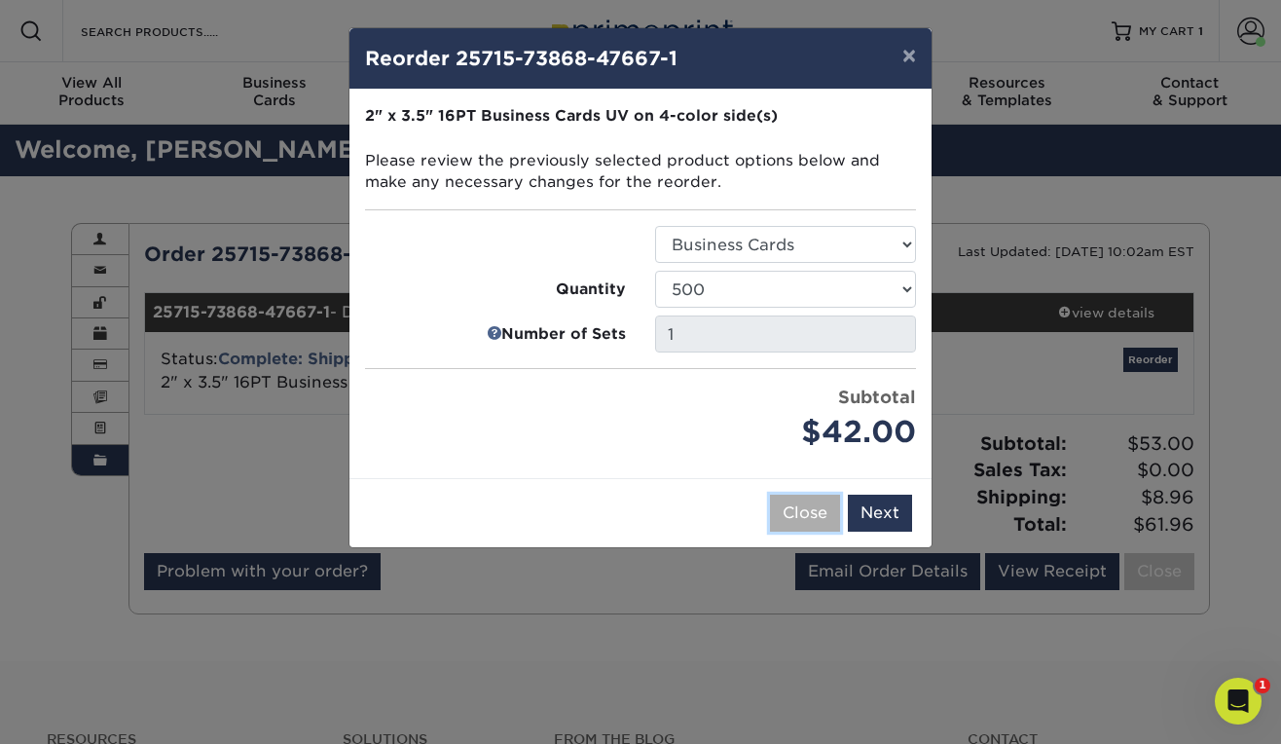
click at [816, 512] on button "Close" at bounding box center [805, 513] width 70 height 37
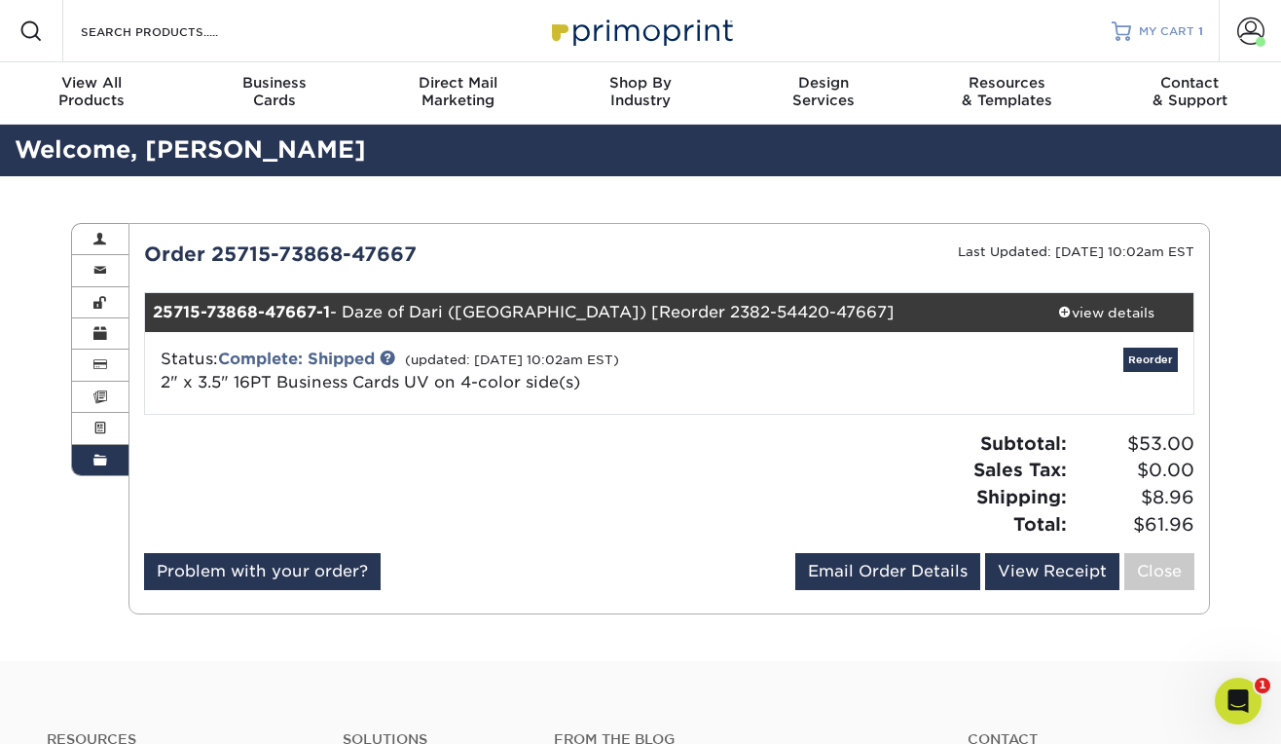
click at [1193, 40] on link "MY CART 1" at bounding box center [1158, 31] width 92 height 62
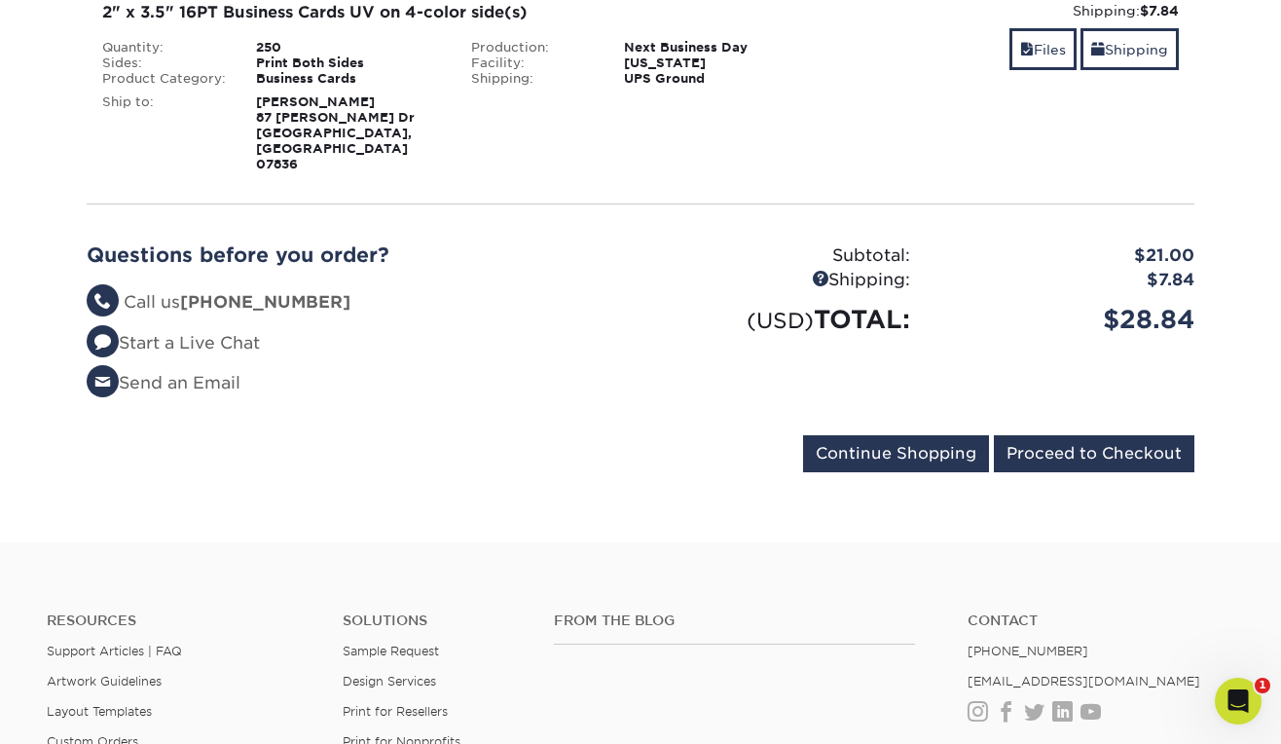
scroll to position [357, 0]
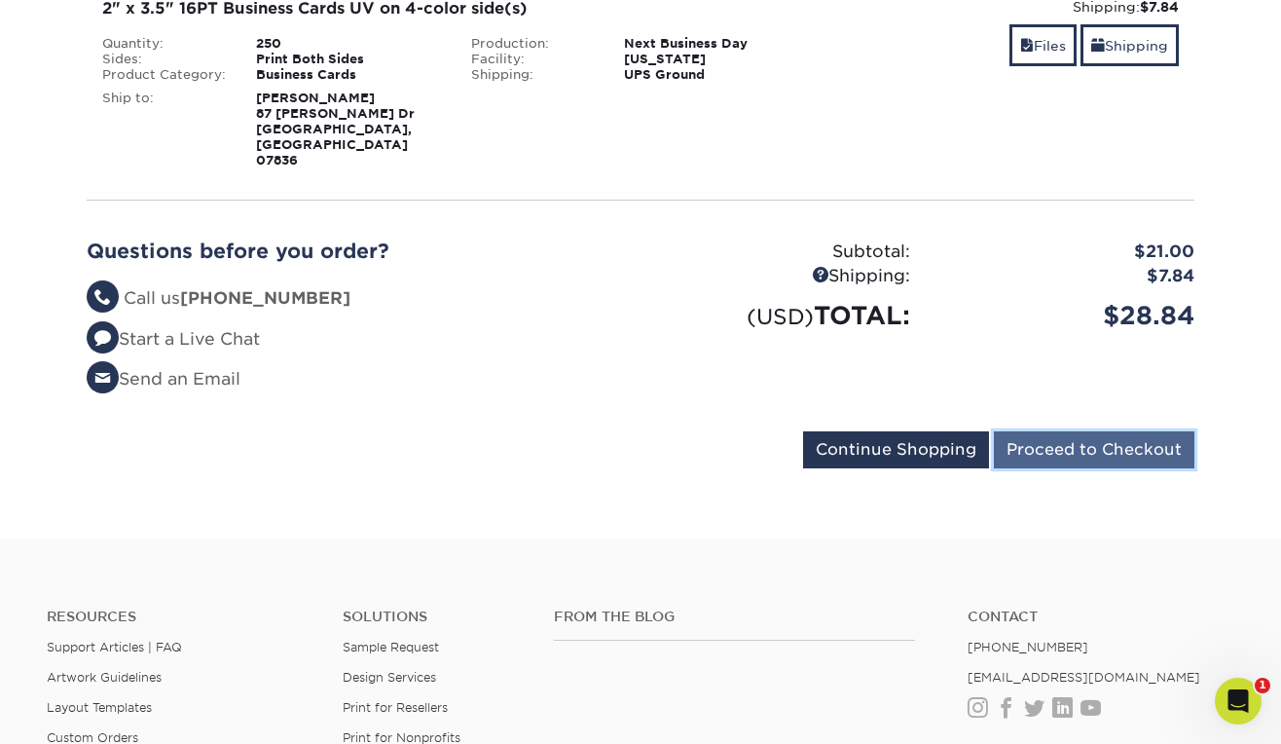
click at [1136, 431] on input "Proceed to Checkout" at bounding box center [1094, 449] width 201 height 37
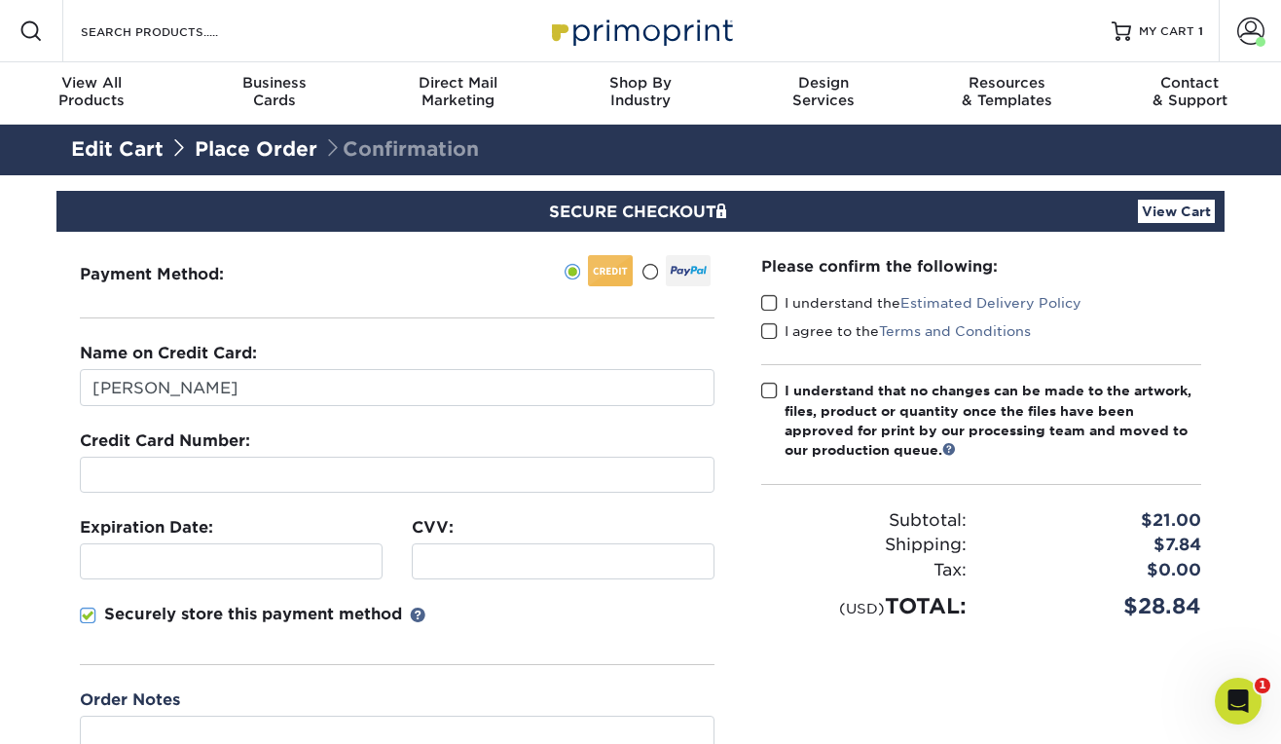
click at [652, 261] on label at bounding box center [676, 270] width 69 height 31
click at [0, 0] on input "radio" at bounding box center [0, 0] width 0 height 0
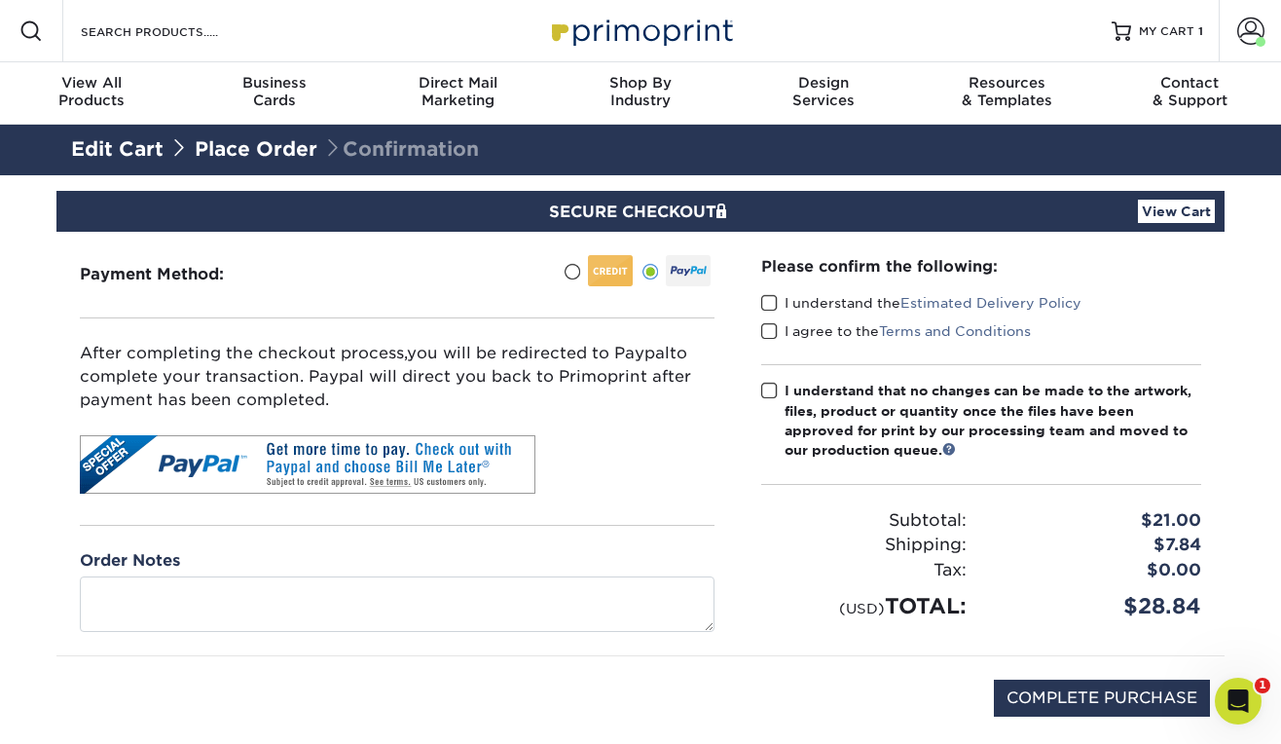
scroll to position [84, 0]
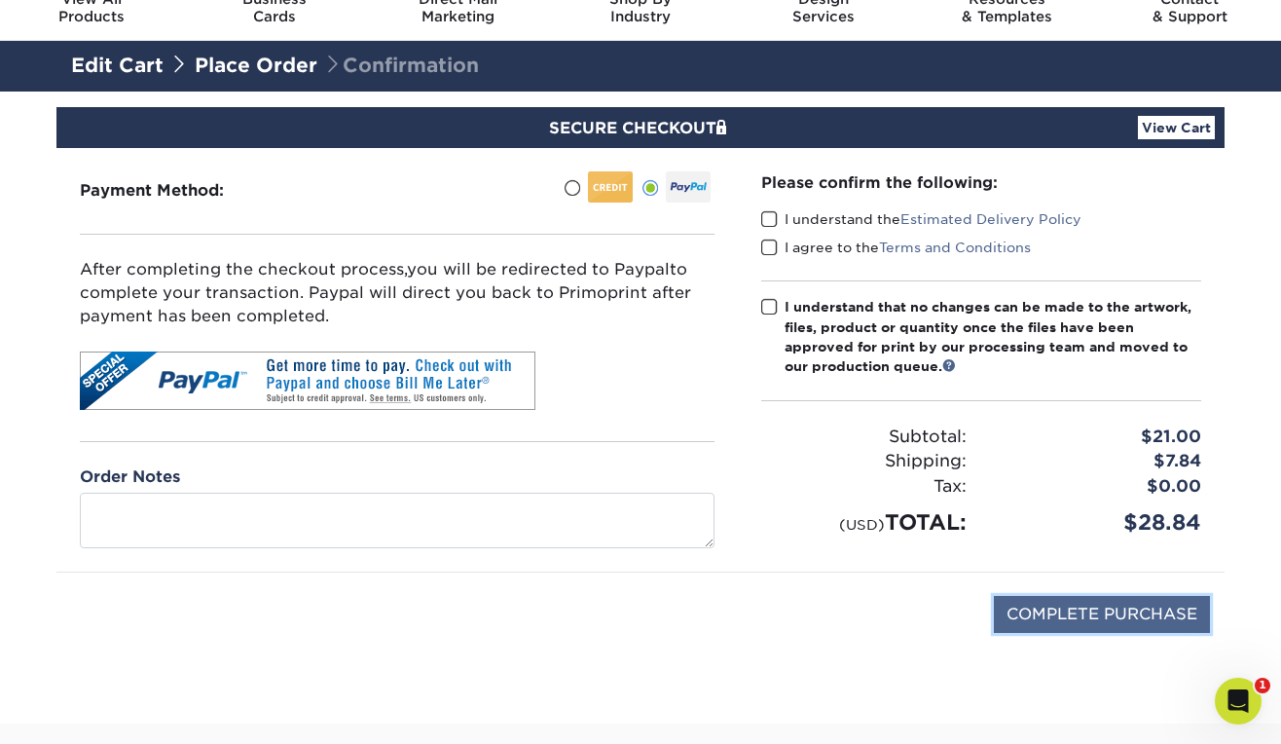
click at [1059, 627] on input "COMPLETE PURCHASE" at bounding box center [1102, 614] width 216 height 37
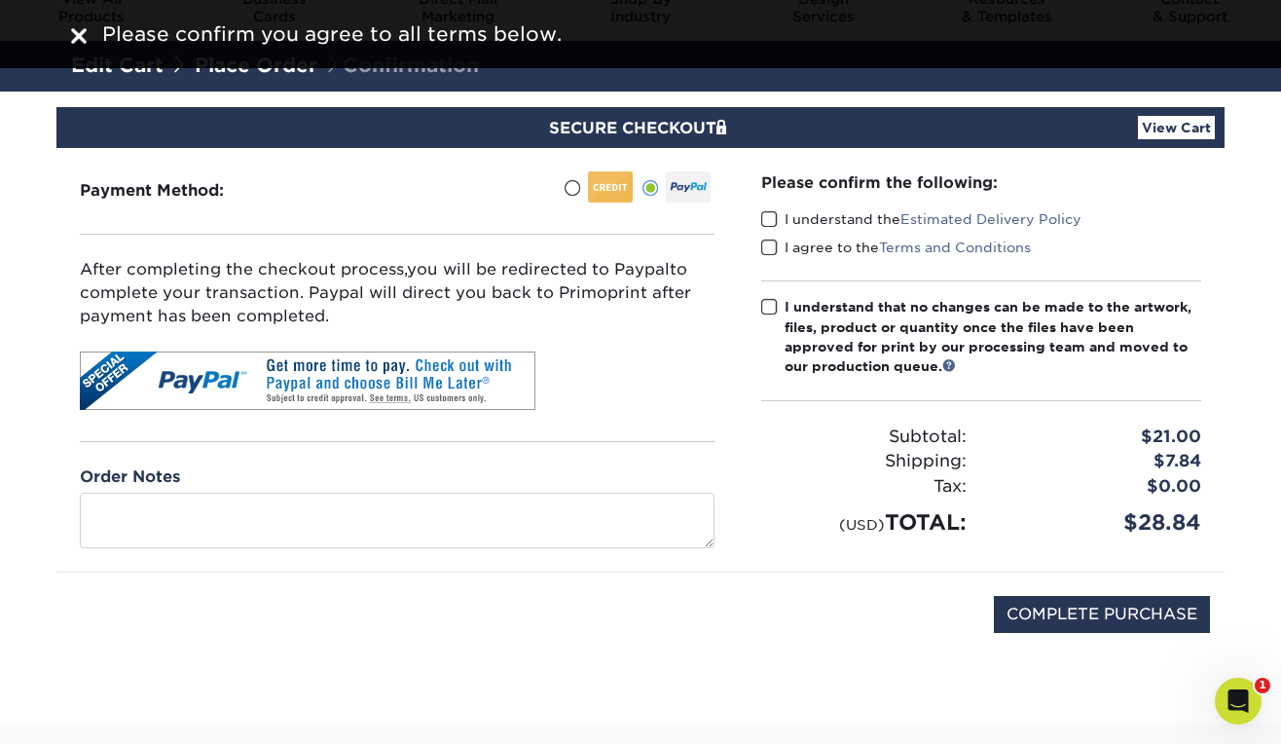
click at [768, 215] on span at bounding box center [769, 219] width 17 height 18
click at [0, 0] on input "I understand the Estimated Delivery Policy" at bounding box center [0, 0] width 0 height 0
click at [767, 242] on span at bounding box center [769, 248] width 17 height 18
click at [0, 0] on input "I agree to the Terms and Conditions" at bounding box center [0, 0] width 0 height 0
click at [769, 299] on span at bounding box center [769, 307] width 17 height 18
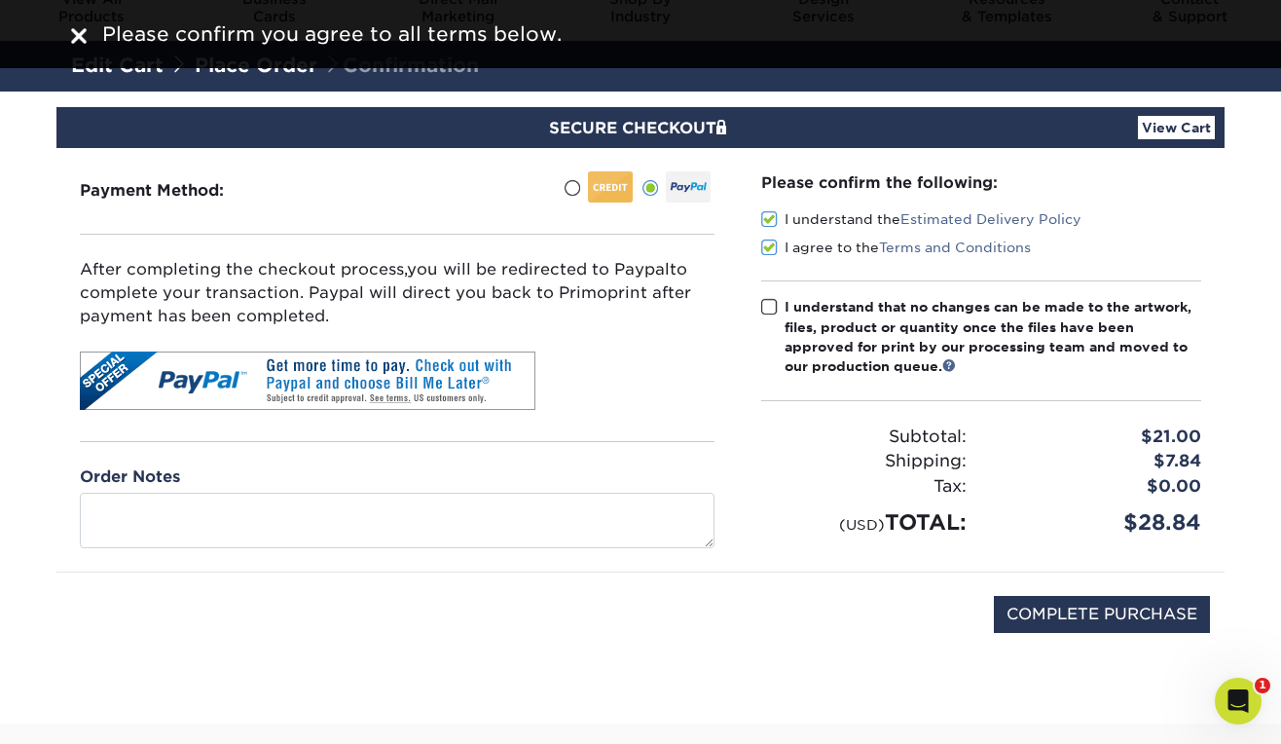
click at [0, 0] on input "I understand that no changes can be made to the artwork, files, product or quan…" at bounding box center [0, 0] width 0 height 0
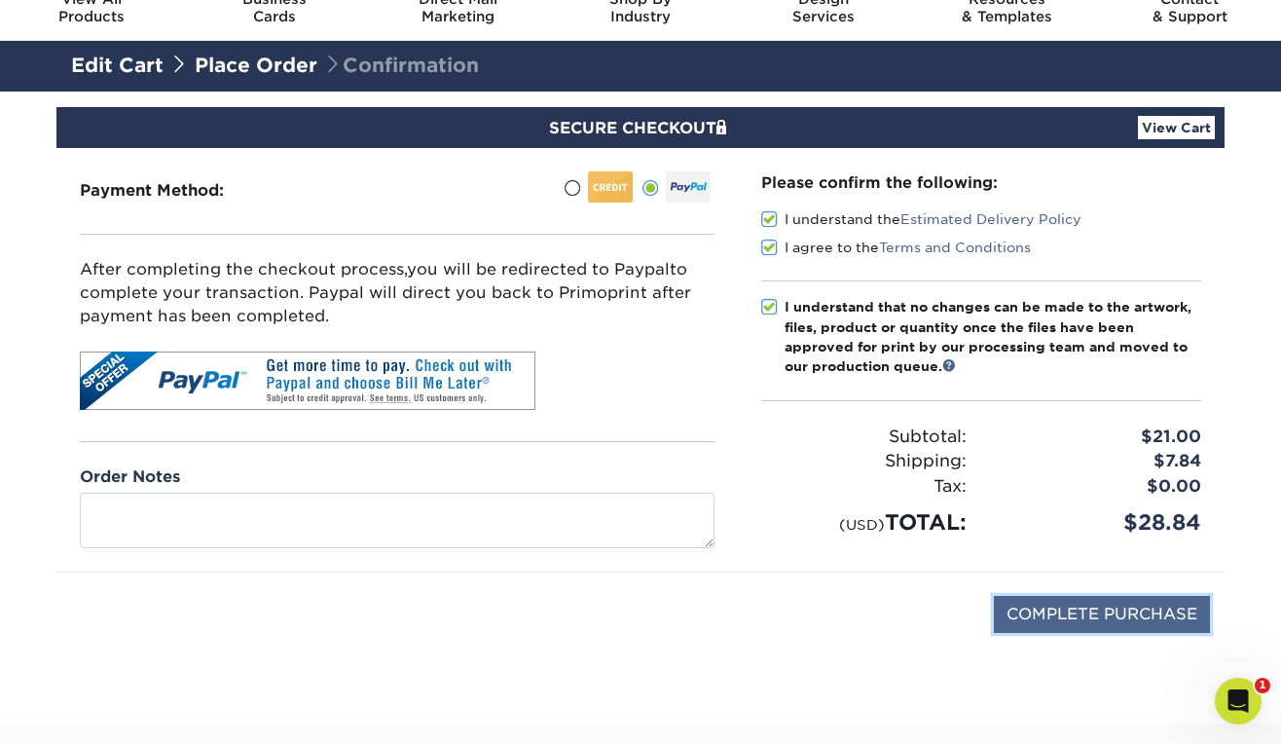
click at [1066, 598] on input "COMPLETE PURCHASE" at bounding box center [1102, 614] width 216 height 37
type input "PROCESSING, PLEASE WAIT..."
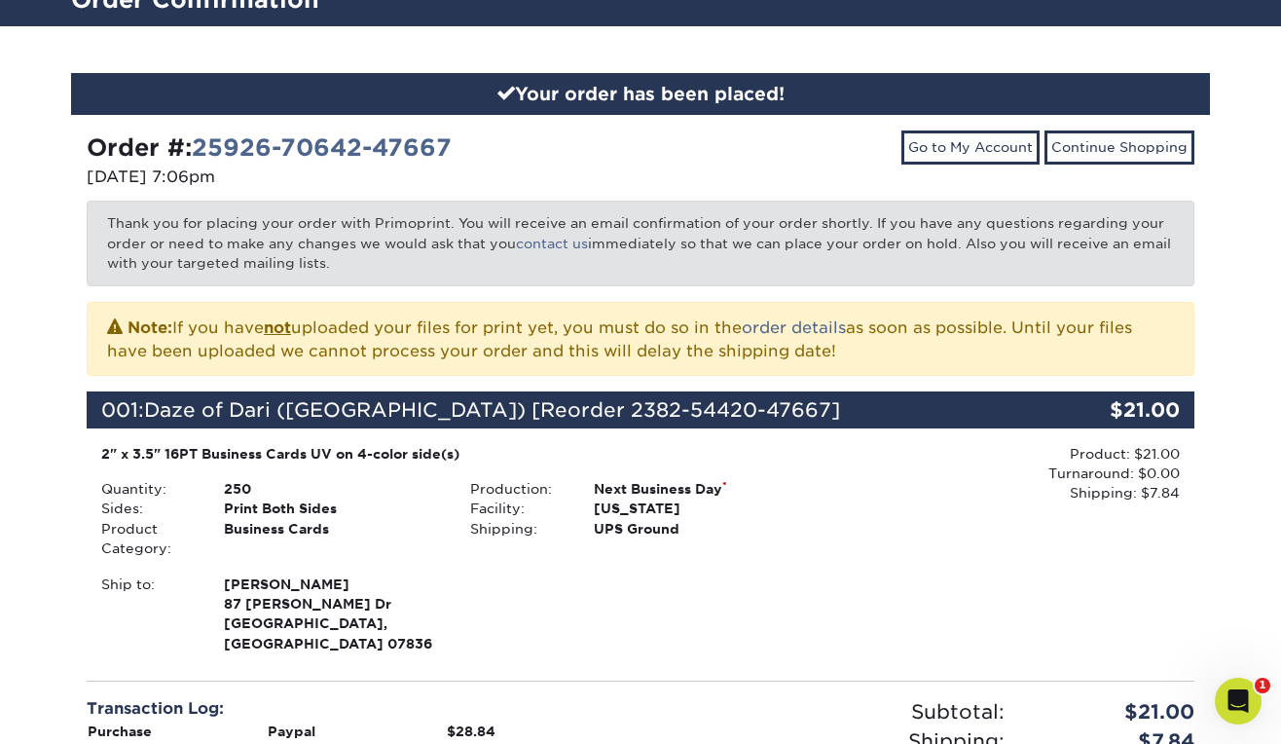
scroll to position [149, 0]
